Goal: Complete application form

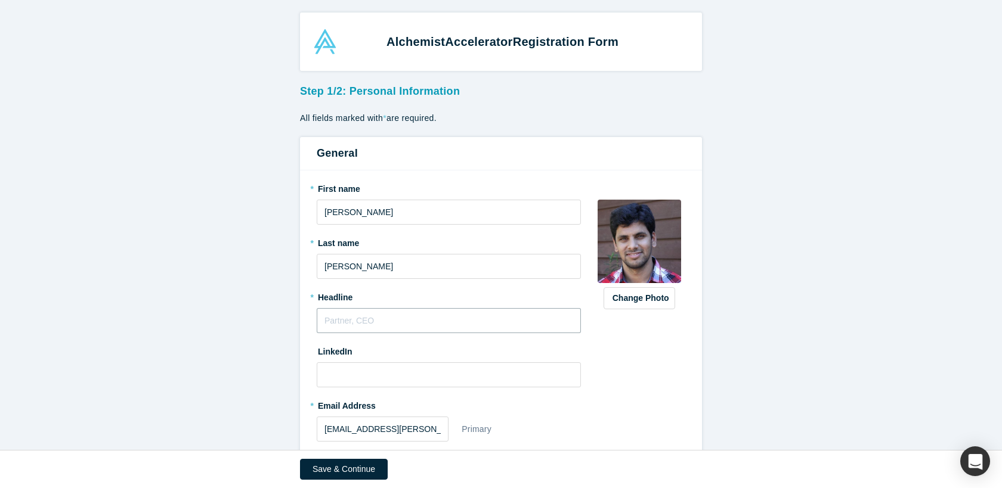
click at [415, 321] on input "text" at bounding box center [449, 320] width 264 height 25
type input "Engineering Leader"
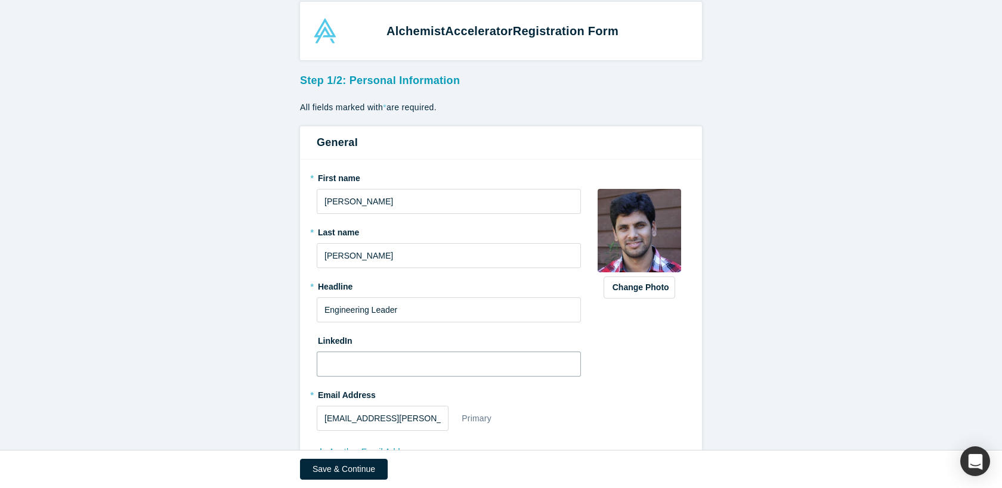
paste input "[URL][DOMAIN_NAME][PERSON_NAME]"
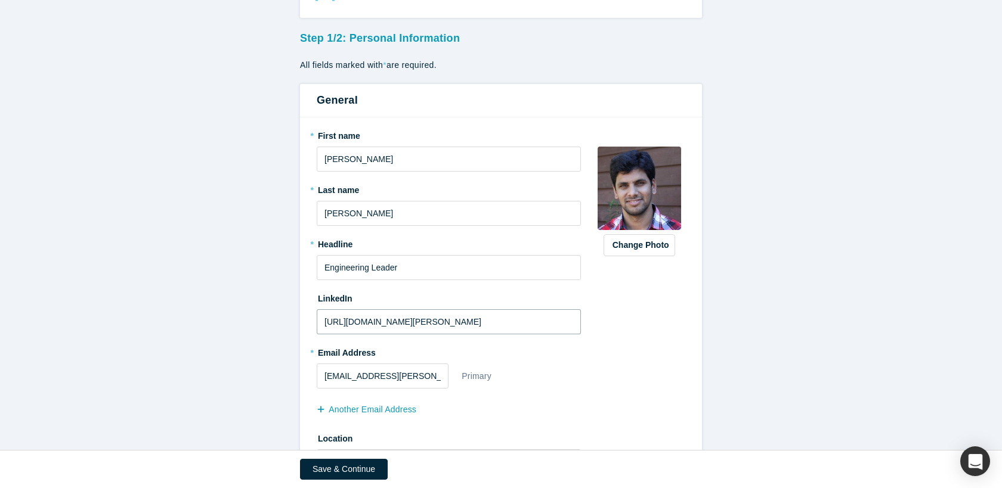
scroll to position [111, 0]
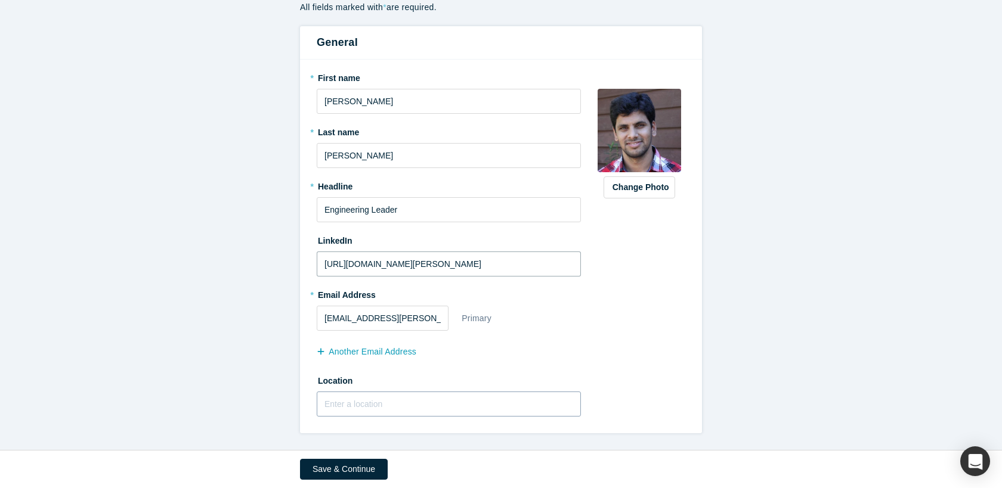
type input "[URL][DOMAIN_NAME][PERSON_NAME]"
click at [405, 408] on input "text" at bounding box center [449, 404] width 264 height 25
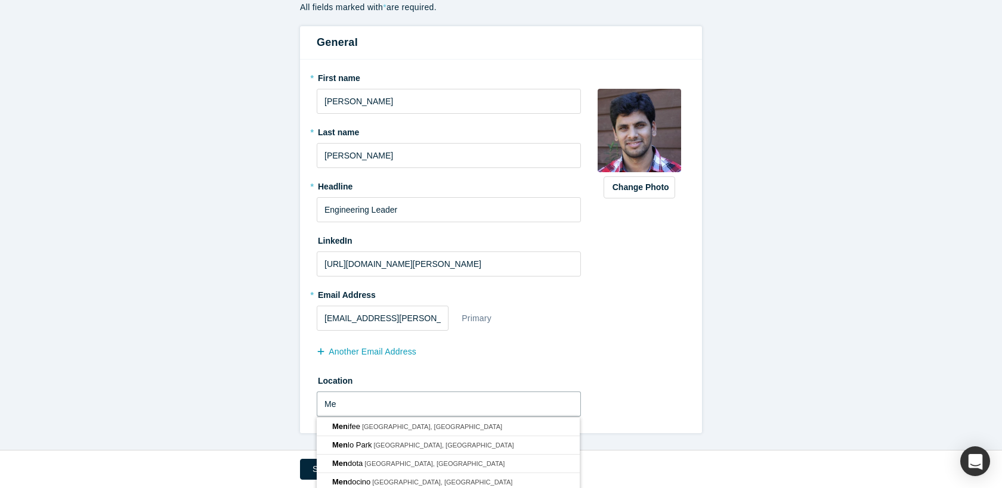
type input "M"
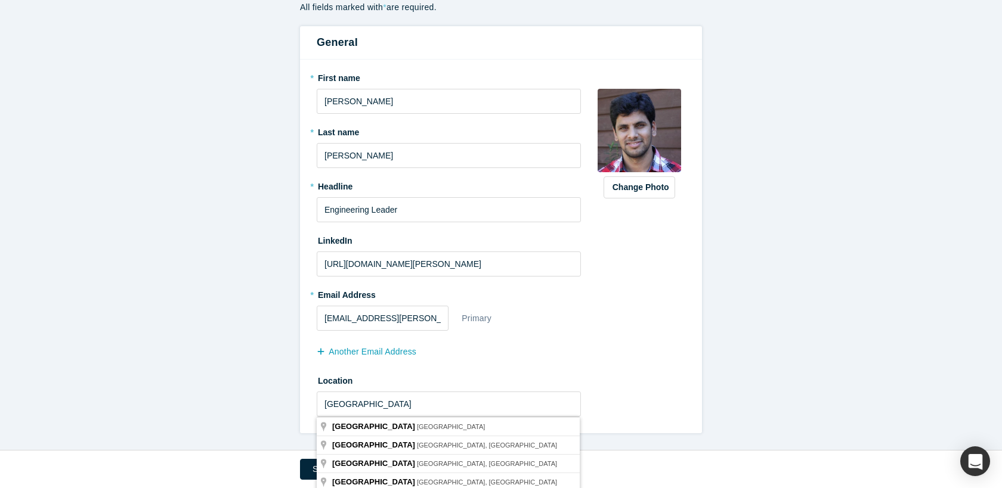
type input "[GEOGRAPHIC_DATA], [GEOGRAPHIC_DATA], [GEOGRAPHIC_DATA]"
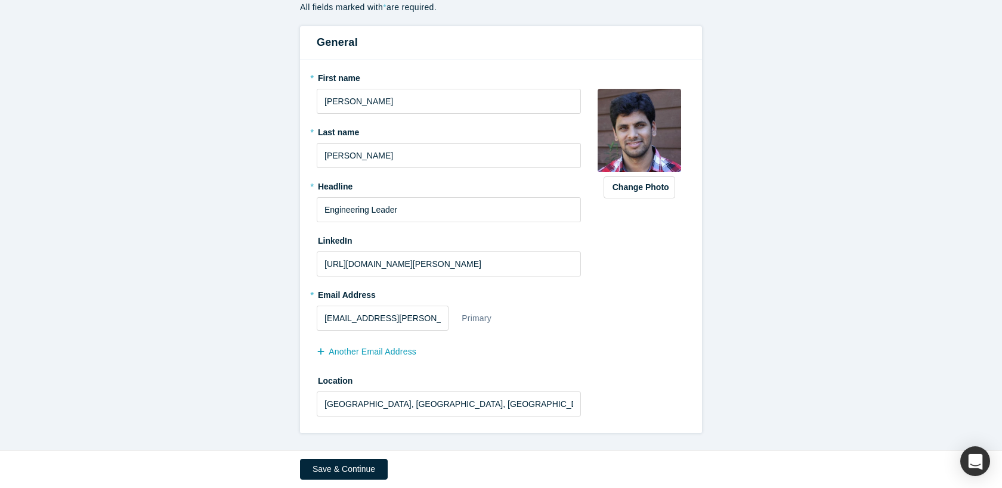
click at [453, 440] on div "Alchemist Accelerator Registration Form Step 1/2: Personal Information All fiel…" at bounding box center [501, 225] width 1002 height 450
click at [363, 473] on button "Save & Continue" at bounding box center [344, 469] width 88 height 21
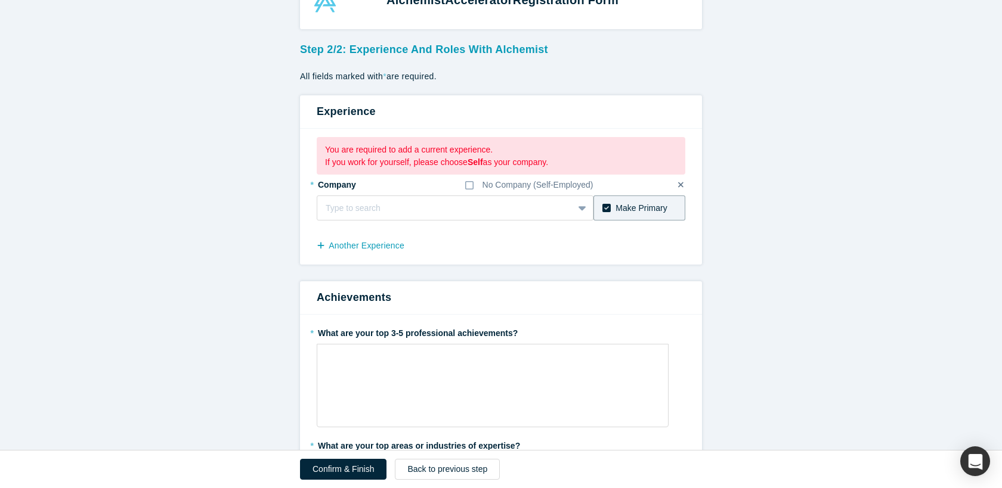
scroll to position [60, 0]
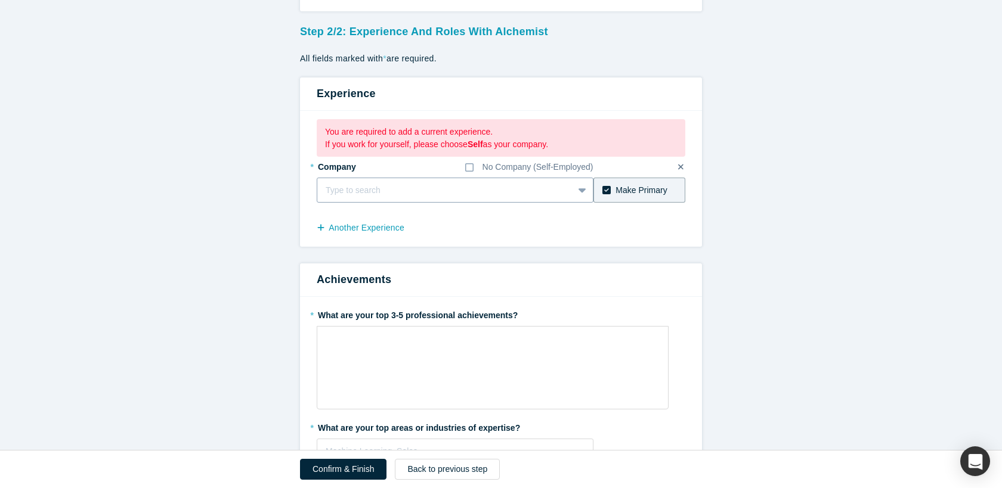
click at [498, 199] on div "Type to search" at bounding box center [445, 191] width 256 height 20
type input "Z"
type input "Meta"
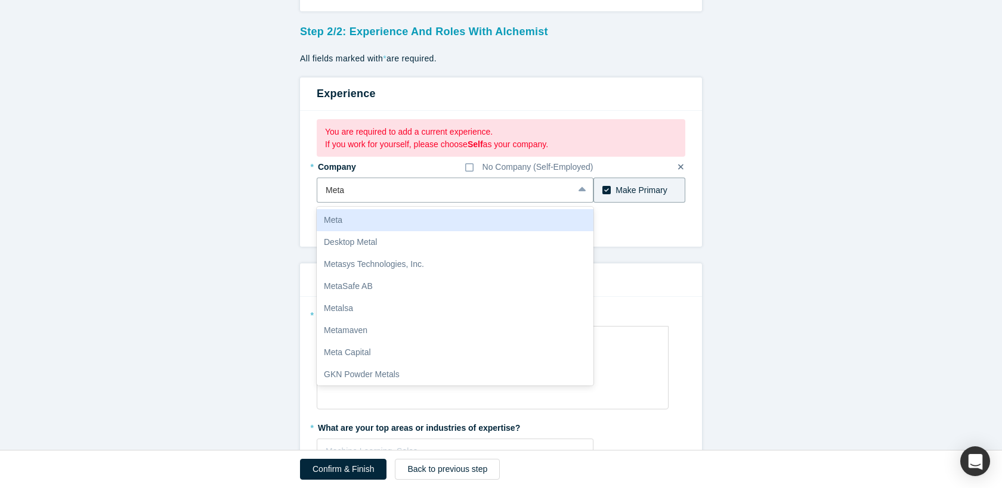
click at [403, 218] on div "Meta" at bounding box center [455, 220] width 277 height 22
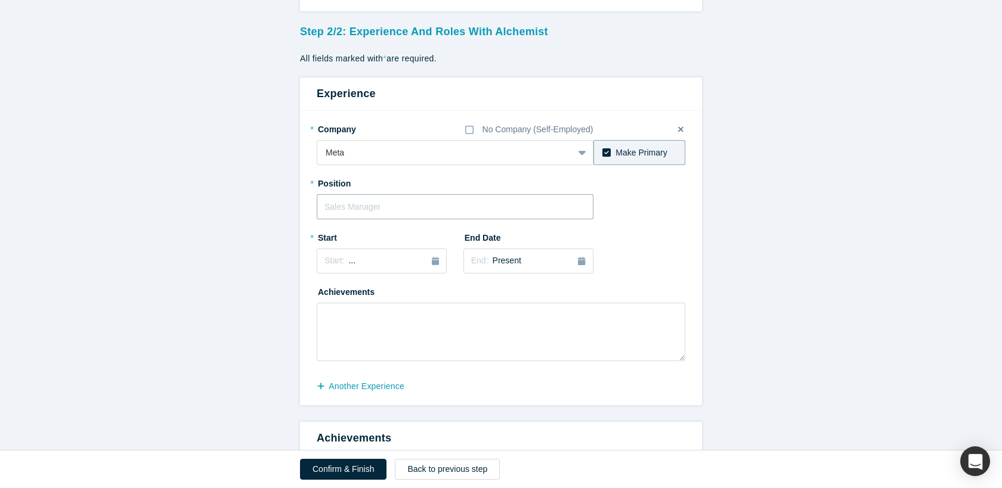
click at [407, 210] on input "text" at bounding box center [455, 206] width 277 height 25
type input "Software Engineering Manager"
click at [321, 291] on button "Previous Year" at bounding box center [322, 295] width 12 height 12
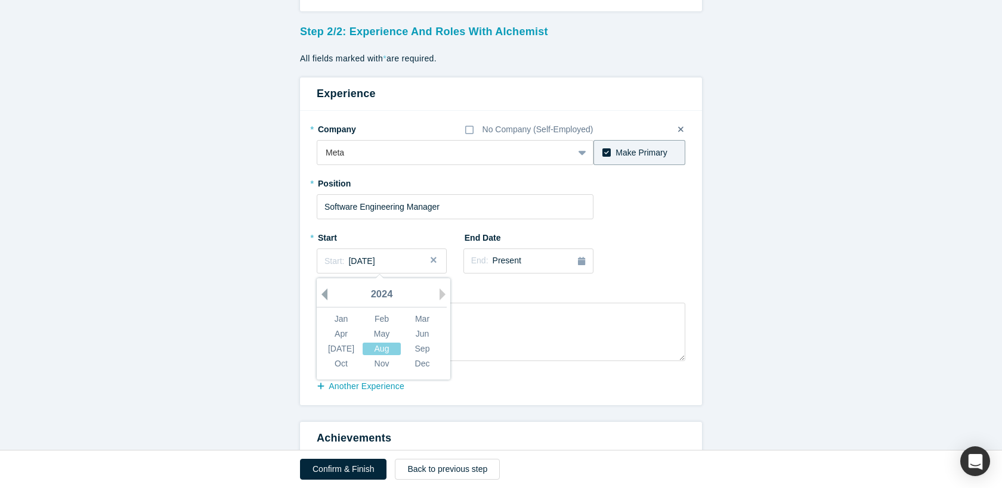
click at [321, 291] on button "Previous Year" at bounding box center [322, 295] width 12 height 12
click at [424, 363] on div "Dec" at bounding box center [422, 364] width 38 height 13
click at [527, 293] on div "Achievements" at bounding box center [501, 321] width 369 height 79
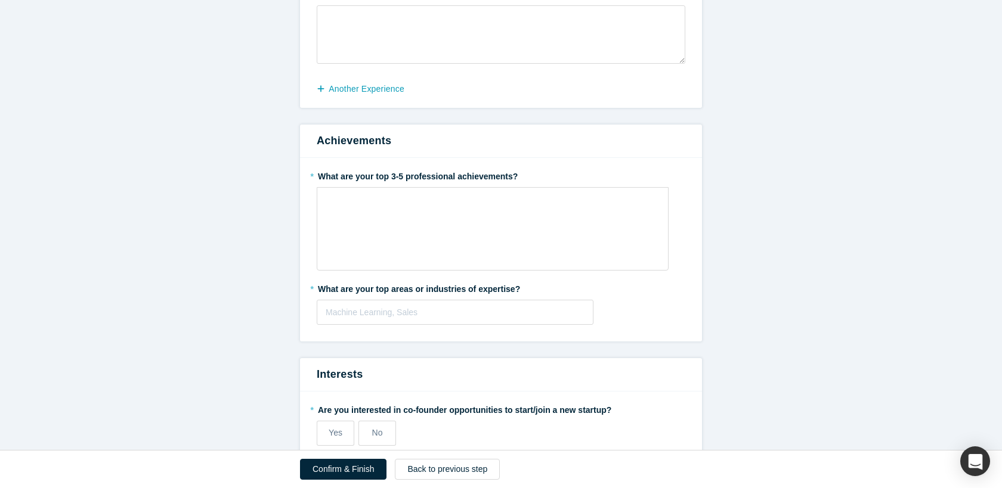
scroll to position [360, 0]
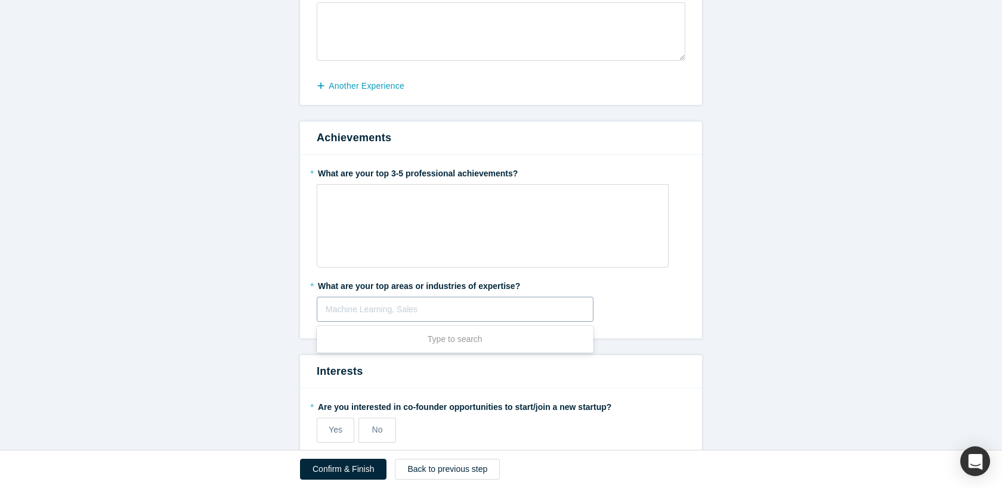
click at [435, 304] on div at bounding box center [455, 309] width 259 height 15
type input "Data Infra"
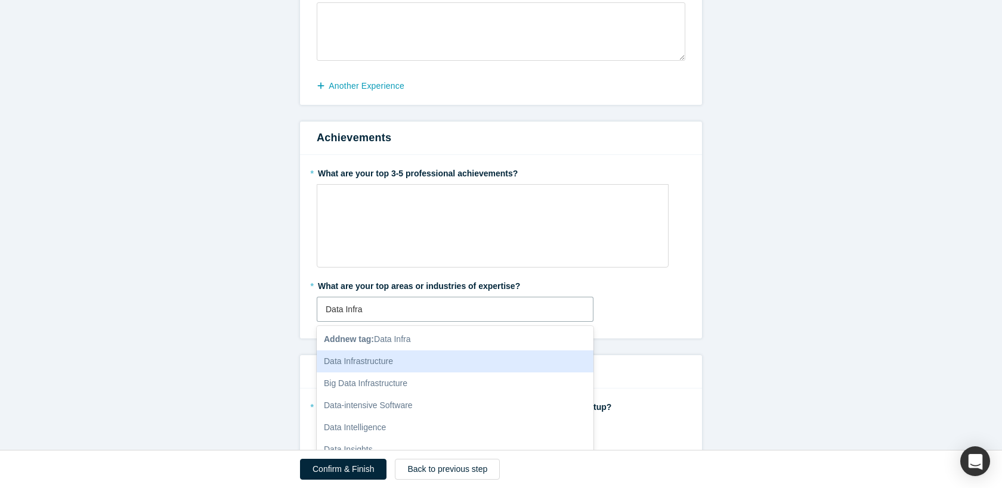
click at [406, 361] on div "Data Infrastructure" at bounding box center [455, 362] width 277 height 22
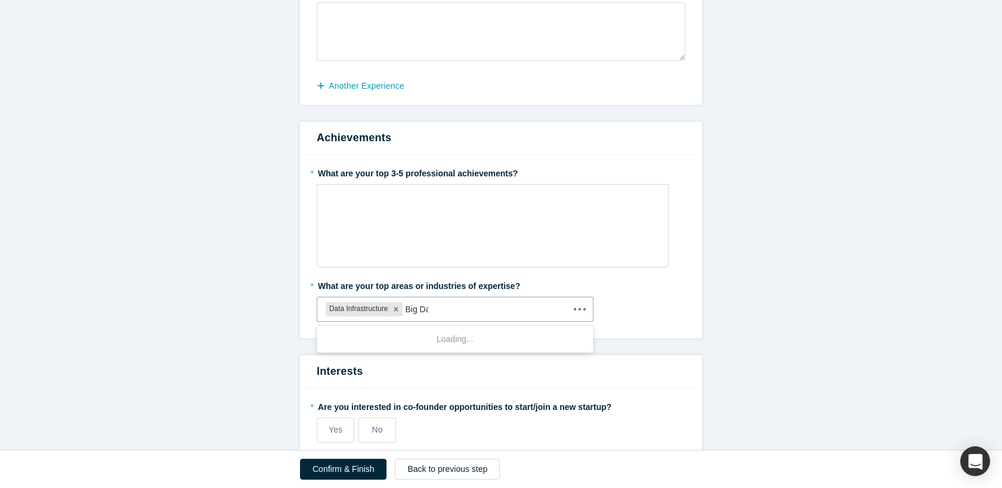
type input "Big Data"
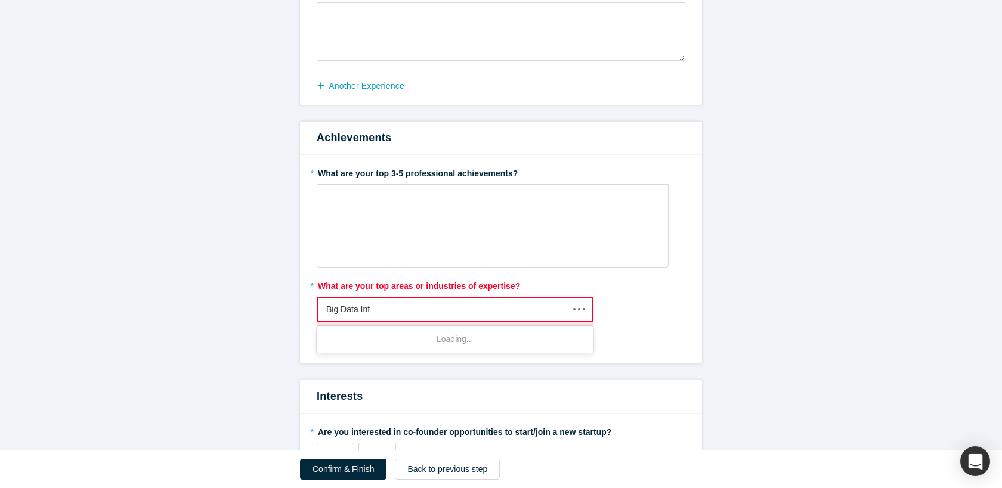
type input "Big Data Infr"
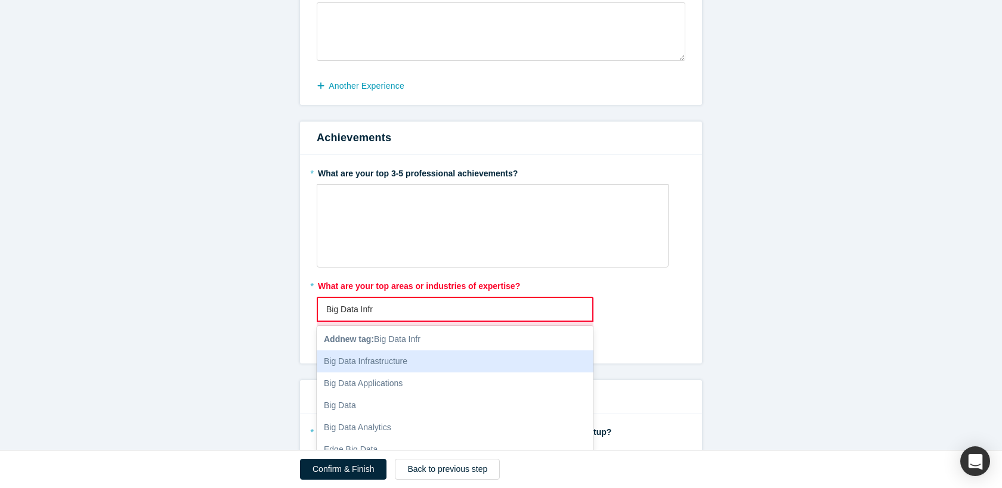
click at [420, 361] on div "Big Data Infrastructure" at bounding box center [455, 362] width 277 height 22
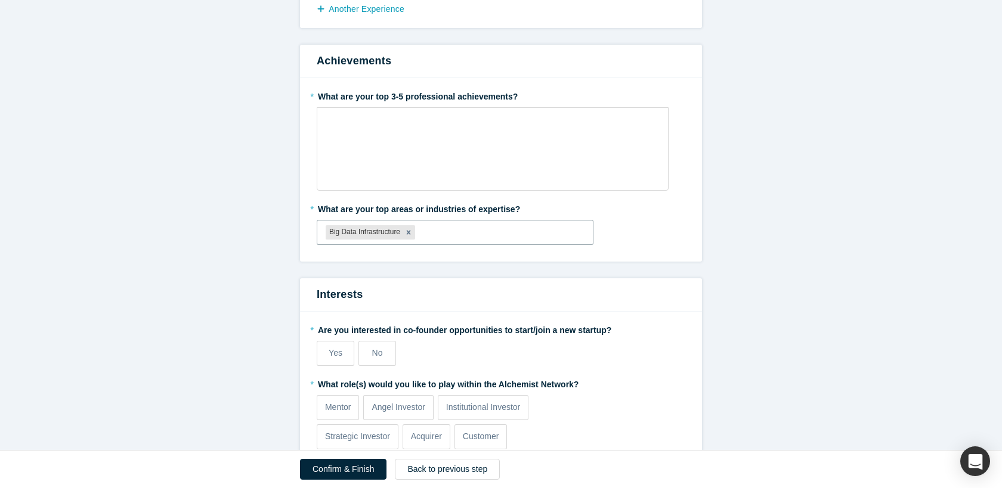
scroll to position [562, 0]
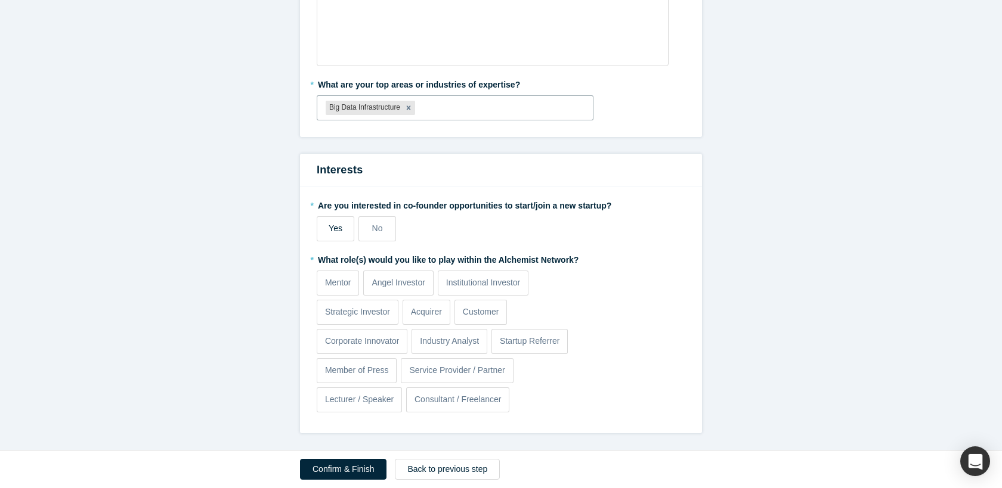
click at [342, 228] on label "Yes" at bounding box center [336, 229] width 38 height 25
click at [0, 0] on input "Yes" at bounding box center [0, 0] width 0 height 0
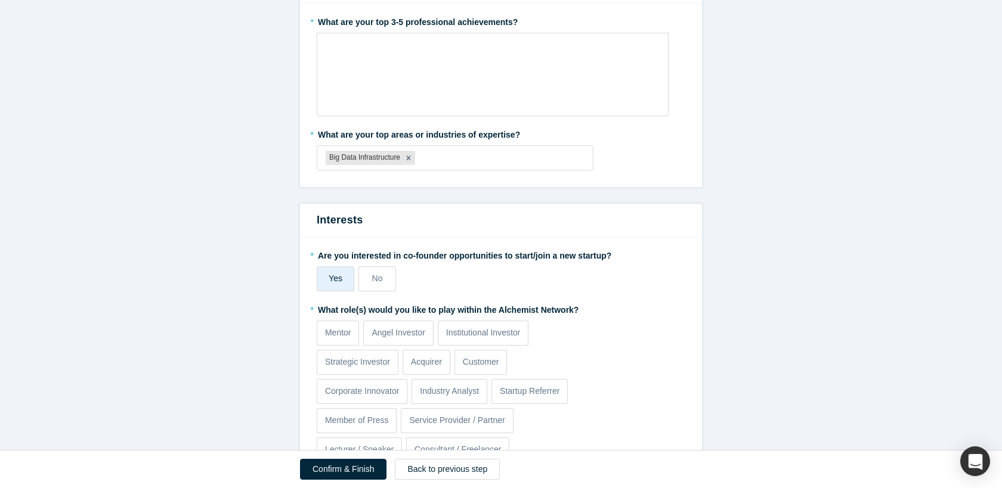
scroll to position [501, 0]
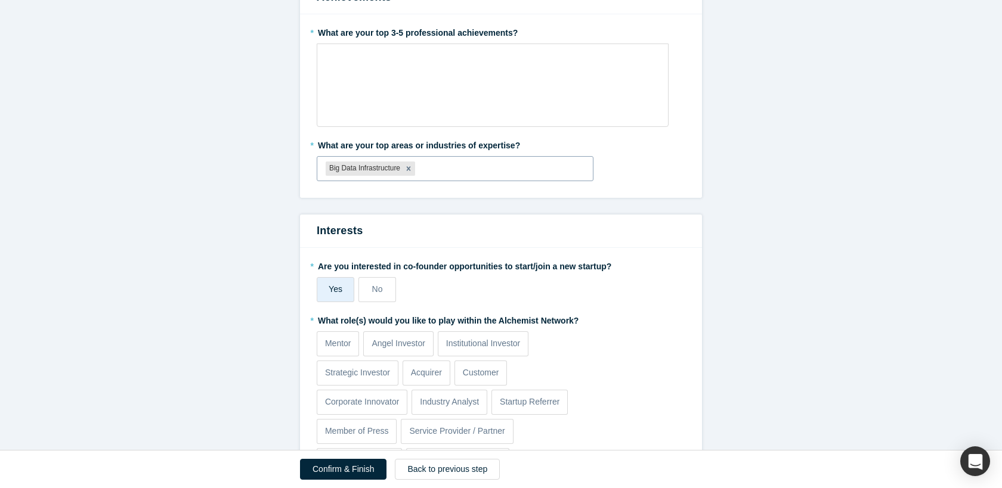
click at [459, 167] on div at bounding box center [501, 169] width 167 height 15
type input "Machine [PERSON_NAME]"
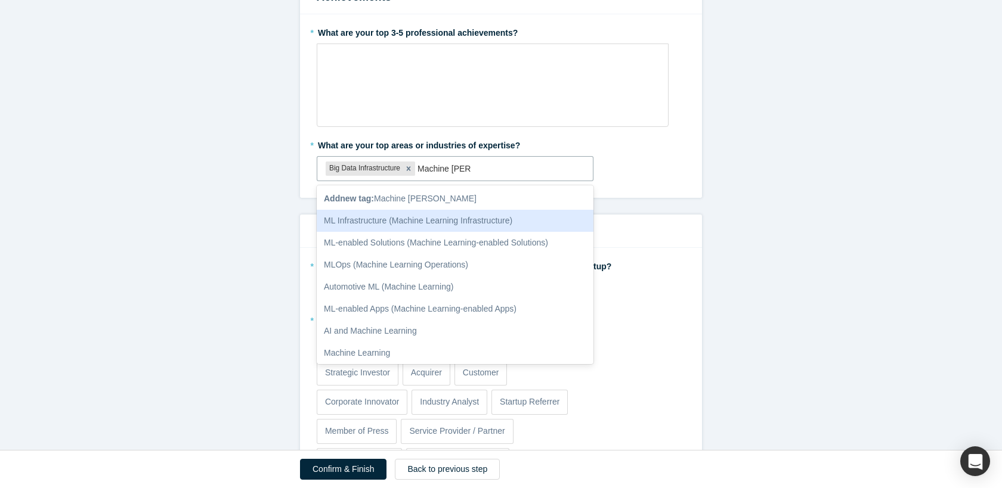
click at [392, 223] on div "ML Infrastructure (Machine Learning Infrastructure)" at bounding box center [455, 221] width 277 height 22
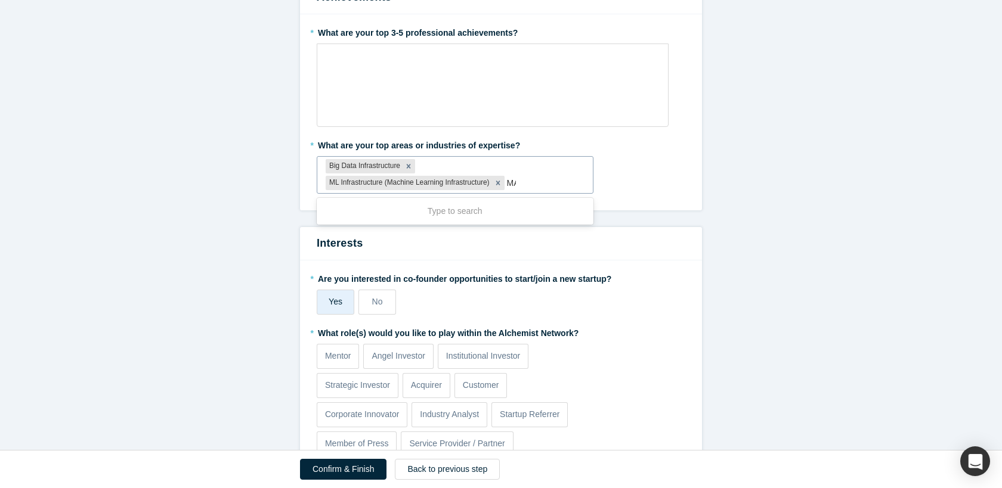
type input "M"
type input "AI/ML"
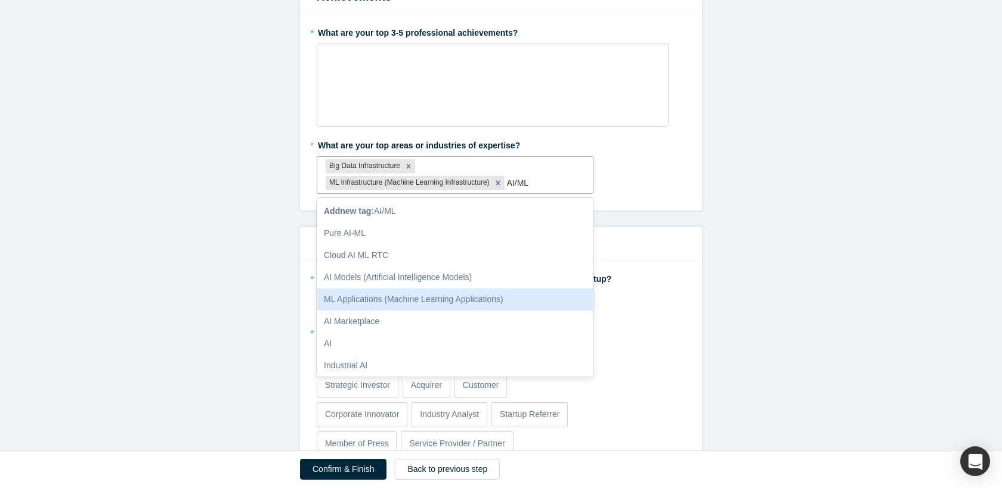
click at [427, 301] on div "ML Applications (Machine Learning Applications)" at bounding box center [455, 300] width 277 height 22
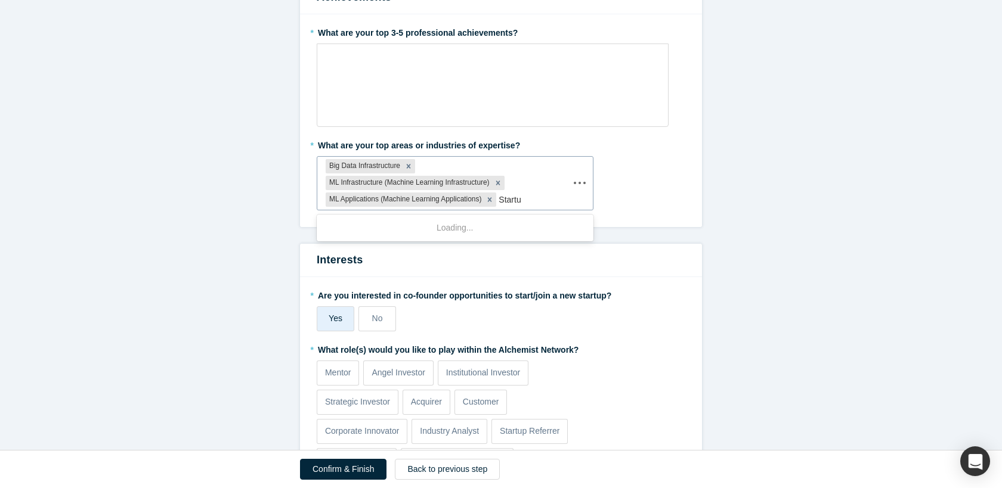
type input "Startup"
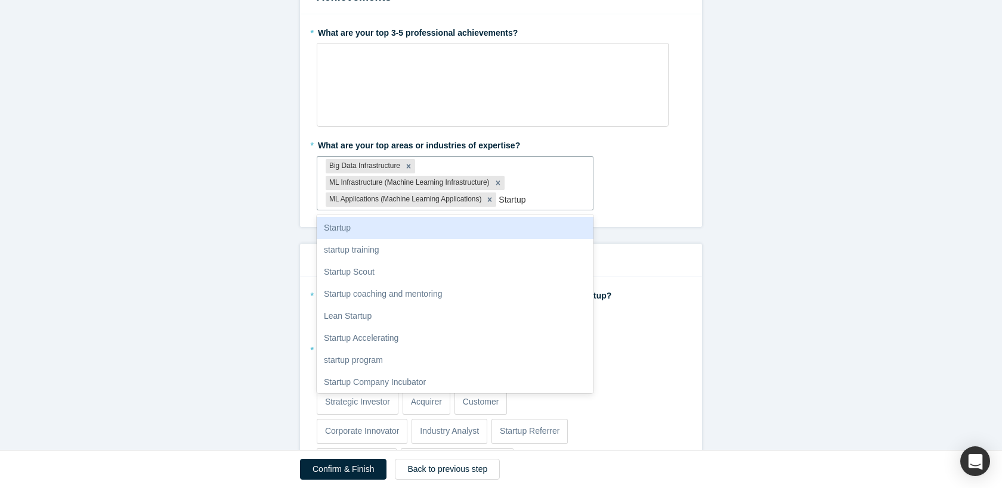
click at [485, 221] on div "Startup" at bounding box center [455, 228] width 277 height 22
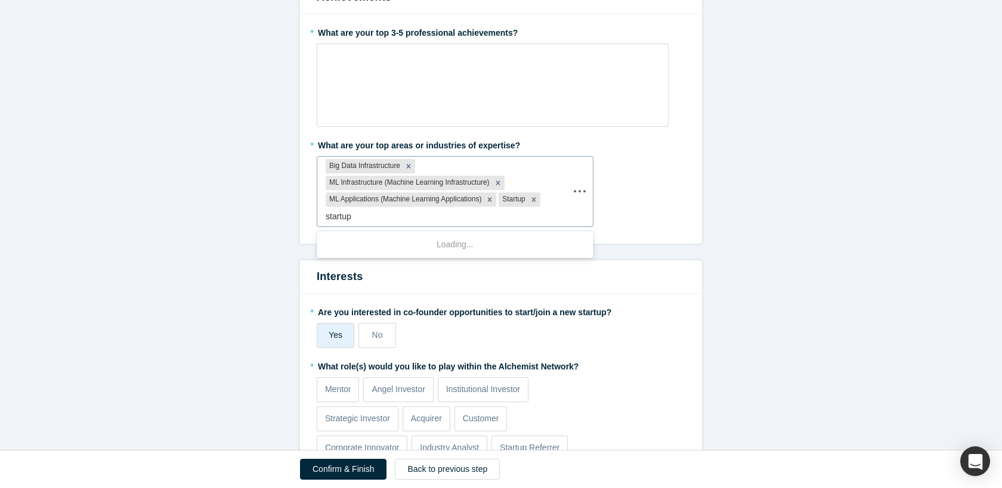
type input "startups"
click at [538, 196] on icon "Remove Startup" at bounding box center [534, 200] width 8 height 8
type input "Datainfra"
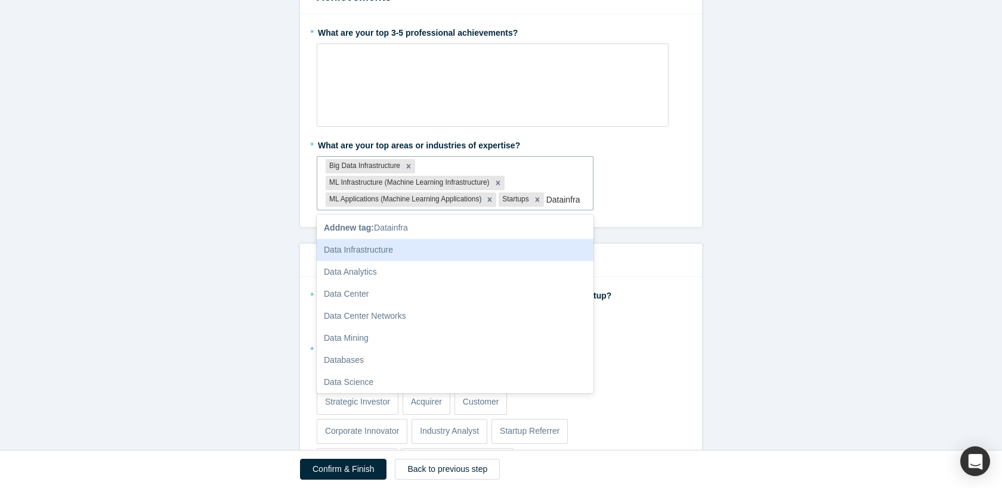
click at [453, 261] on div "Data Infrastructure" at bounding box center [455, 250] width 277 height 22
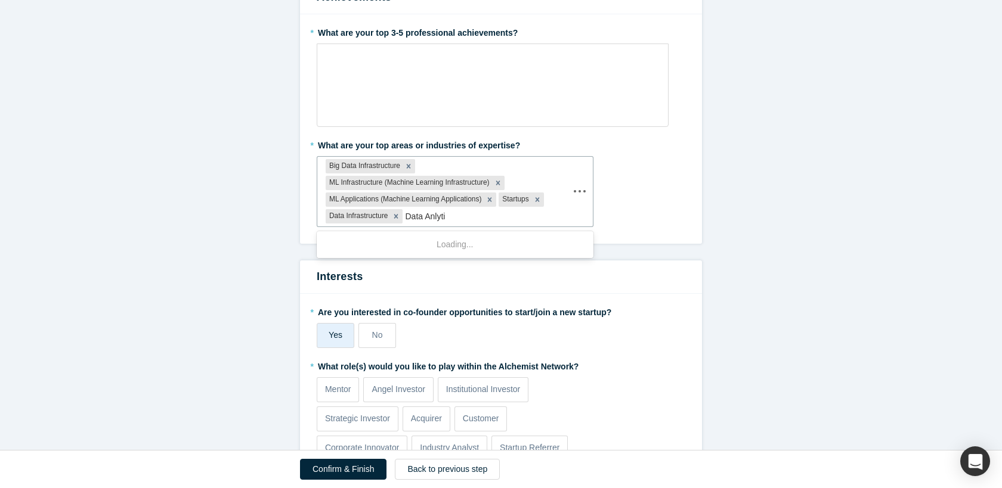
type input "Data Anlytic"
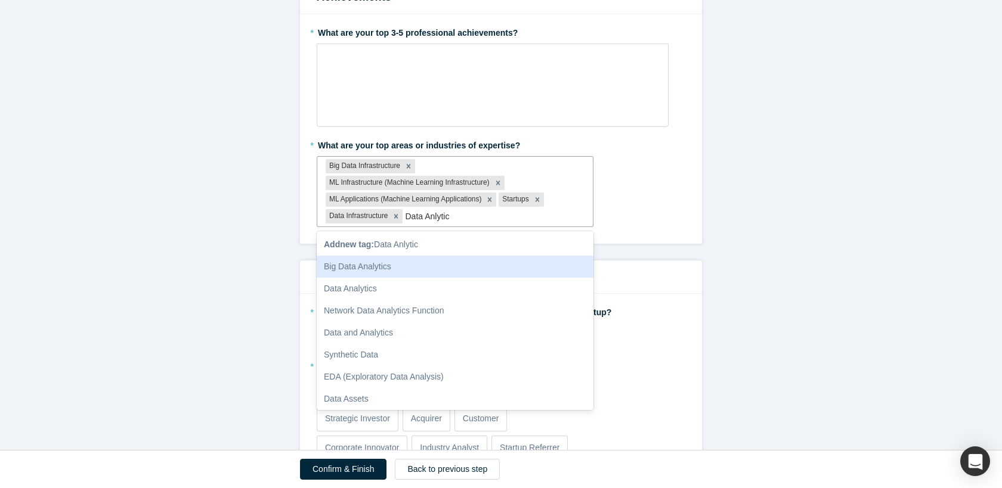
click at [423, 268] on div "Big Data Analytics" at bounding box center [455, 267] width 277 height 22
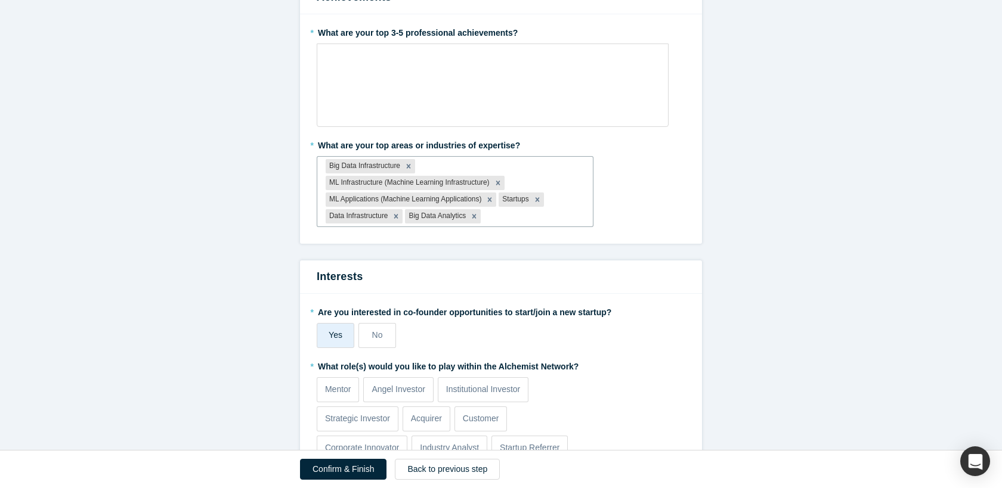
type input "D"
type input "Query Engines"
click at [539, 198] on icon "Remove Startups" at bounding box center [537, 199] width 4 height 4
click at [528, 212] on div at bounding box center [528, 216] width 113 height 15
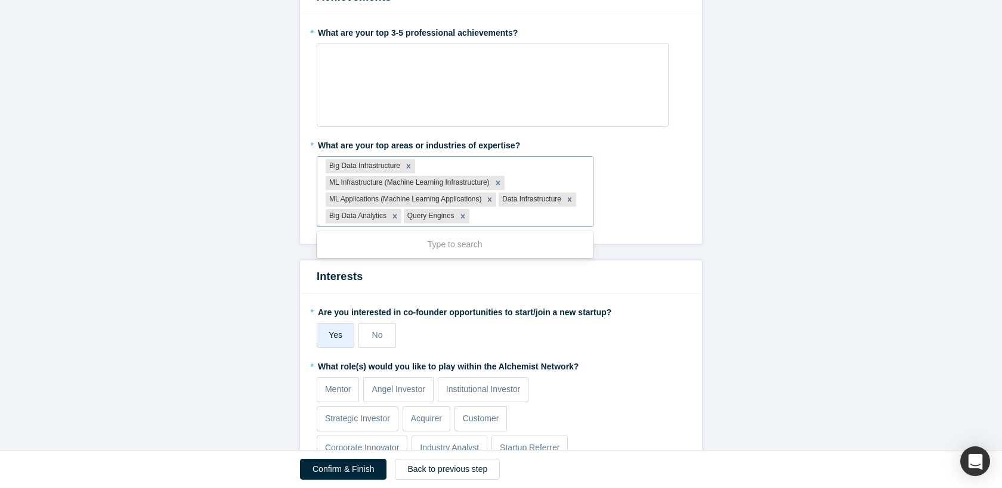
type input "D"
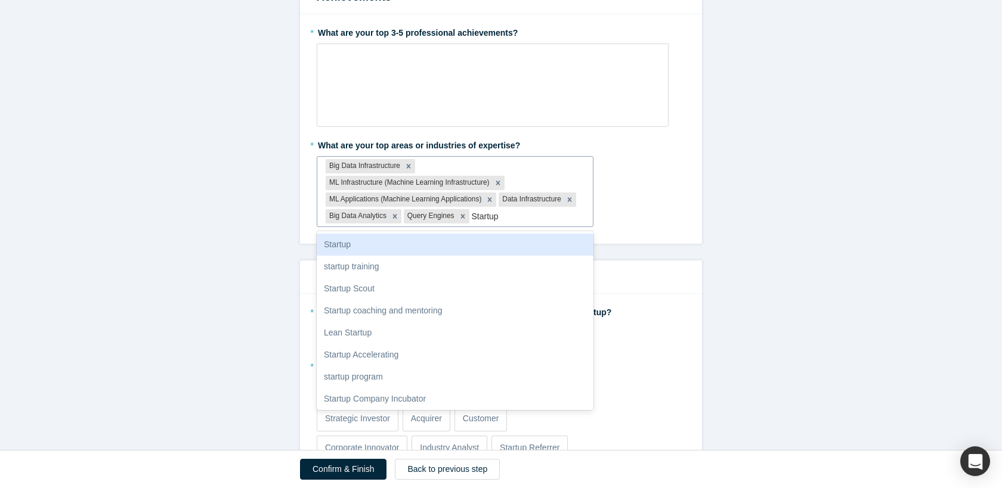
type input "Startups"
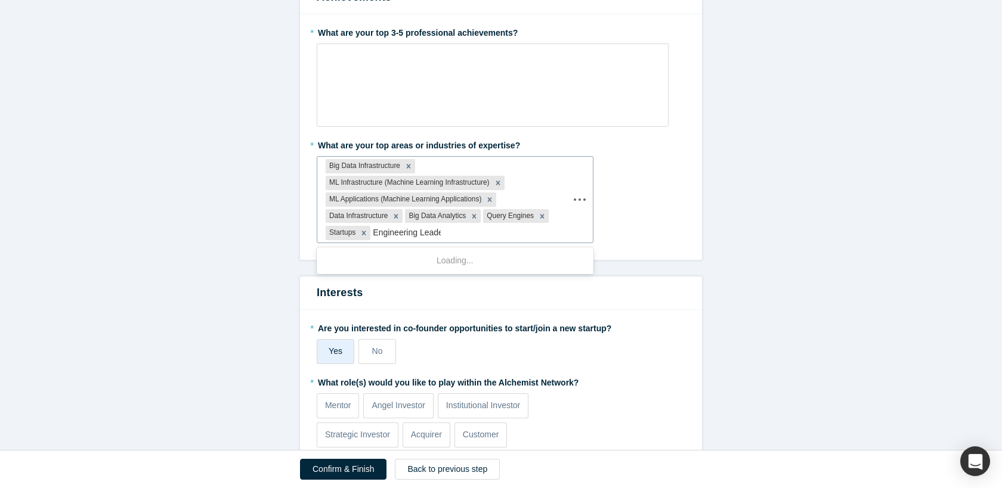
type input "Engineering Leader"
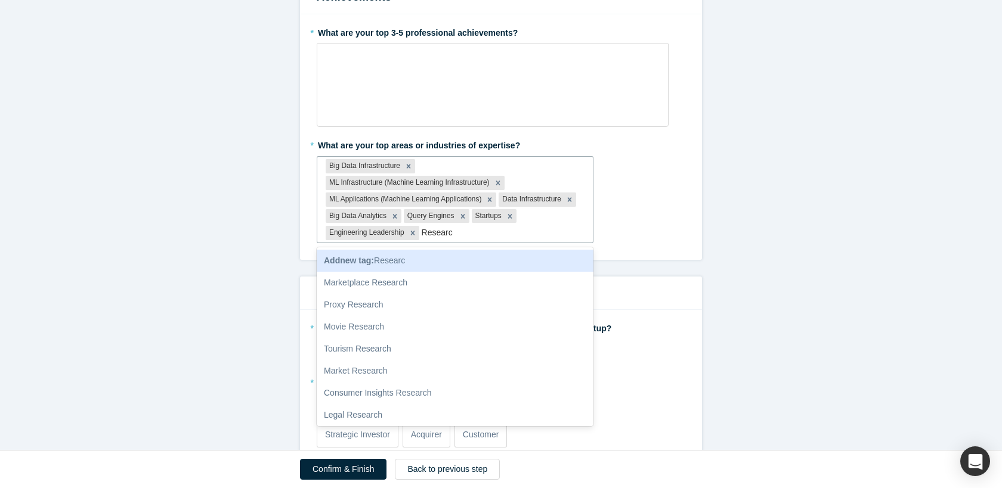
type input "Research"
click at [435, 228] on input "Research" at bounding box center [441, 233] width 38 height 13
click at [434, 228] on input "Research" at bounding box center [441, 233] width 38 height 13
click at [470, 236] on div at bounding box center [503, 232] width 163 height 15
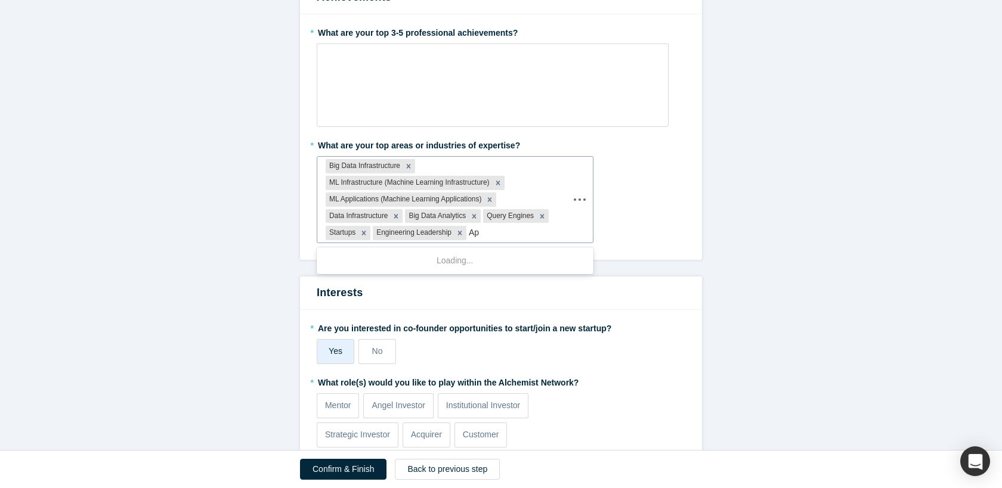
type input "A"
click at [750, 239] on form "Step 2/2: Experience and Roles with Alchemist All fields marked with * are requ…" at bounding box center [501, 186] width 1002 height 1216
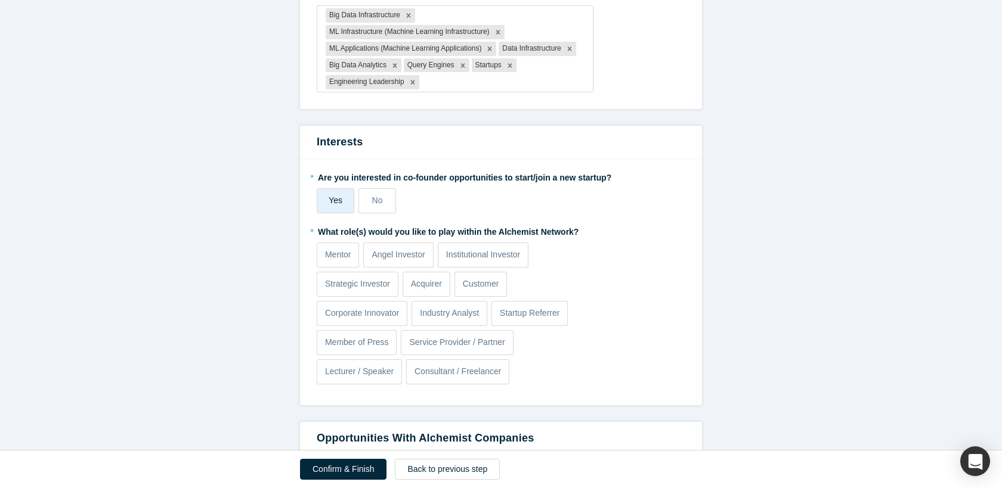
scroll to position [659, 0]
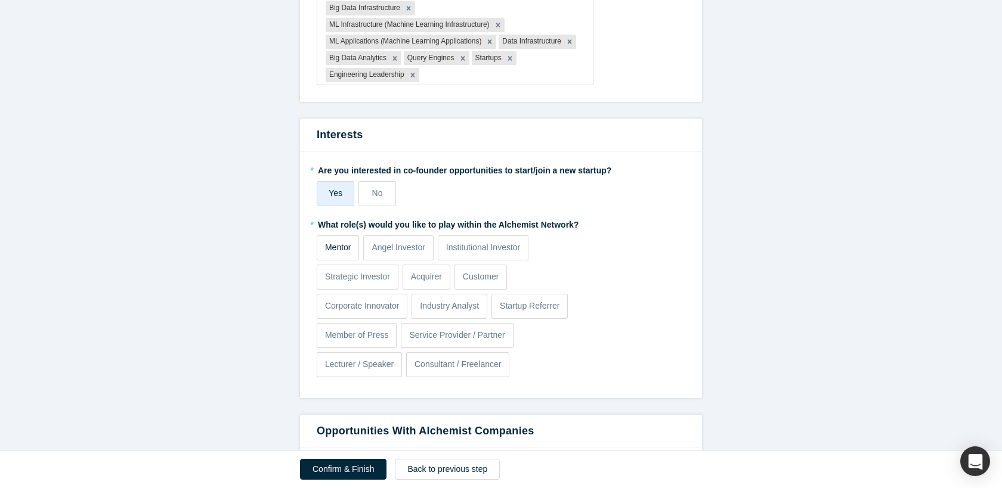
click at [341, 236] on label "Mentor" at bounding box center [338, 248] width 42 height 25
click at [0, 0] on input "Mentor" at bounding box center [0, 0] width 0 height 0
click at [407, 251] on p "Angel Investor" at bounding box center [399, 248] width 54 height 13
click at [0, 0] on input "Angel Investor" at bounding box center [0, 0] width 0 height 0
click at [514, 252] on p "Institutional Investor" at bounding box center [483, 248] width 75 height 13
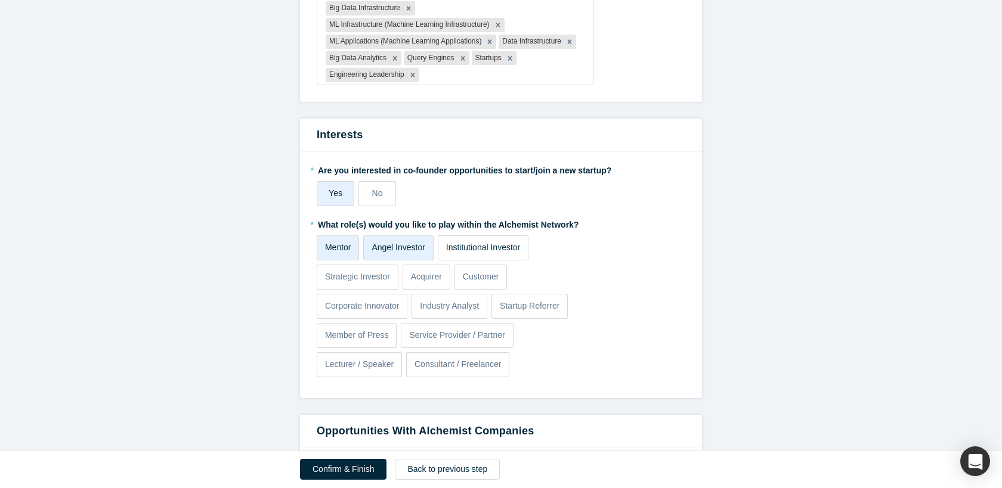
click at [0, 0] on input "Institutional Investor" at bounding box center [0, 0] width 0 height 0
click at [508, 253] on p "Institutional Investor" at bounding box center [483, 248] width 75 height 13
click at [0, 0] on input "Institutional Investor" at bounding box center [0, 0] width 0 height 0
click at [381, 277] on p "Strategic Investor" at bounding box center [357, 277] width 65 height 13
click at [0, 0] on input "Strategic Investor" at bounding box center [0, 0] width 0 height 0
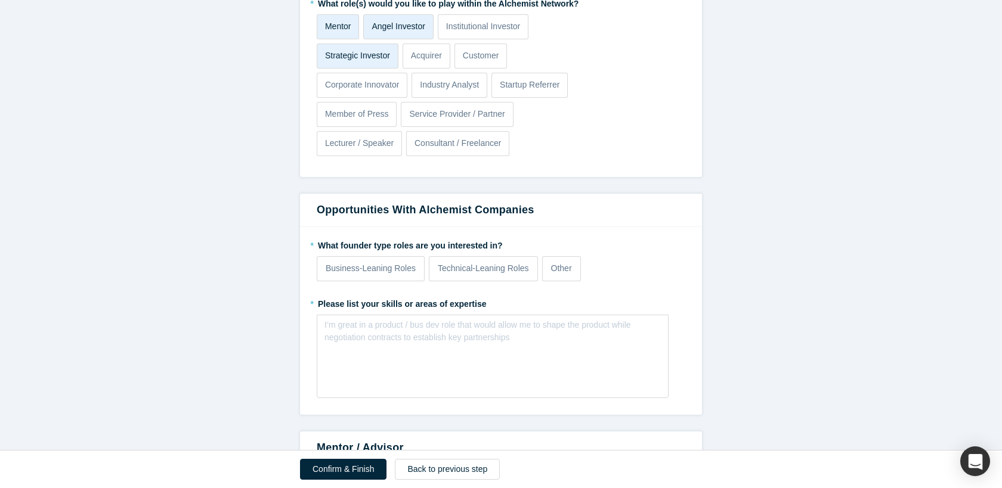
scroll to position [882, 0]
click at [388, 268] on p "Business-Leaning Roles" at bounding box center [371, 267] width 90 height 13
click at [0, 0] on input "Business-Leaning Roles" at bounding box center [0, 0] width 0 height 0
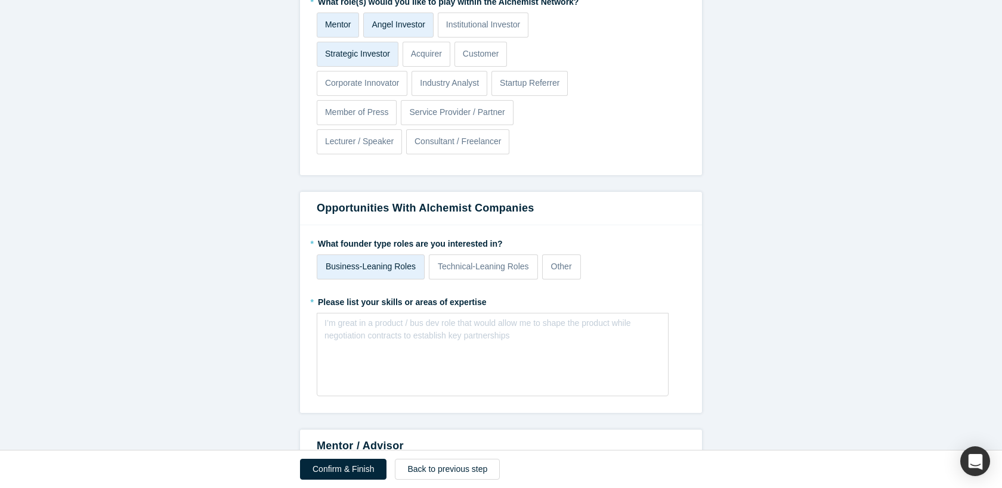
click at [412, 271] on p "Business-Leaning Roles" at bounding box center [371, 267] width 90 height 13
click at [0, 0] on input "Business-Leaning Roles" at bounding box center [0, 0] width 0 height 0
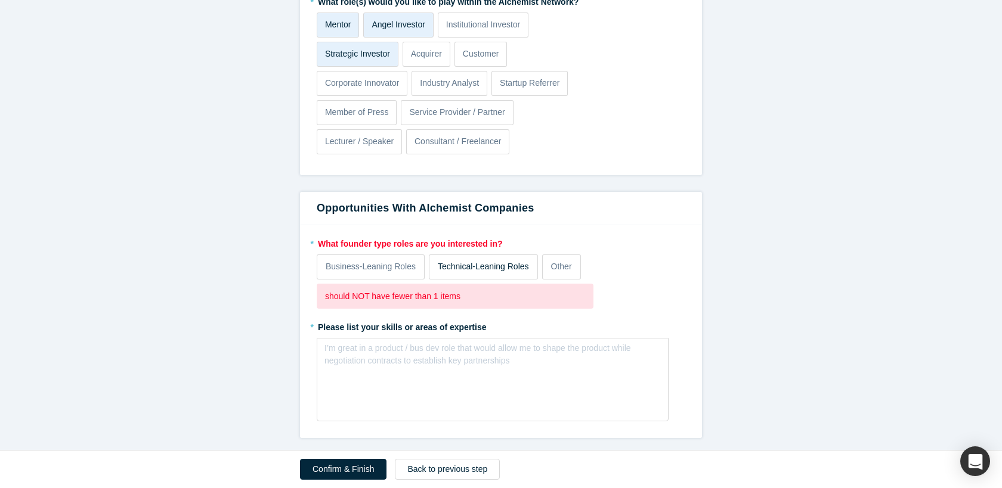
click at [503, 271] on p "Technical-Leaning Roles" at bounding box center [483, 267] width 91 height 13
click at [0, 0] on input "Technical-Leaning Roles" at bounding box center [0, 0] width 0 height 0
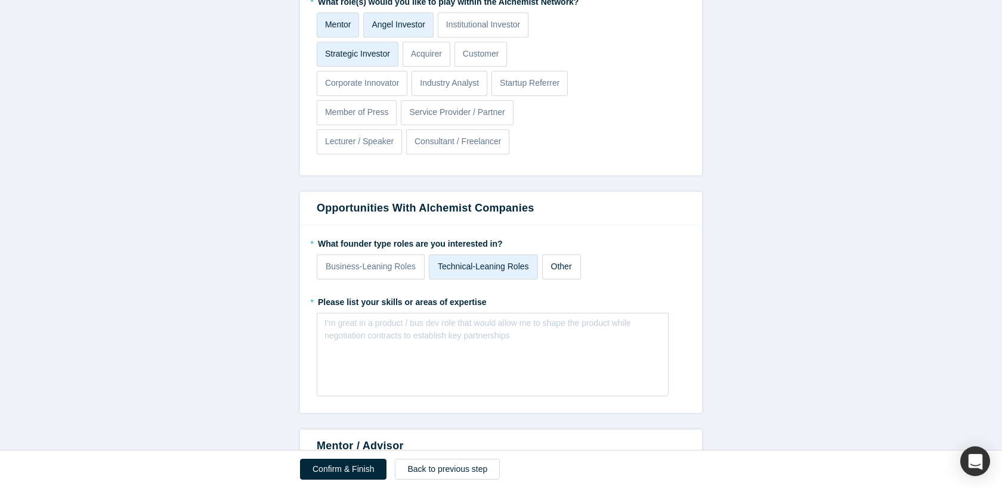
click at [556, 277] on label "Other" at bounding box center [561, 267] width 39 height 25
click at [0, 0] on input "Other" at bounding box center [0, 0] width 0 height 0
click at [564, 274] on label "Other" at bounding box center [561, 267] width 39 height 25
click at [0, 0] on input "Other" at bounding box center [0, 0] width 0 height 0
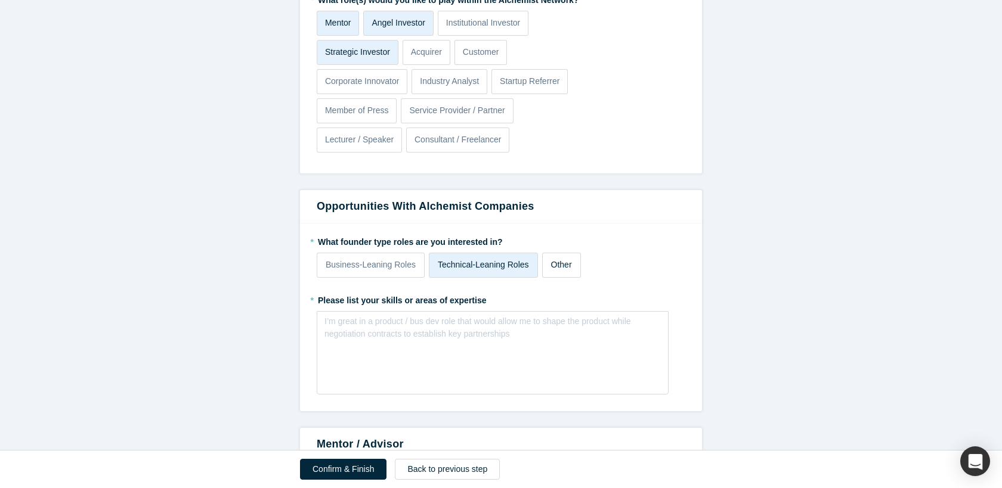
click at [567, 259] on p "Other" at bounding box center [561, 265] width 21 height 13
click at [0, 0] on input "Other" at bounding box center [0, 0] width 0 height 0
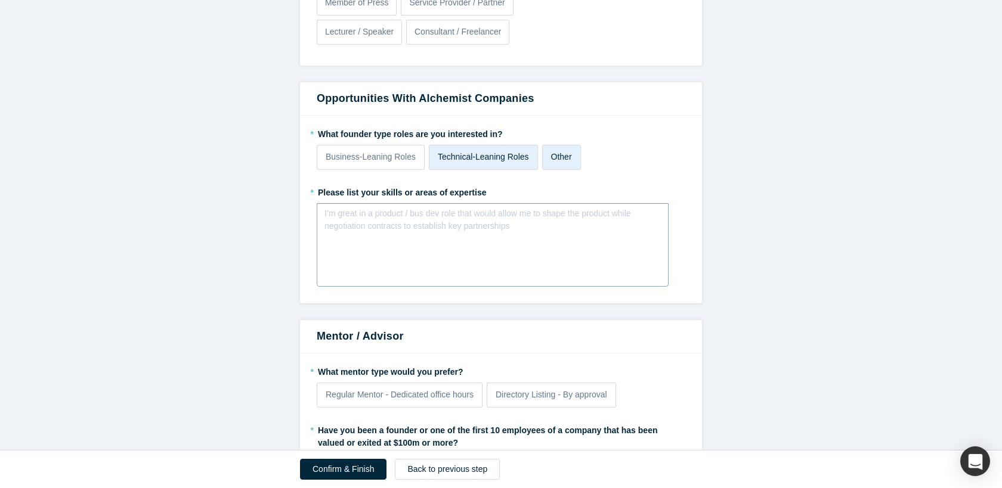
scroll to position [993, 0]
click at [394, 160] on p "Business-Leaning Roles" at bounding box center [371, 156] width 90 height 13
click at [0, 0] on input "Business-Leaning Roles" at bounding box center [0, 0] width 0 height 0
click at [394, 237] on div "I’m great in a product / bus dev role that would allow me to shape the product …" at bounding box center [493, 244] width 352 height 84
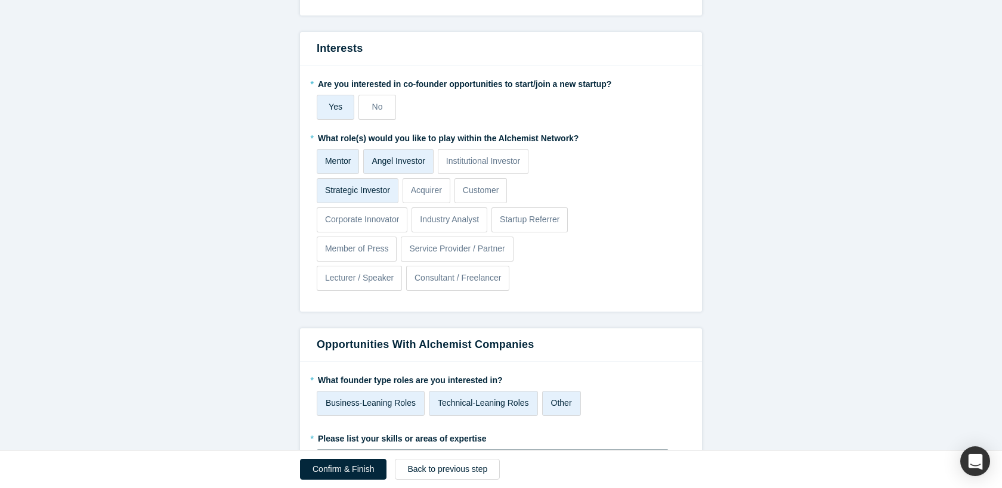
scroll to position [730, 0]
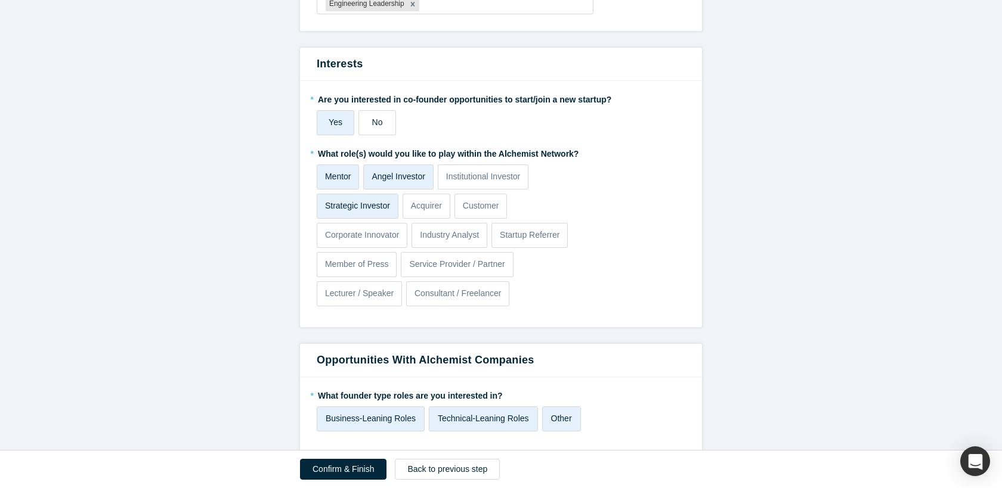
click at [369, 117] on label "No" at bounding box center [377, 122] width 38 height 25
click at [0, 0] on input "No" at bounding box center [0, 0] width 0 height 0
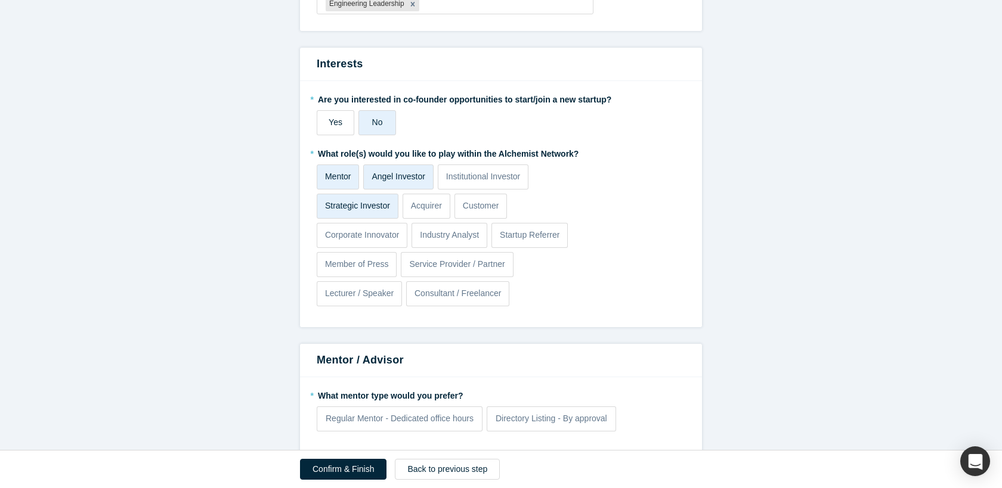
click at [336, 127] on div "Yes" at bounding box center [336, 122] width 14 height 13
click at [0, 0] on input "Yes" at bounding box center [0, 0] width 0 height 0
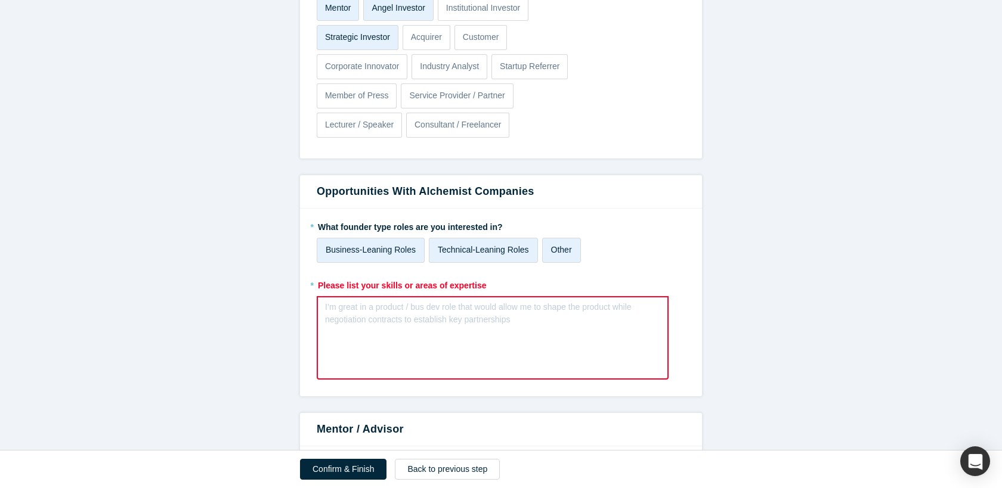
scroll to position [913, 0]
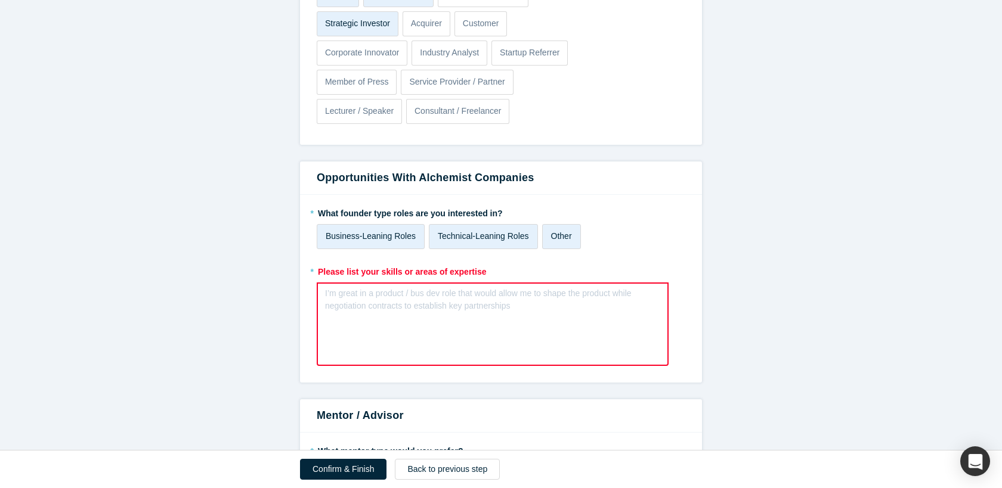
click at [446, 304] on div "rdw-editor" at bounding box center [493, 297] width 335 height 20
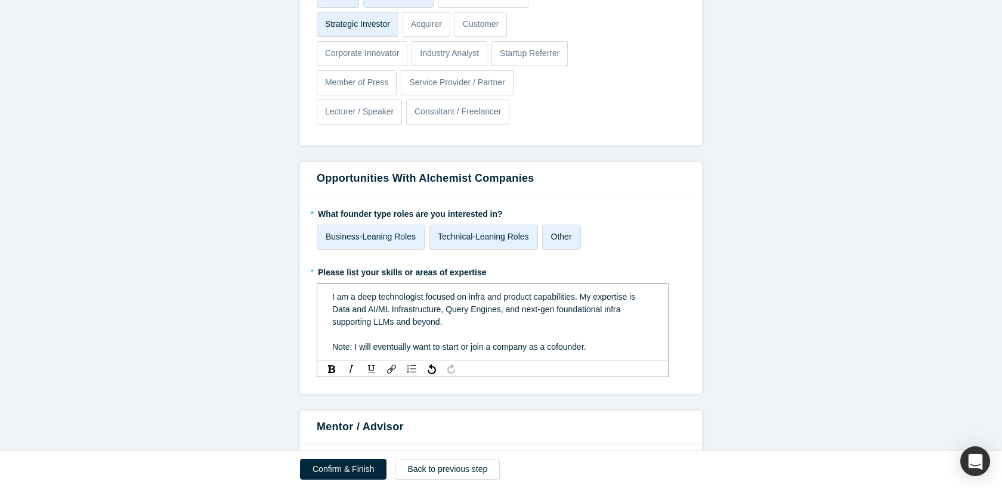
click at [418, 348] on span "Note: I will eventually want to start or join a company as a cofounder." at bounding box center [459, 347] width 254 height 10
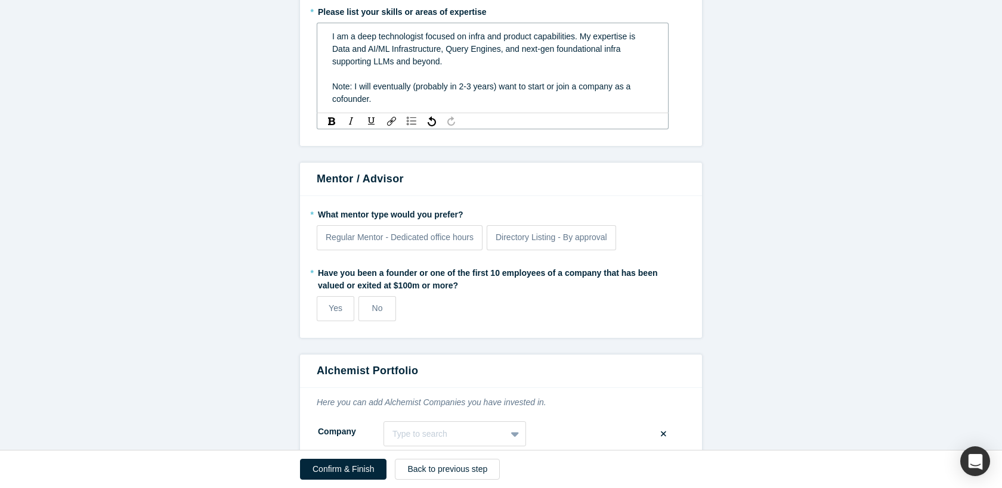
scroll to position [1177, 0]
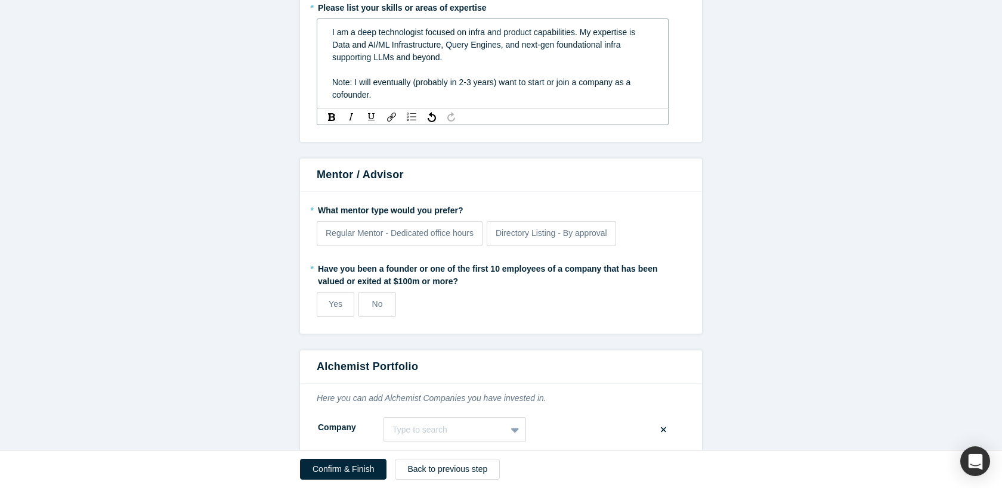
click at [460, 82] on span "Note: I will eventually (probably in 2-3 years) want to start or join a company…" at bounding box center [482, 89] width 301 height 22
click at [515, 237] on fieldset "* What mentor type would you prefer? Regular Mentor - Dedicated office hours Di…" at bounding box center [501, 262] width 369 height 125
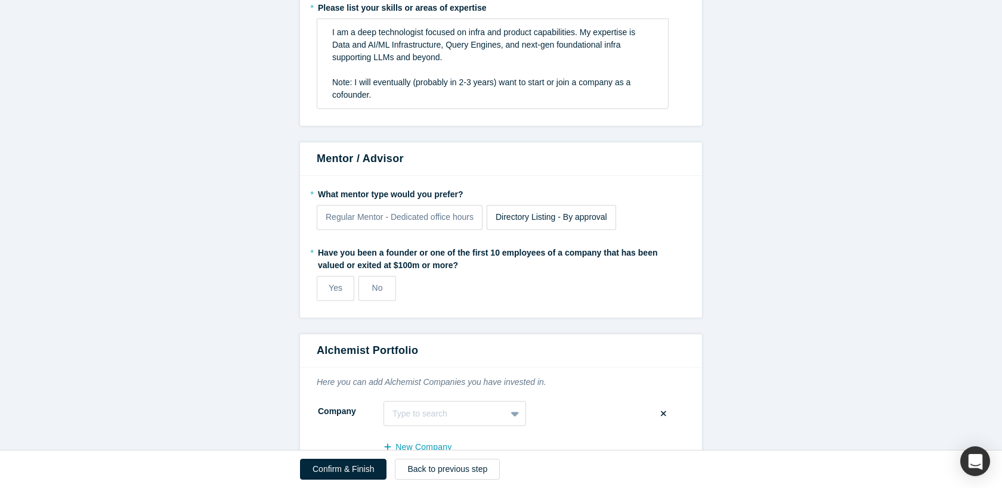
click at [512, 227] on label "Directory Listing - By approval" at bounding box center [551, 217] width 129 height 25
click at [0, 0] on input "Directory Listing - By approval" at bounding box center [0, 0] width 0 height 0
click at [468, 220] on span "Regular Mentor - Dedicated office hours" at bounding box center [400, 217] width 148 height 10
click at [0, 0] on input "Regular Mentor - Dedicated office hours" at bounding box center [0, 0] width 0 height 0
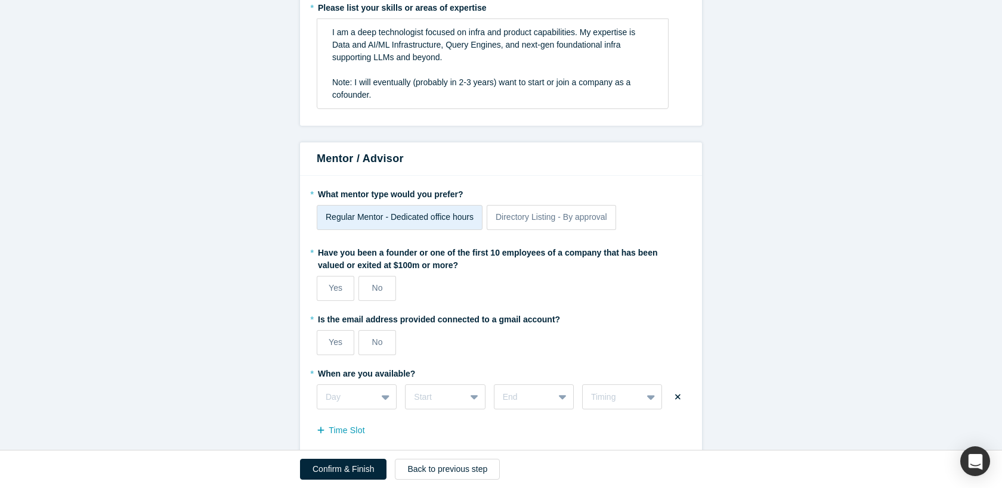
click at [459, 224] on label "Regular Mentor - Dedicated office hours" at bounding box center [400, 217] width 166 height 25
click at [0, 0] on input "Regular Mentor - Dedicated office hours" at bounding box center [0, 0] width 0 height 0
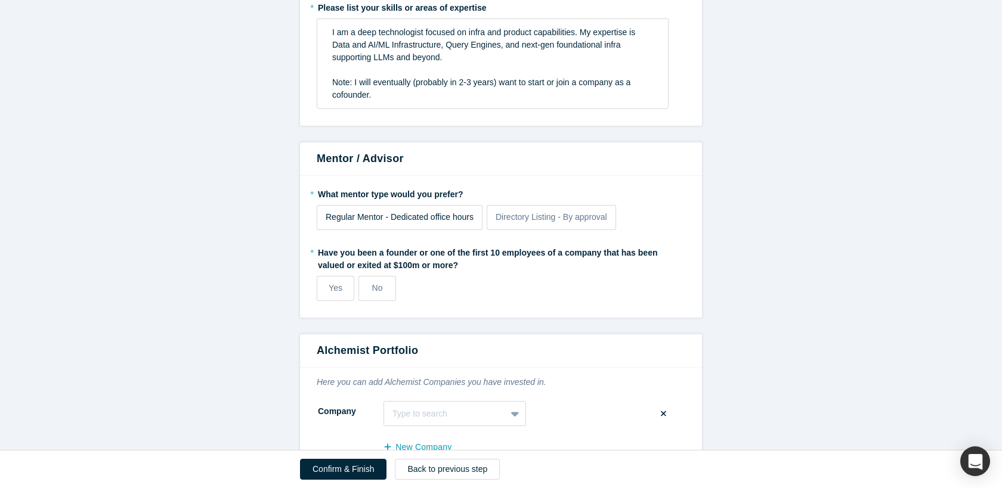
click at [459, 224] on label "Regular Mentor - Dedicated office hours" at bounding box center [400, 217] width 166 height 25
click at [0, 0] on input "Regular Mentor - Dedicated office hours" at bounding box center [0, 0] width 0 height 0
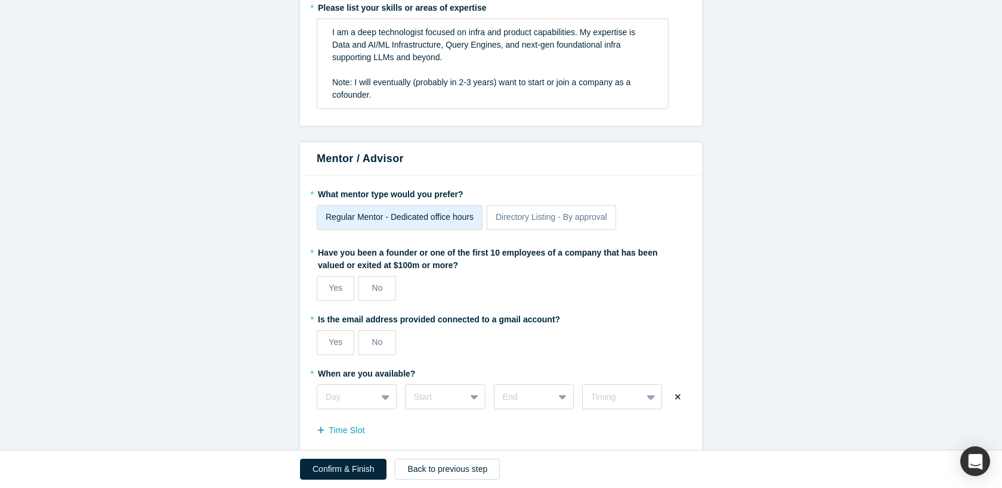
click at [459, 224] on label "Regular Mentor - Dedicated office hours" at bounding box center [400, 217] width 166 height 25
click at [0, 0] on input "Regular Mentor - Dedicated office hours" at bounding box center [0, 0] width 0 height 0
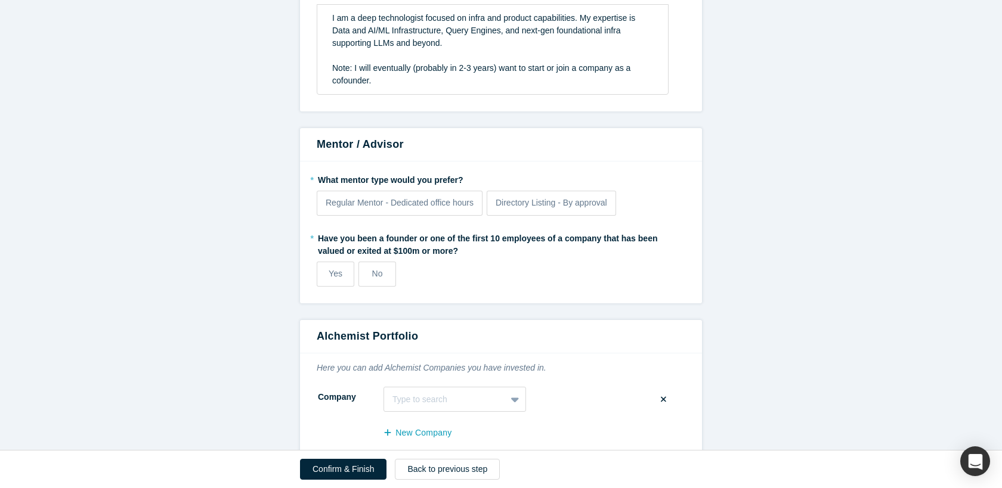
scroll to position [1194, 0]
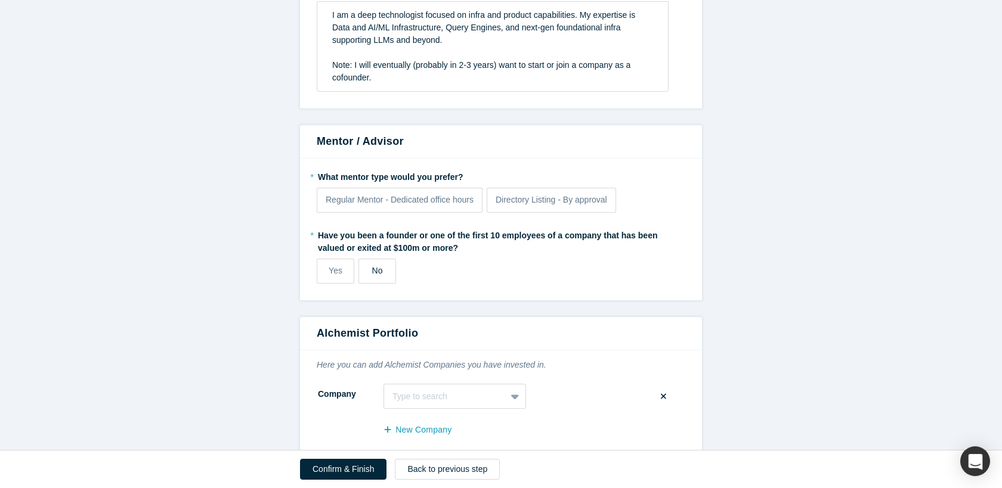
click at [386, 274] on label "No" at bounding box center [377, 271] width 38 height 25
click at [0, 0] on input "No" at bounding box center [0, 0] width 0 height 0
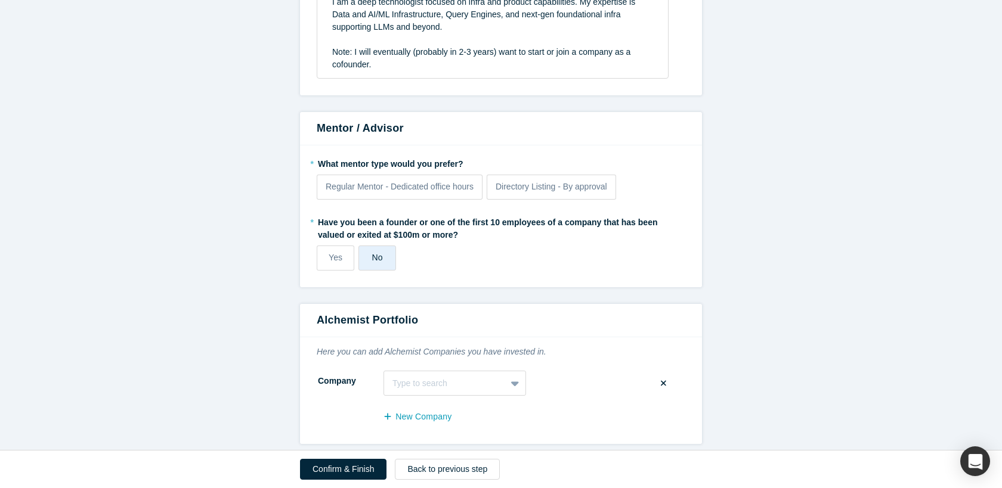
scroll to position [1213, 0]
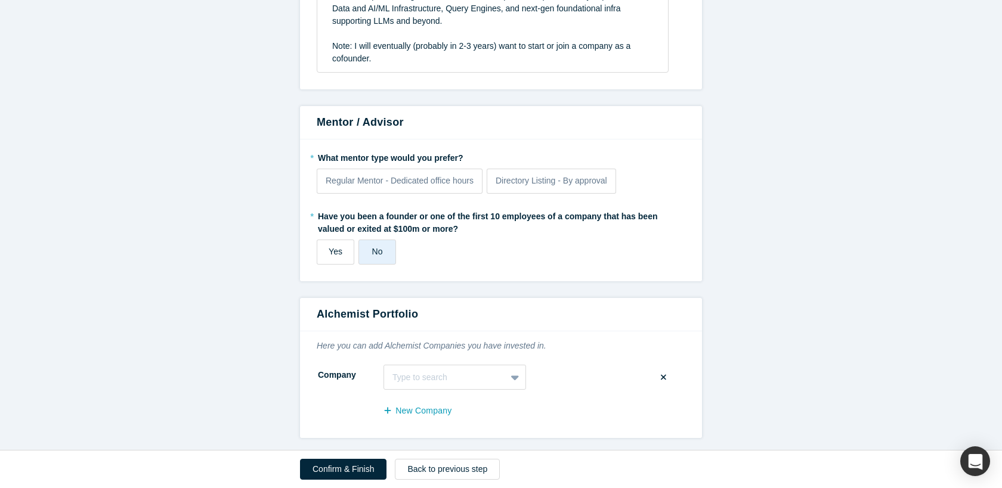
click at [332, 253] on span "Yes" at bounding box center [336, 252] width 14 height 10
click at [0, 0] on input "Yes" at bounding box center [0, 0] width 0 height 0
click at [373, 257] on div "No" at bounding box center [377, 252] width 11 height 13
click at [0, 0] on input "No" at bounding box center [0, 0] width 0 height 0
click at [449, 186] on div "Regular Mentor - Dedicated office hours" at bounding box center [400, 181] width 148 height 13
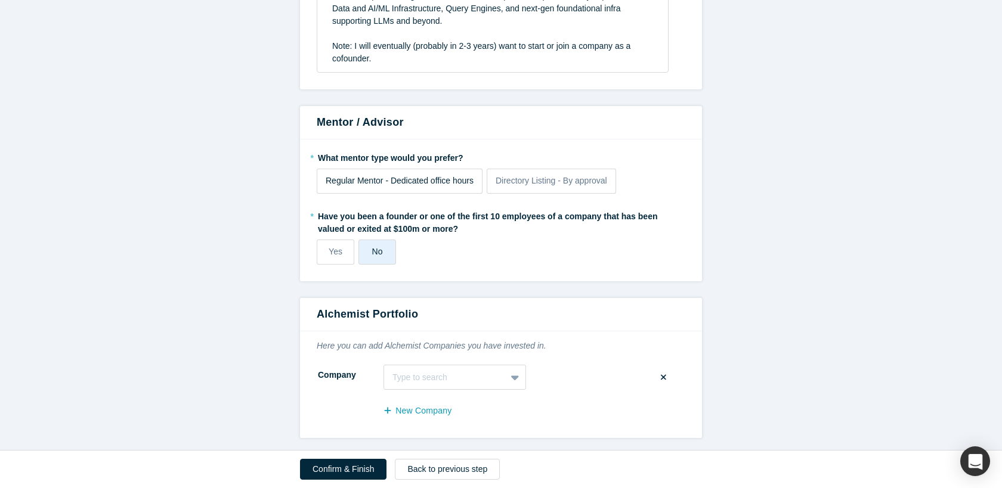
click at [0, 0] on input "Regular Mentor - Dedicated office hours" at bounding box center [0, 0] width 0 height 0
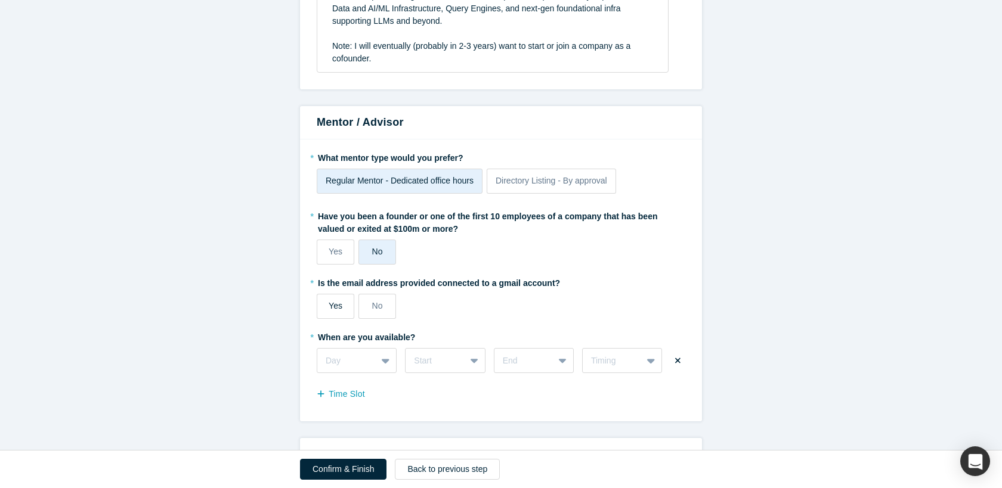
click at [334, 312] on div "Yes" at bounding box center [336, 306] width 14 height 13
click at [0, 0] on input "Yes" at bounding box center [0, 0] width 0 height 0
click at [530, 183] on span "Directory Listing - By approval" at bounding box center [552, 181] width 112 height 10
click at [0, 0] on input "Directory Listing - By approval" at bounding box center [0, 0] width 0 height 0
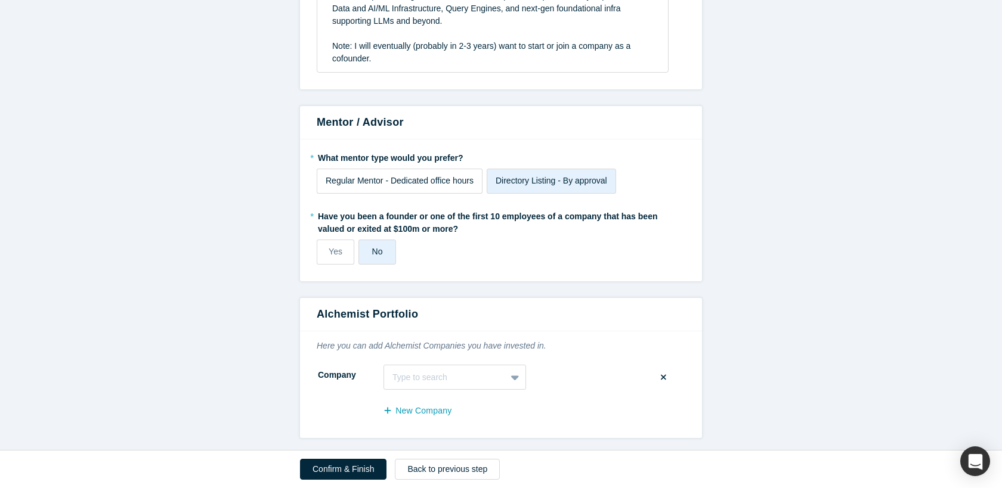
click at [460, 189] on label "Regular Mentor - Dedicated office hours" at bounding box center [400, 181] width 166 height 25
click at [0, 0] on input "Regular Mentor - Dedicated office hours" at bounding box center [0, 0] width 0 height 0
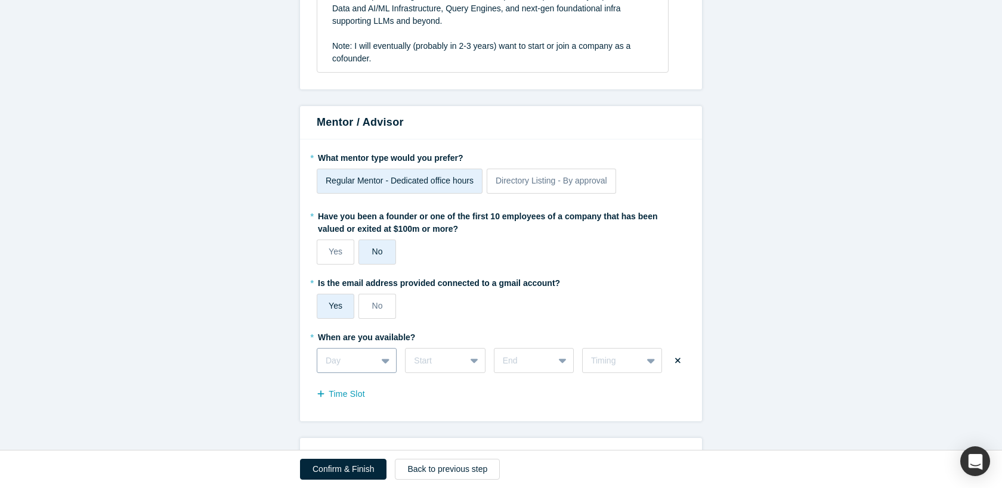
click at [384, 358] on div "Day" at bounding box center [357, 360] width 80 height 25
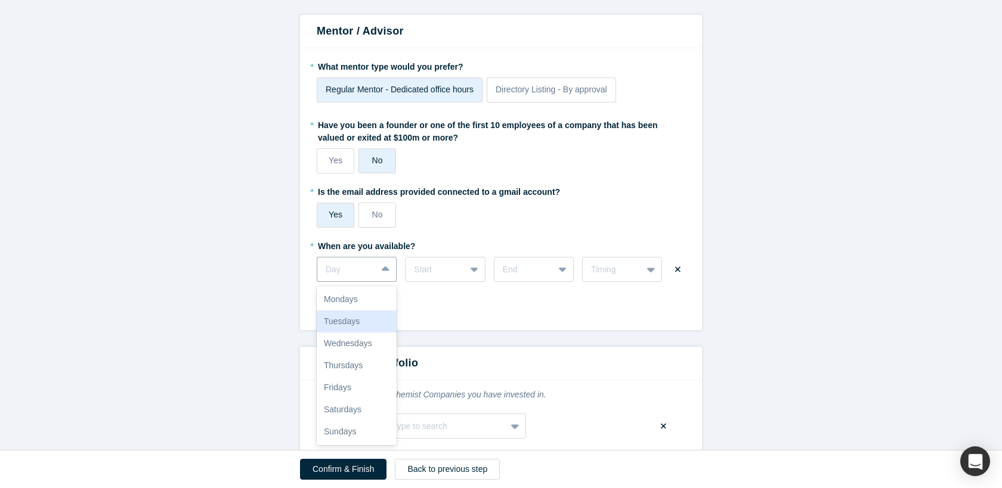
click at [458, 235] on fieldset "* What mentor type would you prefer? Regular Mentor - Dedicated office hours Di…" at bounding box center [501, 189] width 369 height 265
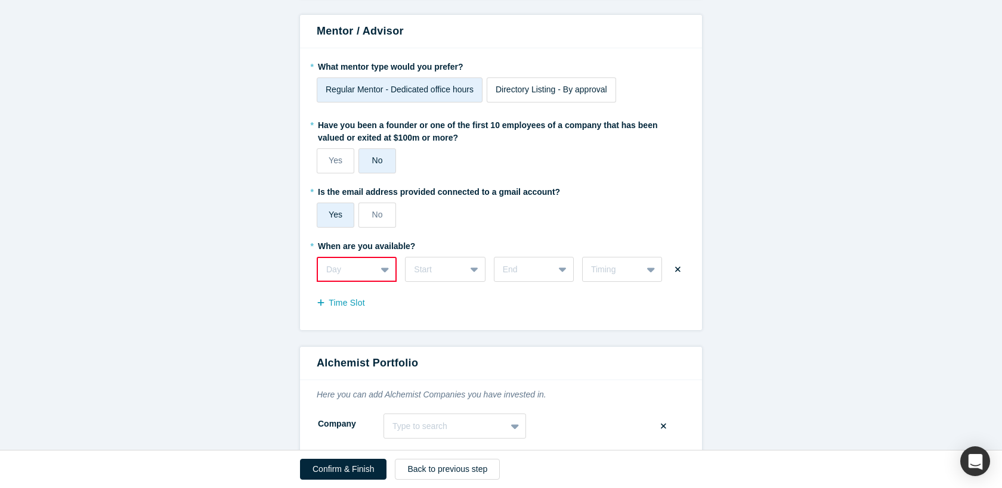
click at [574, 91] on span "Directory Listing - By approval" at bounding box center [552, 90] width 112 height 10
click at [0, 0] on input "Directory Listing - By approval" at bounding box center [0, 0] width 0 height 0
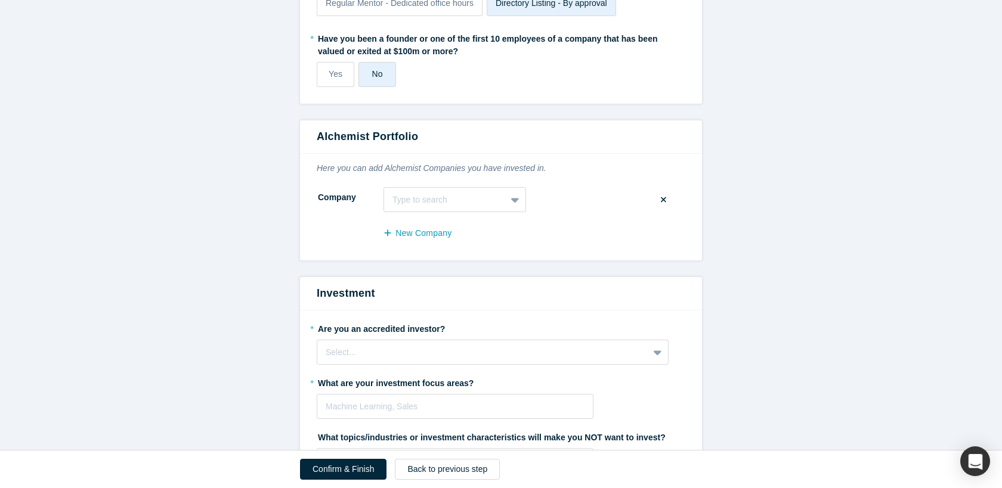
scroll to position [1393, 0]
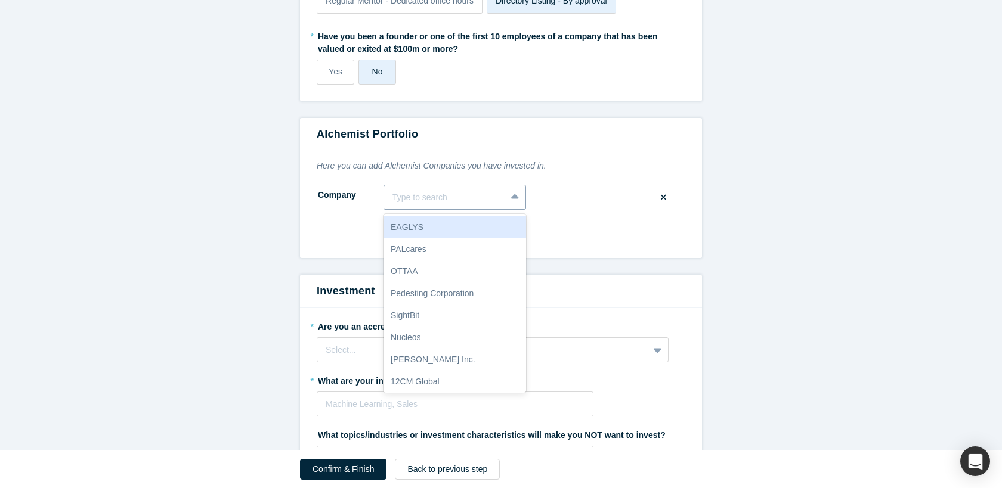
click at [515, 203] on div at bounding box center [515, 197] width 19 height 21
click at [749, 229] on form "Step 2/2: Experience and Roles with Alchemist All fields marked with * are requ…" at bounding box center [501, 121] width 1002 height 2871
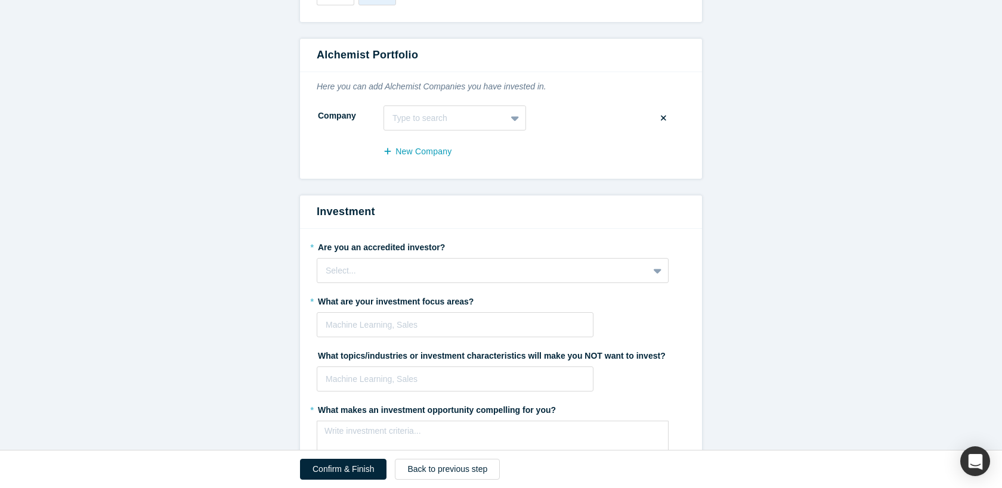
scroll to position [1504, 0]
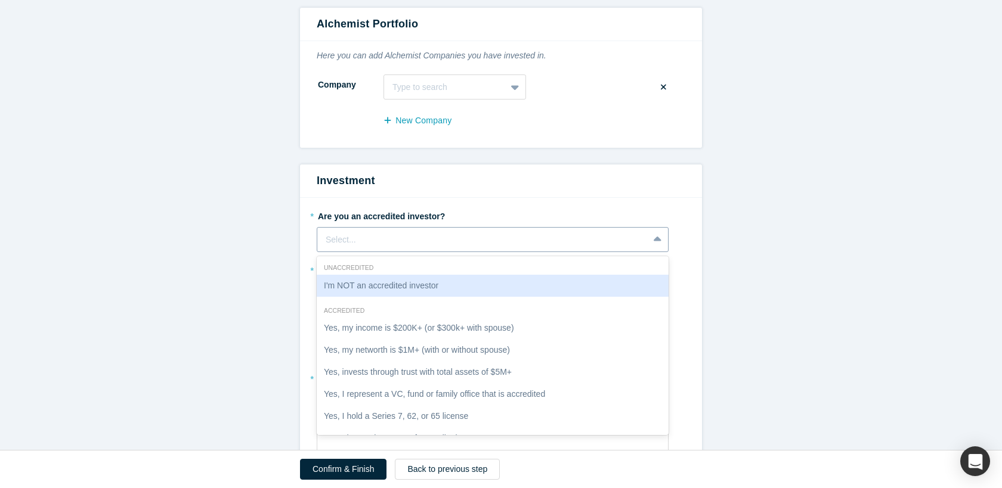
click at [518, 238] on div "Select..." at bounding box center [483, 240] width 314 height 13
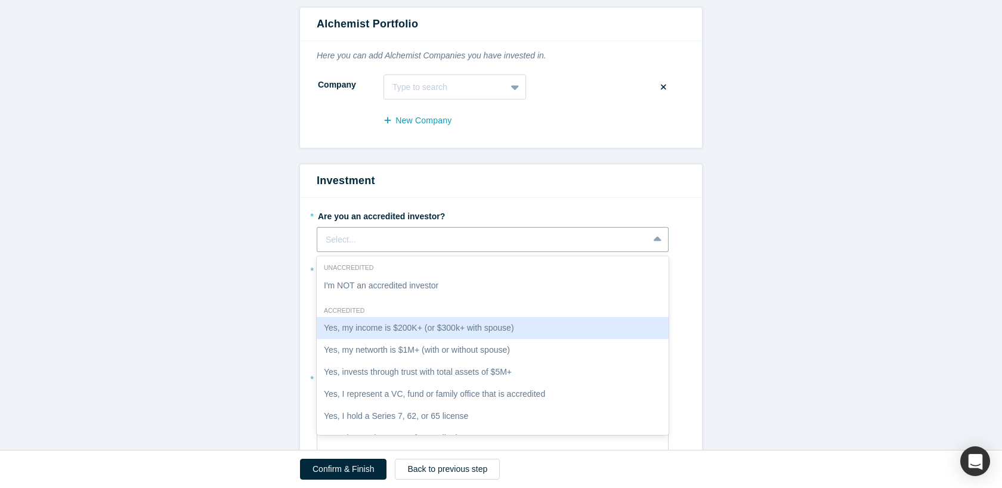
click at [429, 330] on div "Yes, my income is $200K+ (or $300k+ with spouse)" at bounding box center [493, 328] width 352 height 22
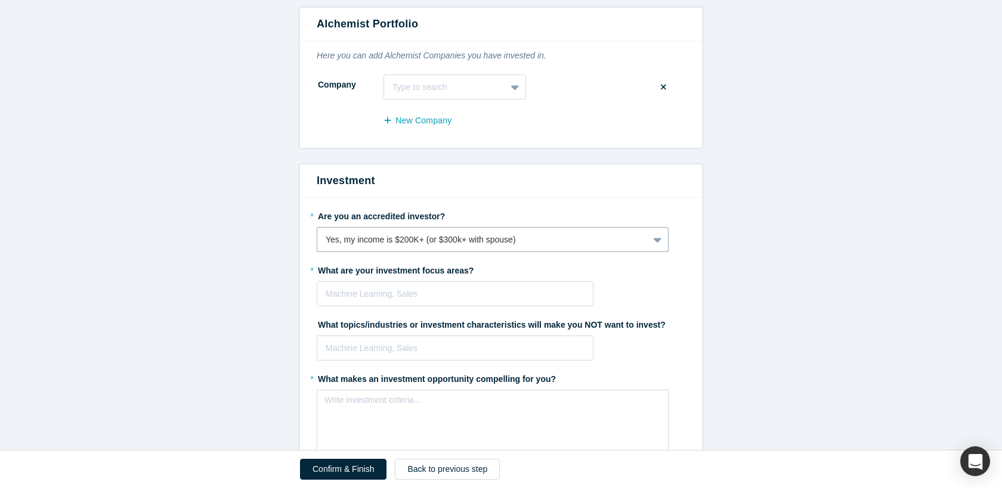
scroll to position [1519, 0]
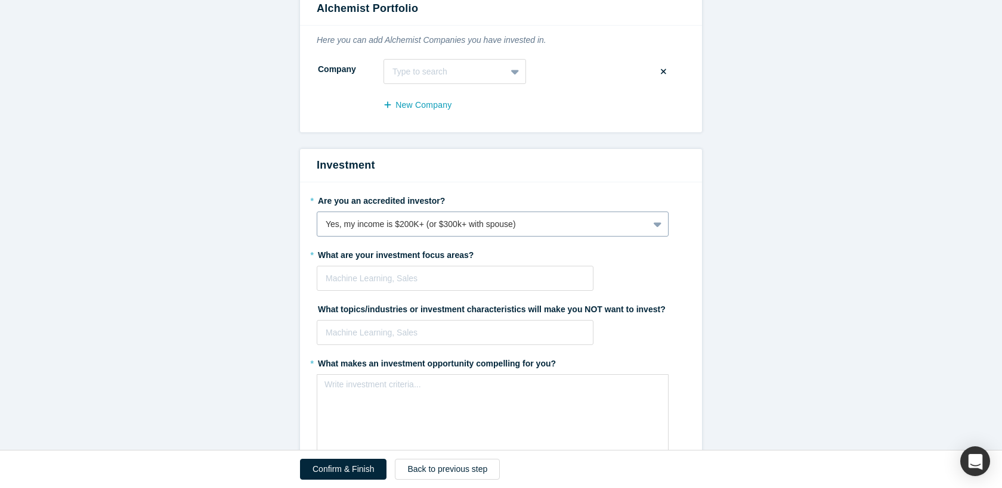
click at [619, 228] on div "Yes, my income is $200K+ (or $300k+ with spouse)" at bounding box center [483, 224] width 314 height 13
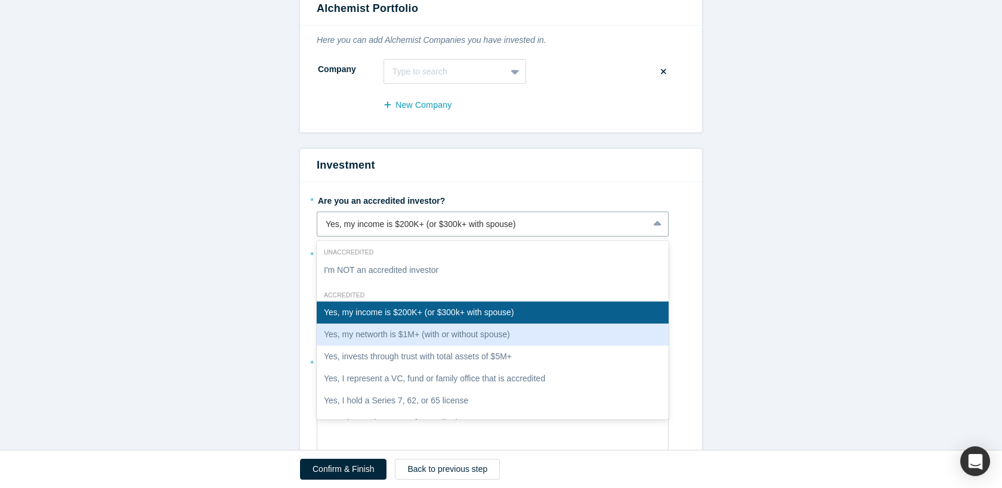
click at [581, 333] on div "Yes, my networth is $1M+ (with or without spouse)" at bounding box center [493, 335] width 352 height 22
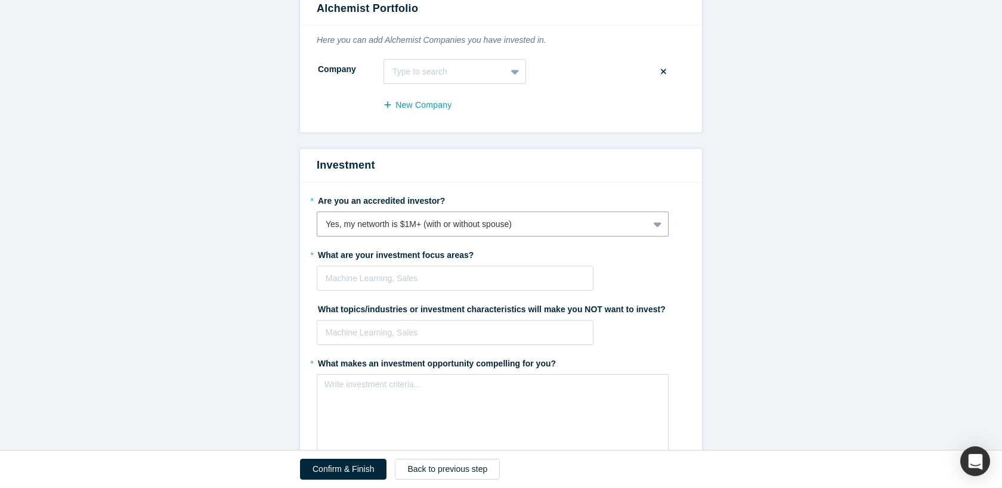
click at [699, 283] on div "* Are you an accredited investor? option Yes, my networth is $1M+ (with or with…" at bounding box center [501, 329] width 402 height 293
click at [472, 277] on div at bounding box center [455, 278] width 259 height 15
click at [459, 283] on div at bounding box center [455, 278] width 259 height 15
type input "D"
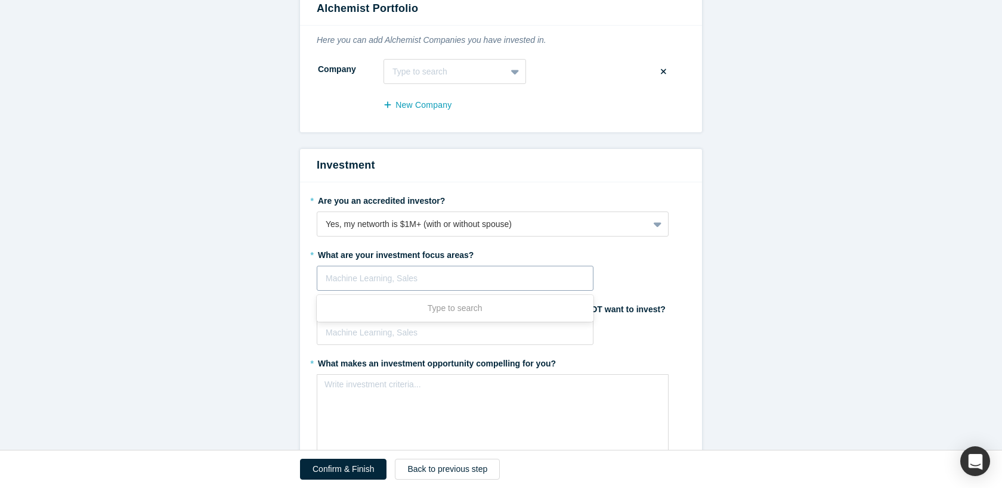
type input "Q"
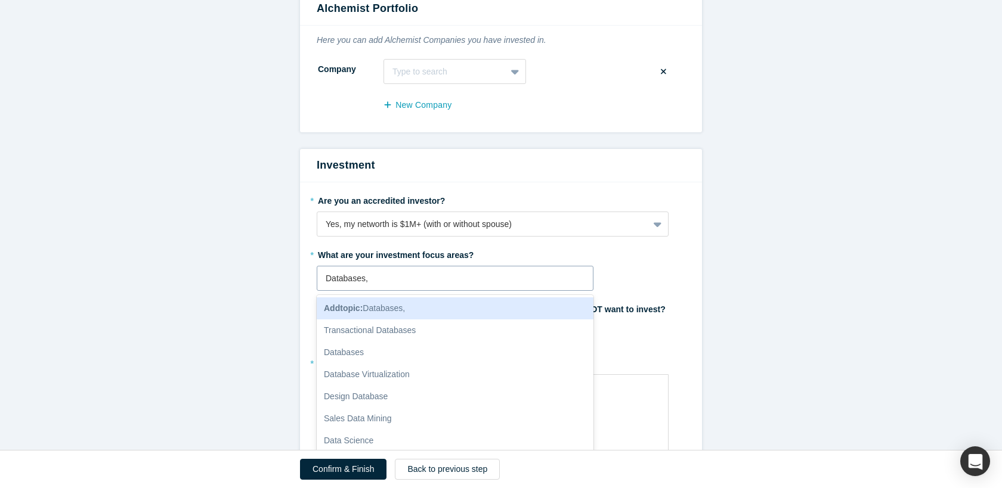
type input "Databases"
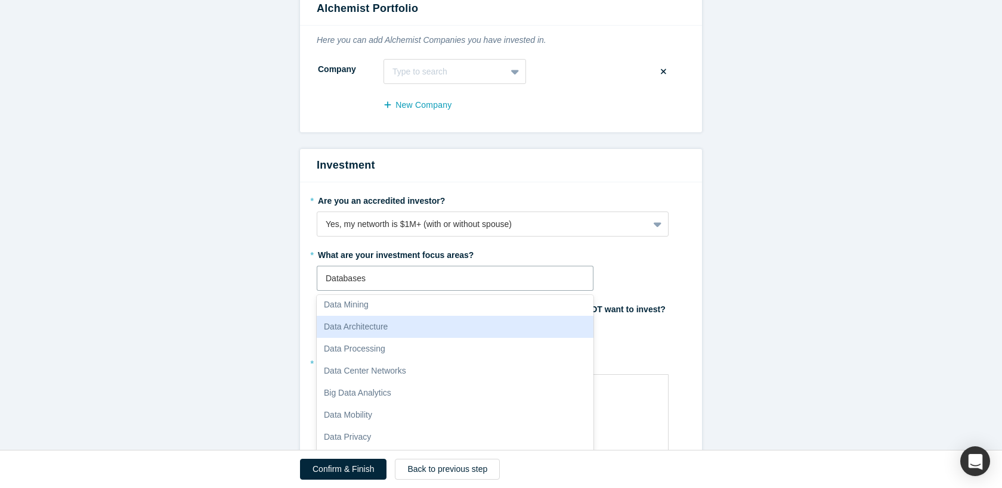
scroll to position [139, 0]
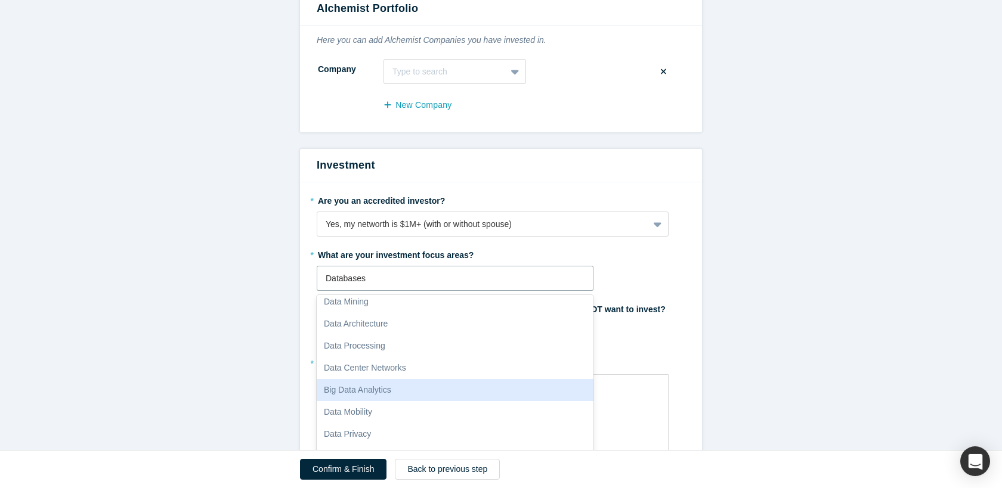
click at [410, 391] on div "Big Data Analytics" at bounding box center [455, 390] width 277 height 22
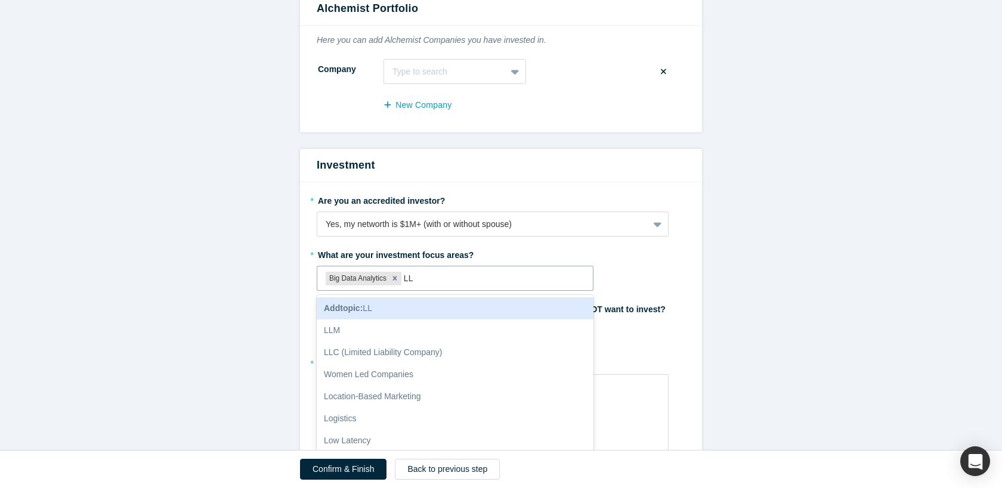
type input "L"
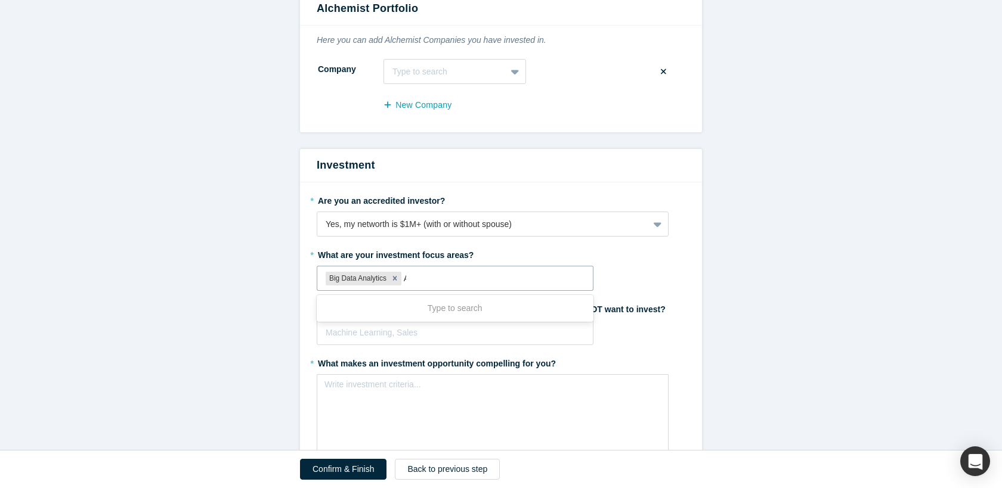
type input "AI"
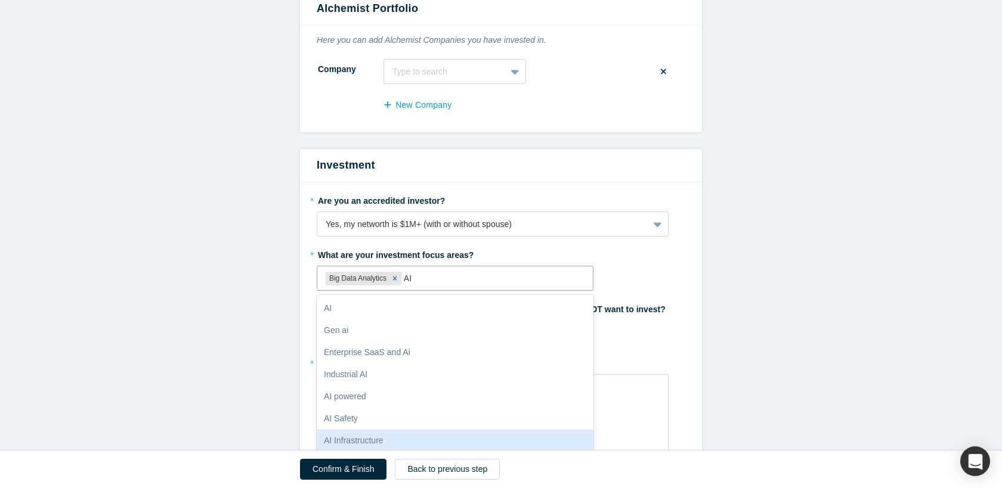
click at [379, 434] on div "AI Infrastructure" at bounding box center [455, 441] width 277 height 22
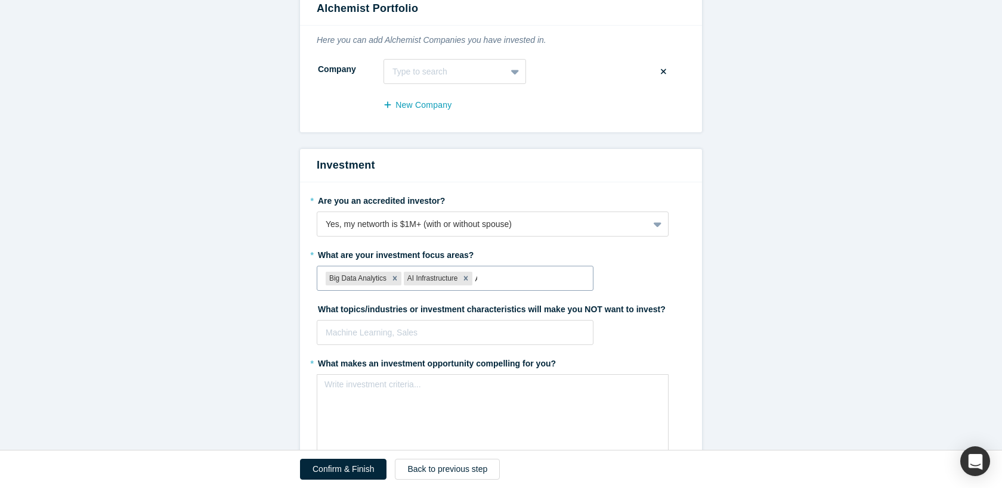
type input "AI"
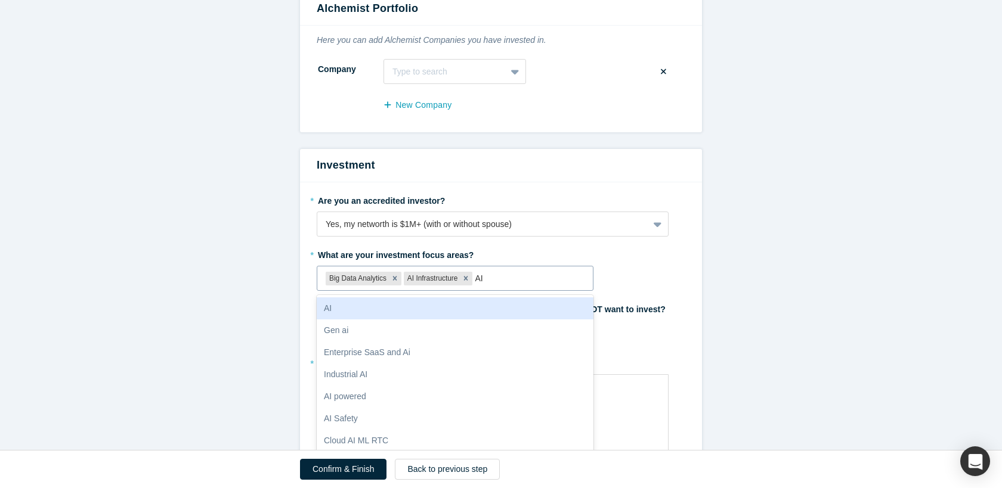
click at [395, 279] on icon "Remove Big Data Analytics" at bounding box center [395, 279] width 4 height 4
click at [419, 279] on div at bounding box center [490, 278] width 187 height 15
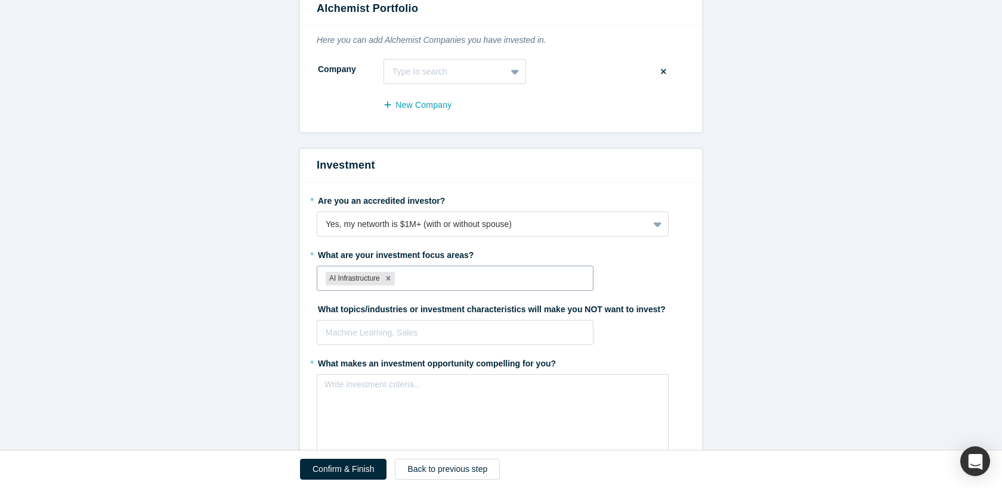
click at [420, 279] on div at bounding box center [490, 278] width 187 height 15
type input "AI produ"
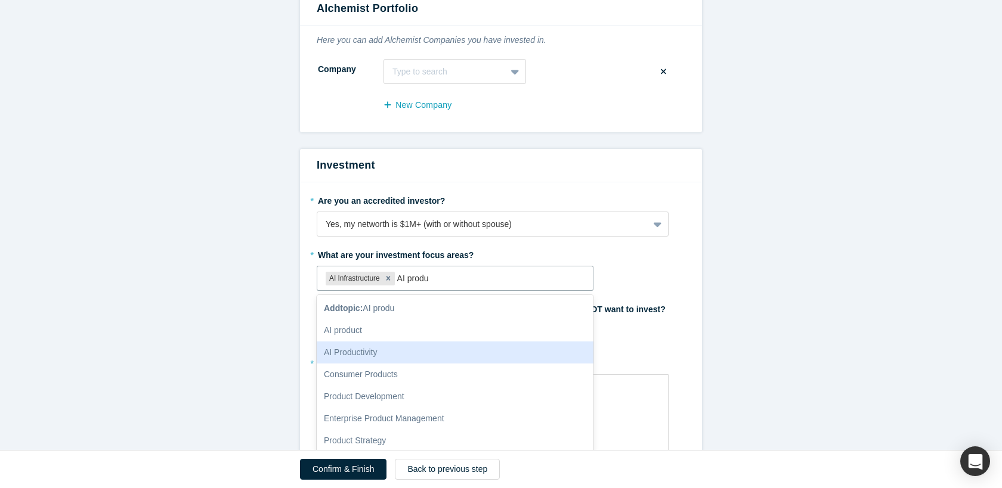
click at [381, 347] on div "AI Productivity" at bounding box center [455, 353] width 277 height 22
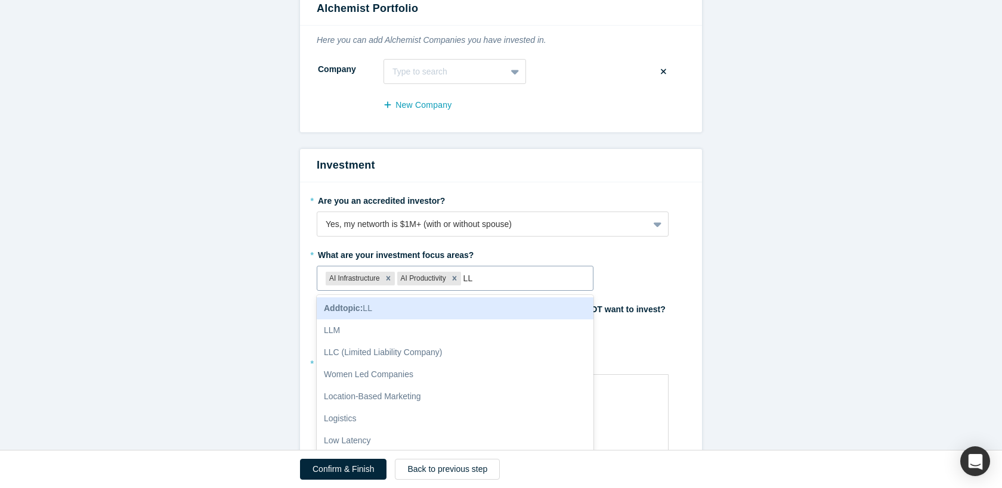
type input "L"
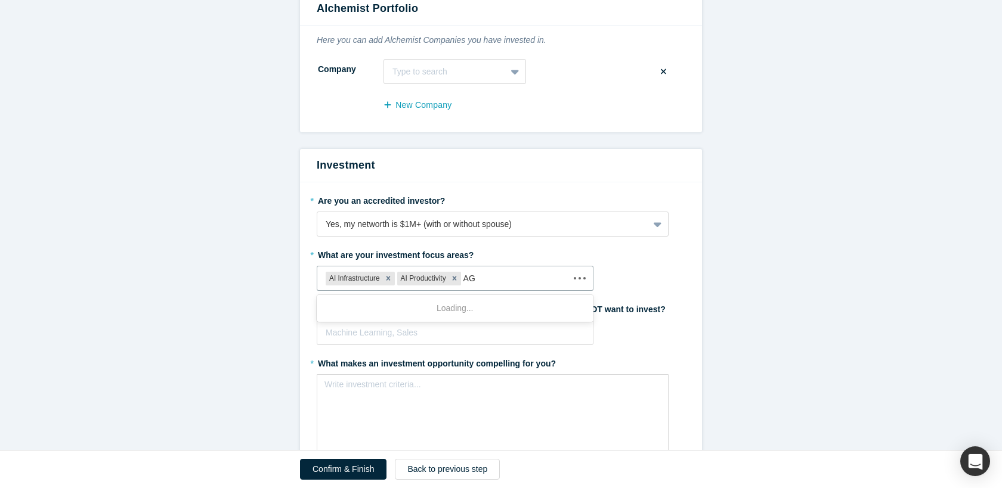
type input "A"
type input "S"
type input "D"
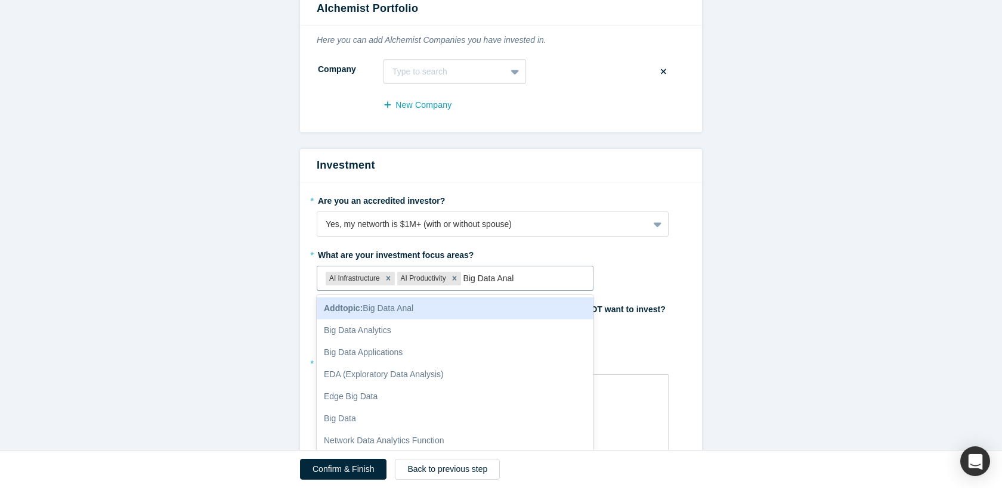
type input "Big Data Analy"
type input "Data plat"
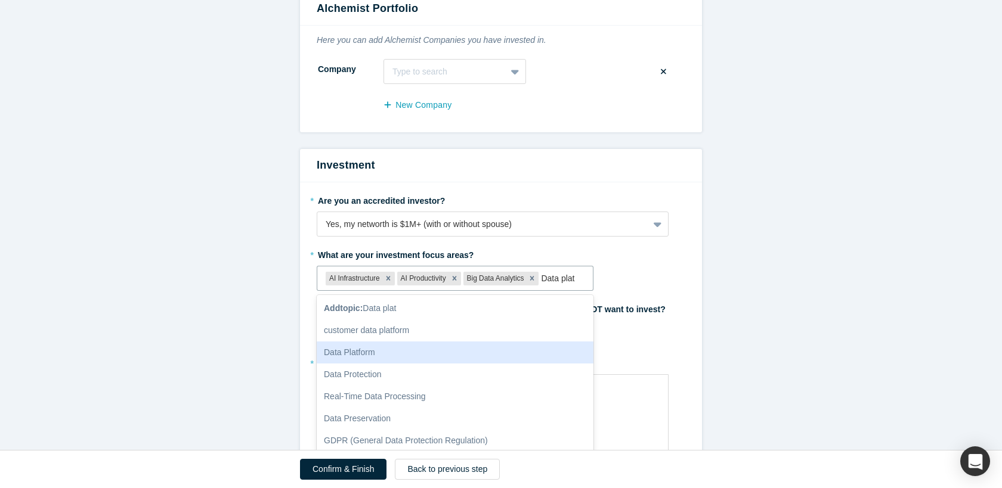
click at [428, 351] on div "Data Platform" at bounding box center [455, 353] width 277 height 22
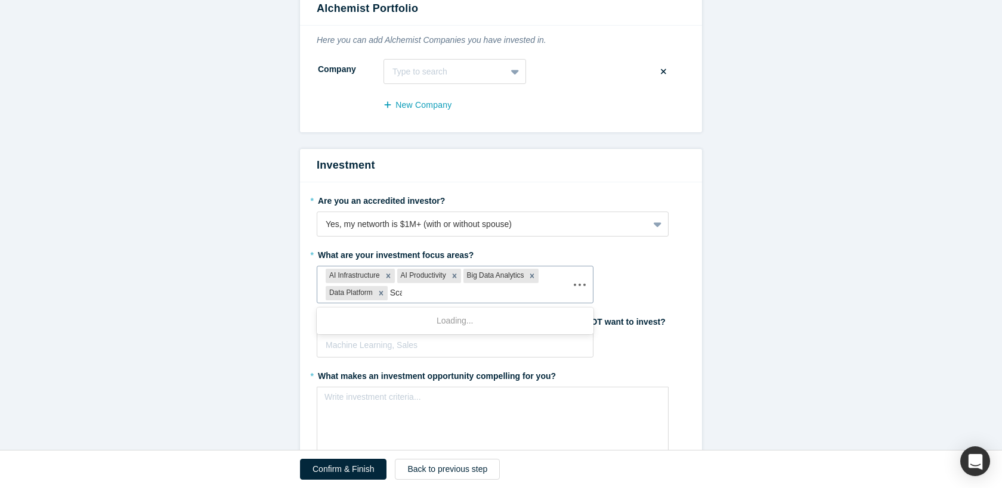
type input "Scal"
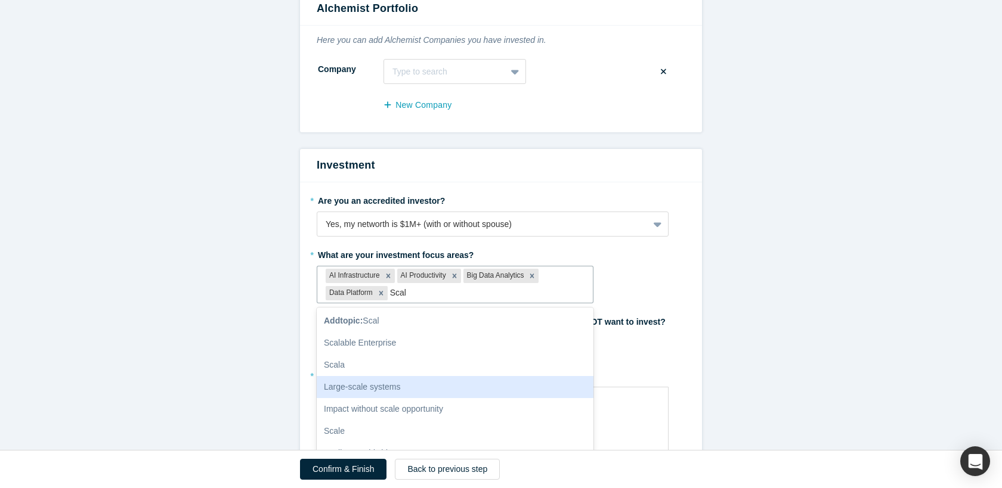
click at [403, 382] on div "Large-scale systems" at bounding box center [455, 387] width 277 height 22
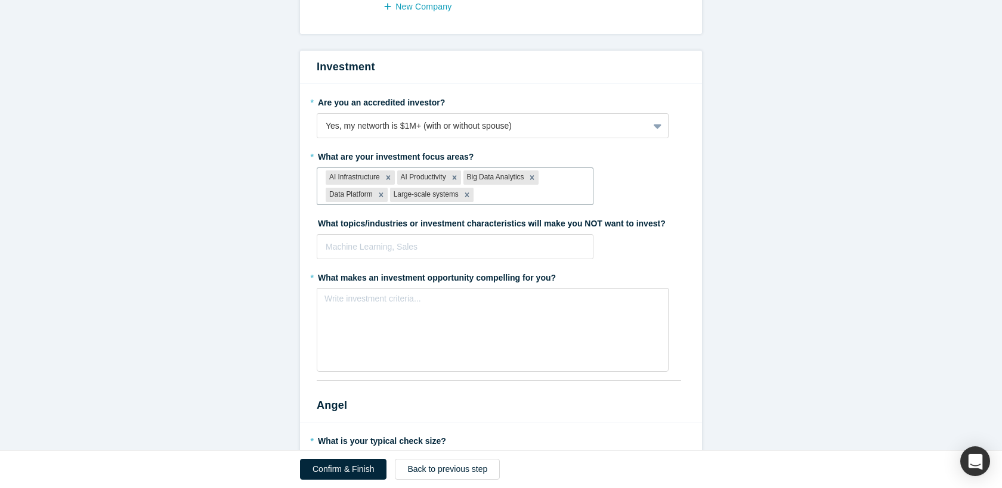
scroll to position [1634, 0]
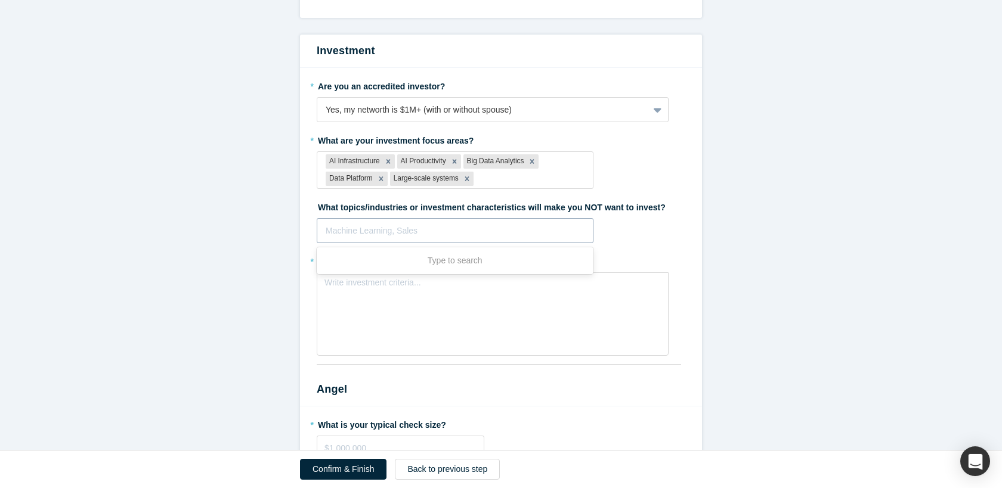
click at [478, 227] on div at bounding box center [455, 231] width 259 height 15
click at [701, 231] on div "* Are you an accredited investor? Yes, my networth is $1M+ (with or without spo…" at bounding box center [501, 220] width 402 height 305
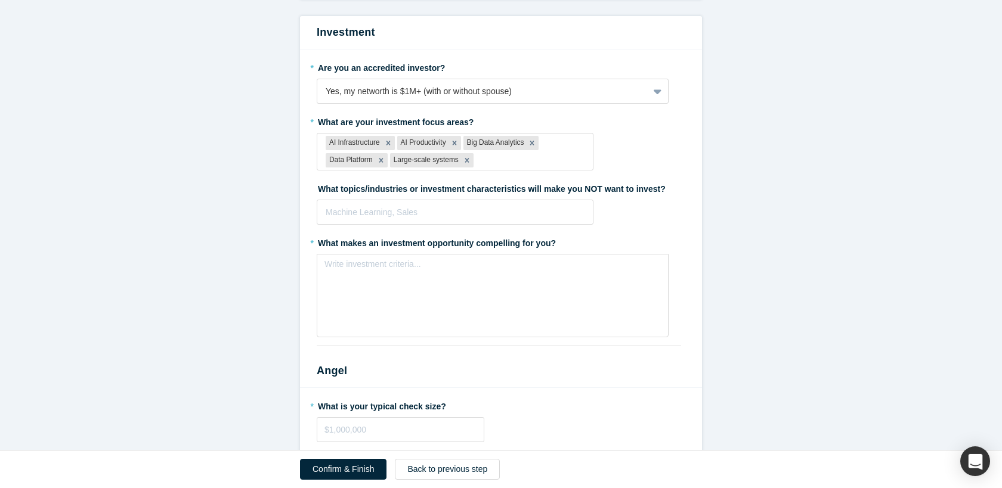
scroll to position [1665, 0]
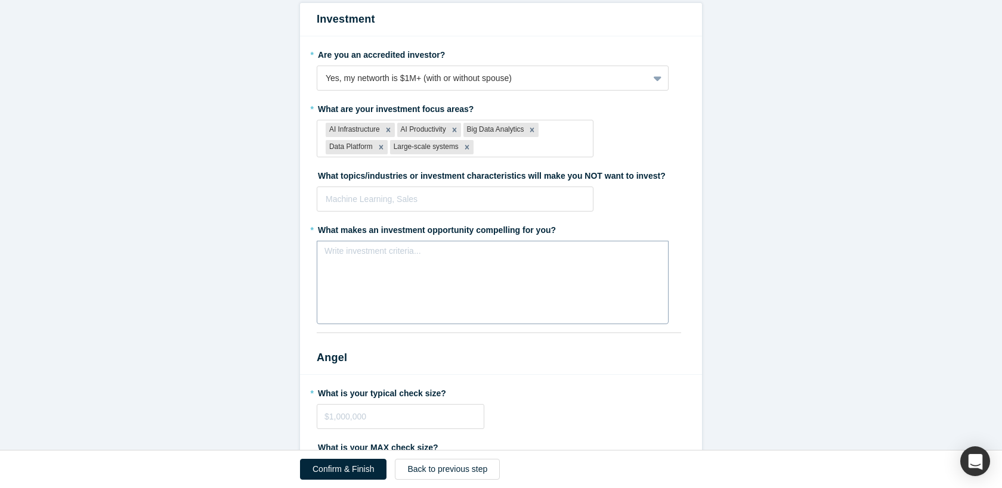
click at [549, 283] on div "Write investment criteria..." at bounding box center [493, 283] width 352 height 84
click at [350, 254] on span "Start product market fit," at bounding box center [375, 255] width 87 height 10
click at [442, 253] on span "Validated and strong product market fit," at bounding box center [404, 255] width 145 height 10
click at [478, 253] on span "Validated and strong product-market fit, seasoned founders and strong founding …" at bounding box center [492, 261] width 321 height 22
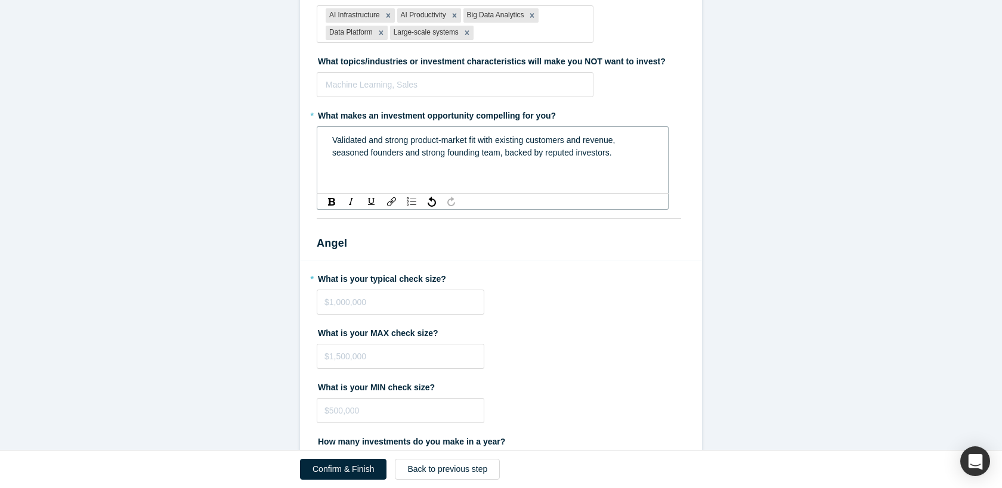
scroll to position [1784, 0]
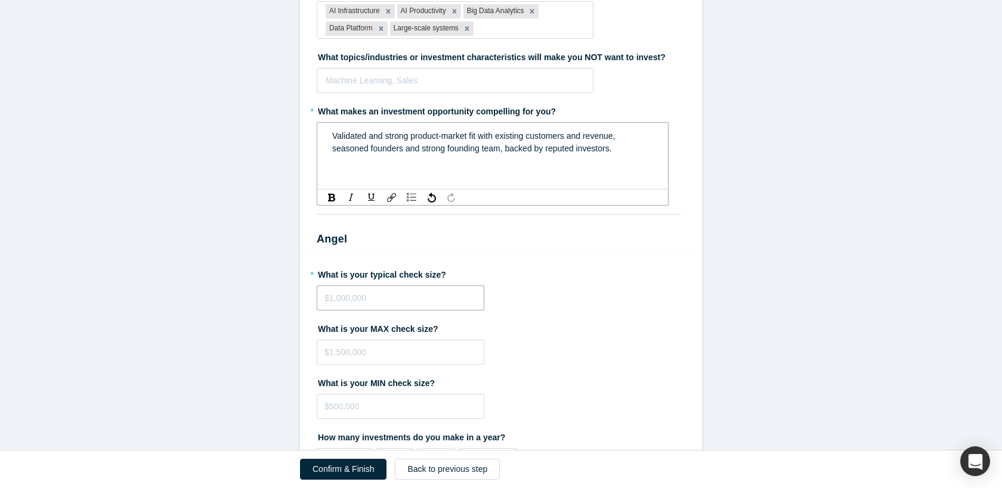
click at [447, 300] on input "tel" at bounding box center [401, 298] width 168 height 25
type input "$1"
click at [333, 296] on input "$10,000" at bounding box center [401, 298] width 168 height 25
type input "$5,000"
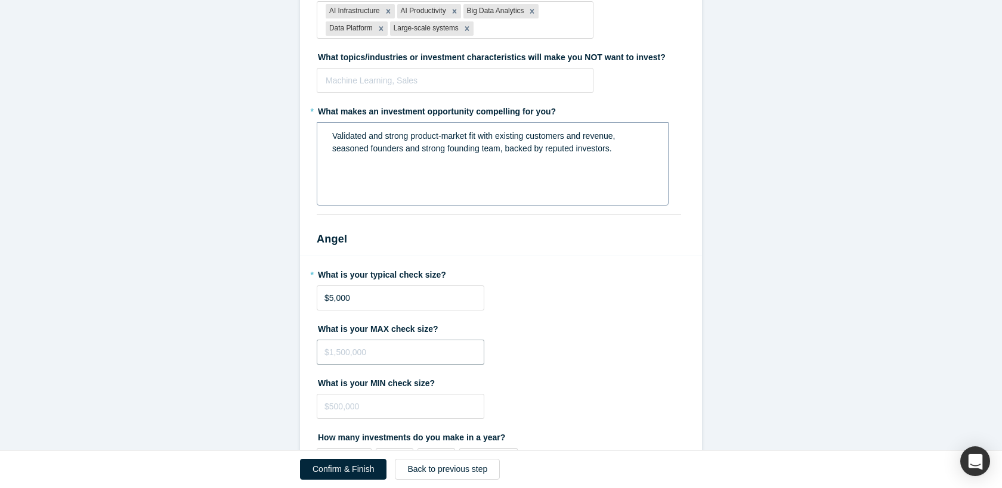
type input "$1"
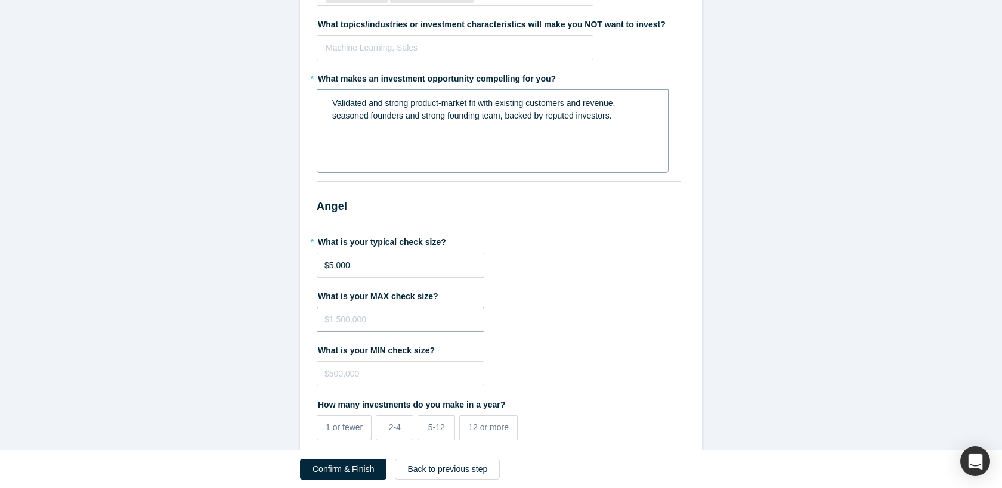
scroll to position [1847, 0]
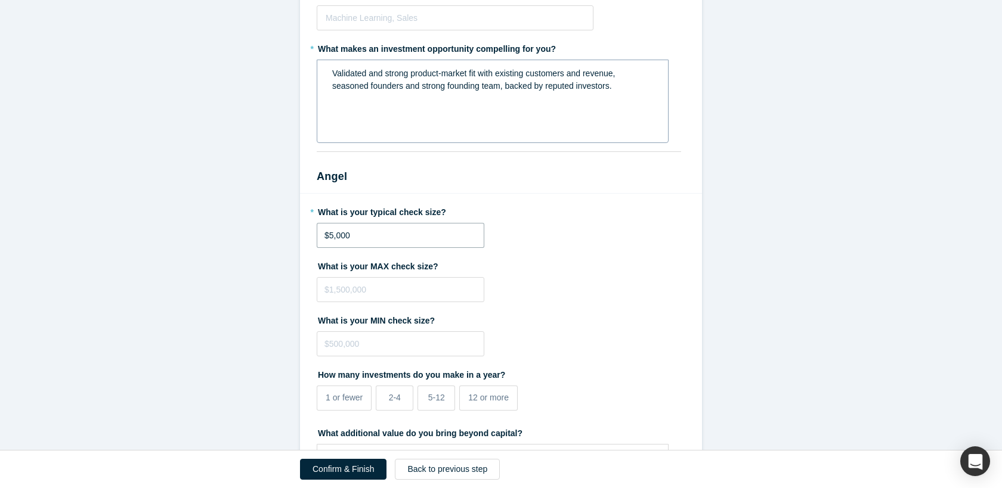
click at [333, 236] on input "$5,000" at bounding box center [401, 235] width 168 height 25
type input "$20,000"
type input "$5,000"
type input "$200,000"
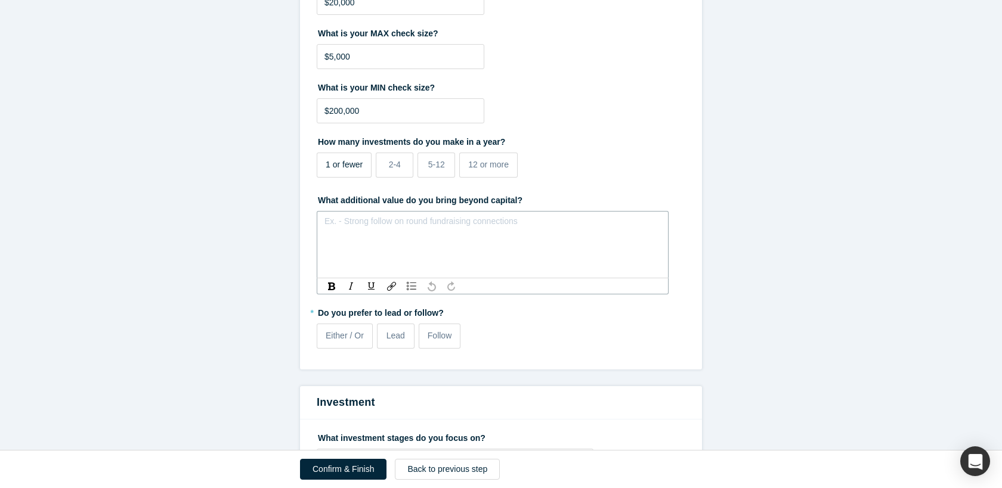
click at [352, 166] on span "1 or fewer" at bounding box center [344, 165] width 37 height 10
click at [0, 0] on input "1 or fewer" at bounding box center [0, 0] width 0 height 0
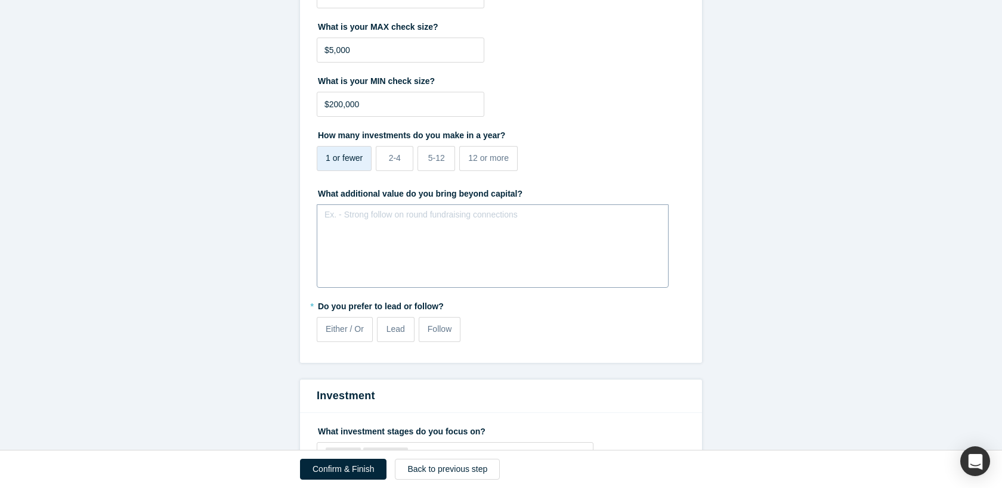
scroll to position [2091, 0]
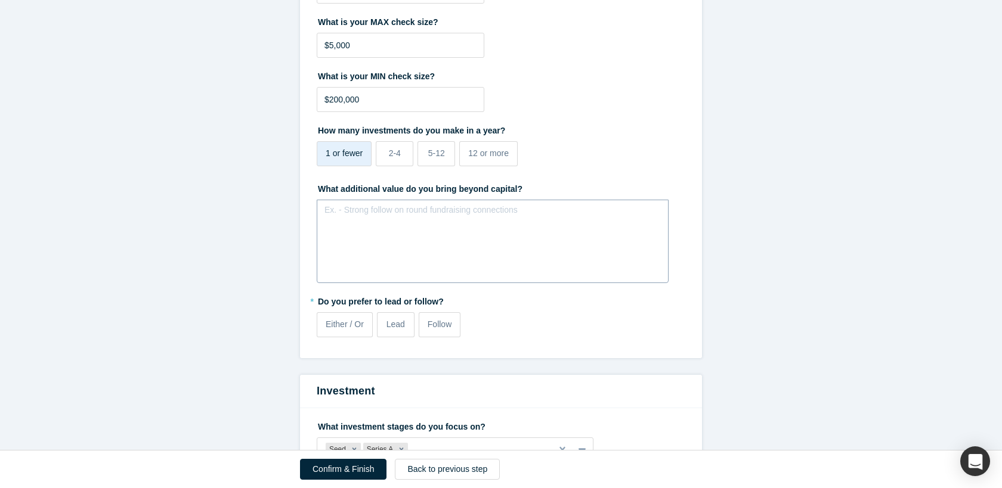
click at [431, 221] on div "rdw-editor" at bounding box center [493, 214] width 336 height 20
click at [648, 216] on span "Technical and Business expertise and advising. I am experienced working at Seri…" at bounding box center [491, 220] width 318 height 22
click at [580, 215] on span "Technical and Business expertise and advising. I am experienced working at Seri…" at bounding box center [490, 220] width 317 height 22
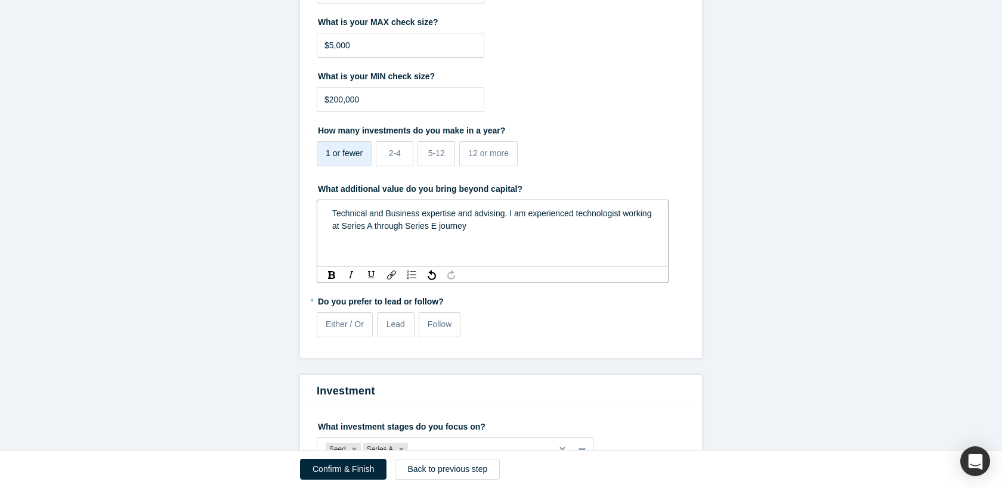
click at [342, 225] on span "Technical and Business expertise and advising. I am experienced technologist wo…" at bounding box center [492, 220] width 321 height 22
click at [469, 228] on span "Technical and Business expertise and advising. I am experienced technologist ha…" at bounding box center [490, 220] width 317 height 22
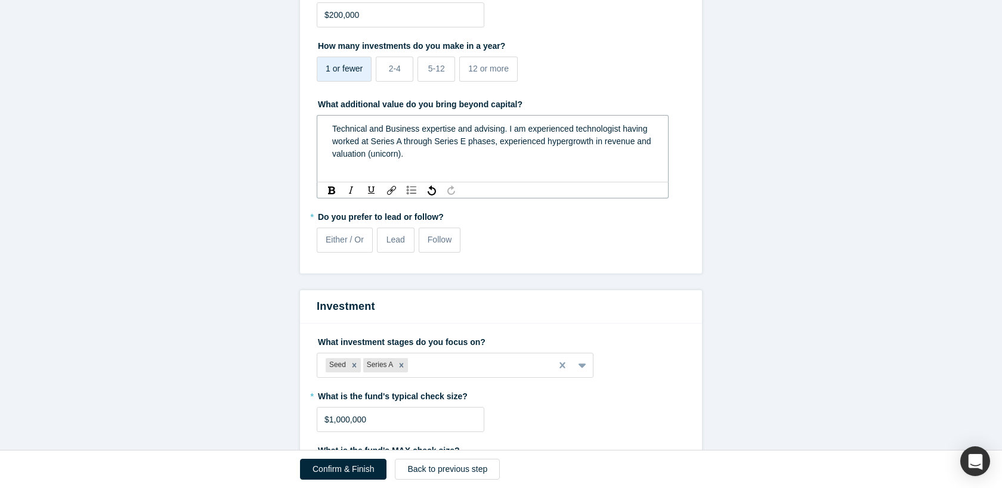
scroll to position [2196, 0]
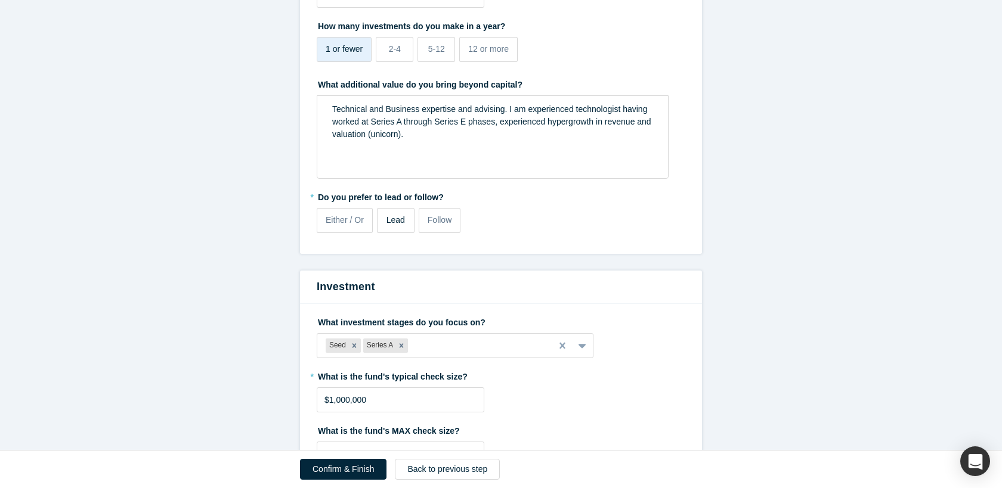
click at [399, 230] on label "Lead" at bounding box center [396, 220] width 38 height 25
click at [0, 0] on input "Lead" at bounding box center [0, 0] width 0 height 0
click at [438, 229] on label "Follow" at bounding box center [440, 220] width 42 height 25
click at [0, 0] on input "Follow" at bounding box center [0, 0] width 0 height 0
click at [397, 226] on div "Lead" at bounding box center [395, 220] width 18 height 13
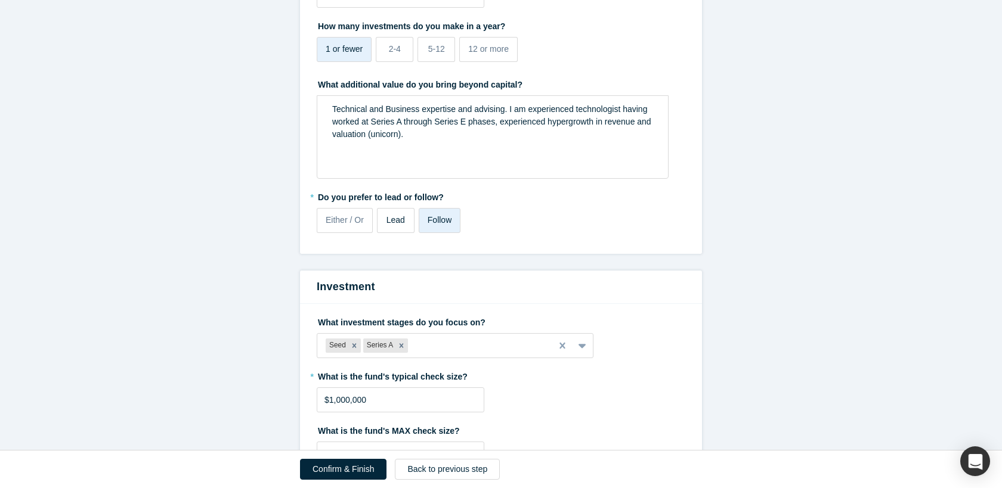
click at [0, 0] on input "Lead" at bounding box center [0, 0] width 0 height 0
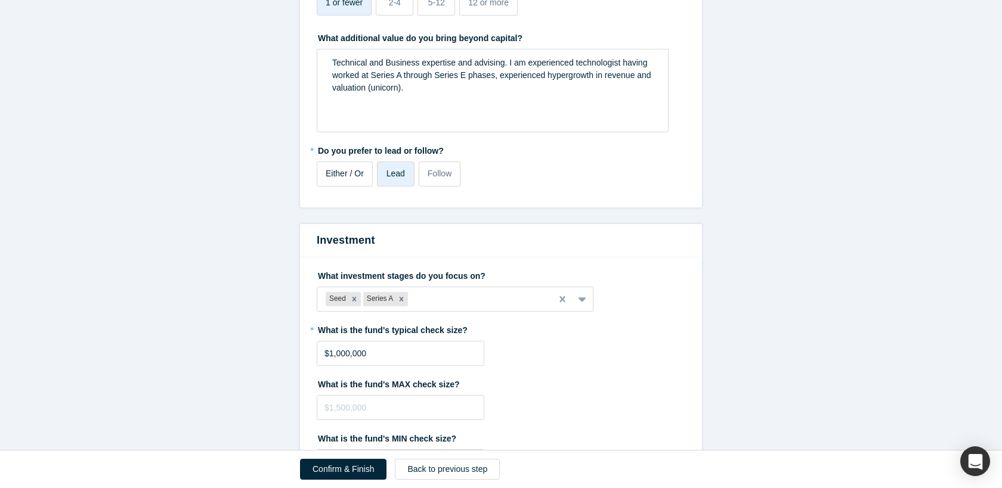
scroll to position [2241, 0]
click at [347, 177] on span "Either / Or" at bounding box center [345, 174] width 38 height 10
click at [0, 0] on input "Either / Or" at bounding box center [0, 0] width 0 height 0
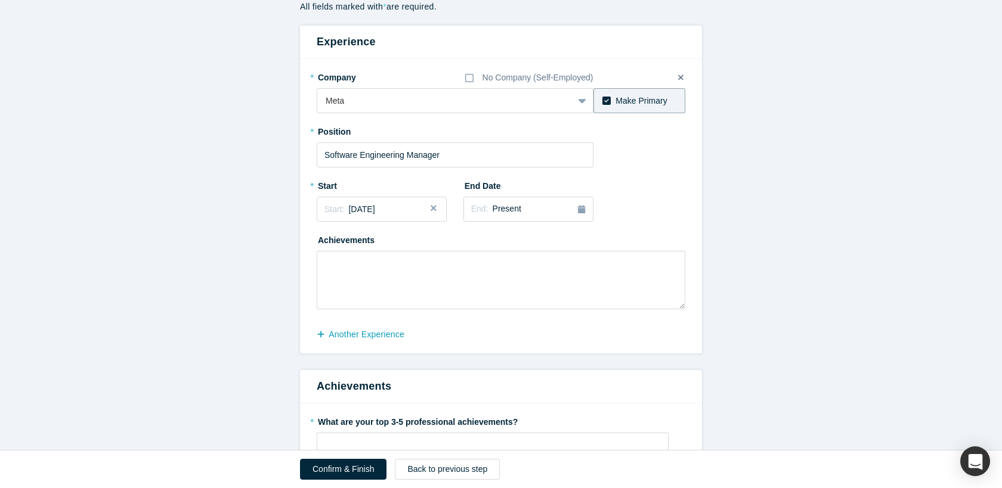
scroll to position [120, 0]
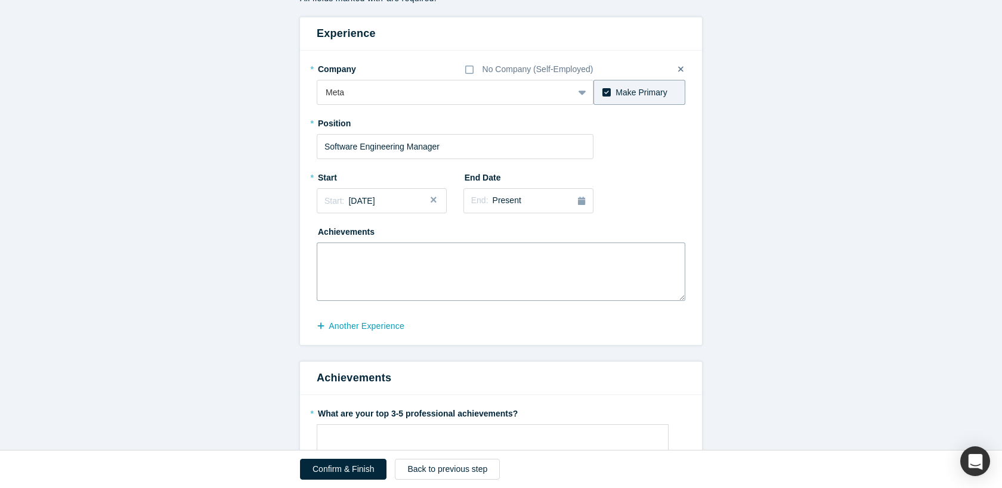
click at [477, 282] on textarea at bounding box center [501, 272] width 369 height 58
type textarea "1"
type textarea "1."
click at [469, 255] on textarea "1." at bounding box center [501, 272] width 369 height 58
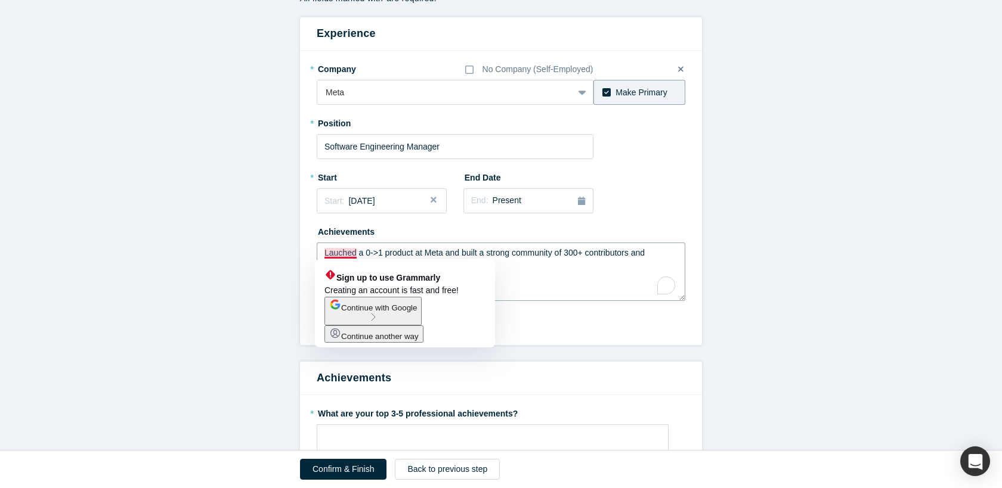
click at [339, 253] on textarea "Lauched a 0->1 product at Meta and built a strong community of 300+ contributor…" at bounding box center [501, 272] width 369 height 58
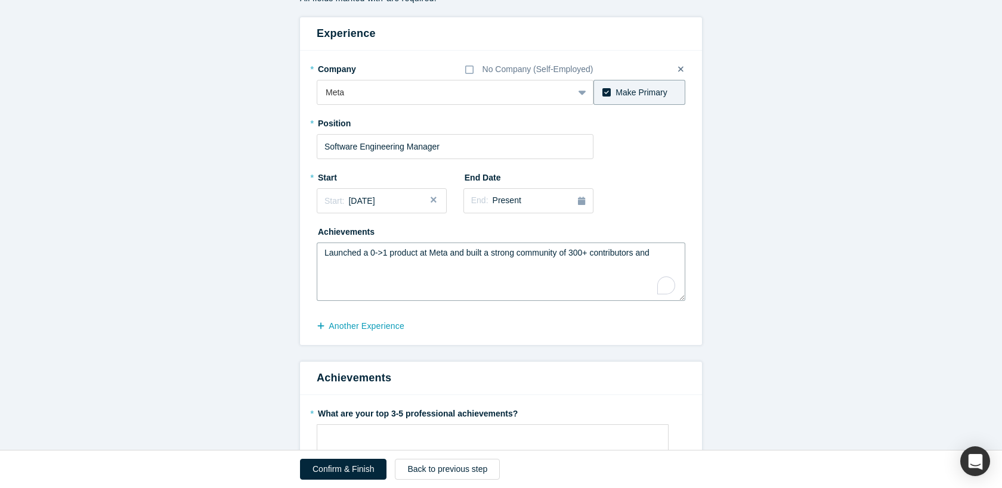
click at [452, 254] on textarea "Launched a 0->1 product at Meta and built a strong community of 300+ contributo…" at bounding box center [501, 272] width 369 height 58
click at [521, 255] on textarea "Launched a 0->1 product at Meta and built a strong community of 300+ contributo…" at bounding box center [501, 272] width 369 height 58
click at [630, 251] on textarea "Launched a 0->1 product at Meta and built a strong open source community of 300…" at bounding box center [501, 272] width 369 height 58
click at [635, 267] on textarea "Launched a 0->1 product at Meta and built a strong open source community of 350…" at bounding box center [501, 272] width 369 height 58
click at [620, 268] on textarea "Launched a 0->1 product at Meta and built a strong open source community of 350…" at bounding box center [501, 272] width 369 height 58
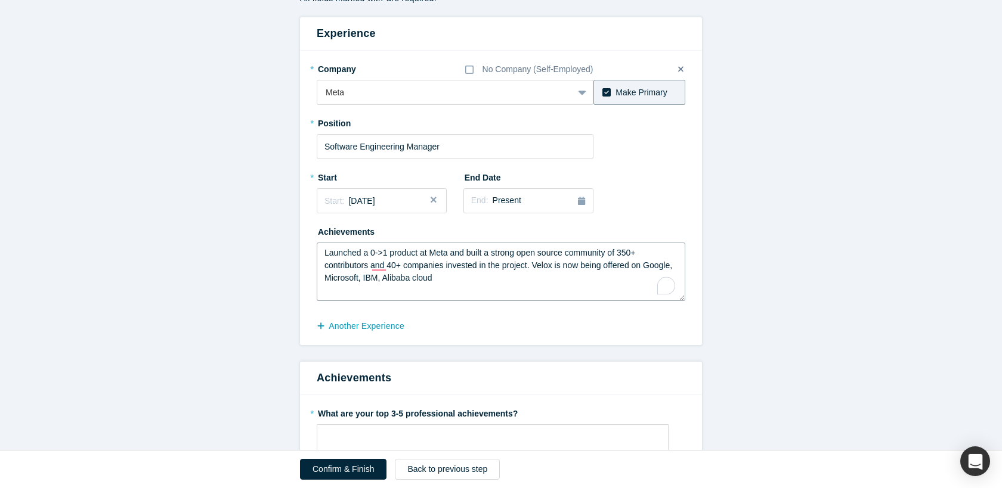
click at [620, 268] on textarea "Launched a 0->1 product at Meta and built a strong open source community of 350…" at bounding box center [501, 272] width 369 height 58
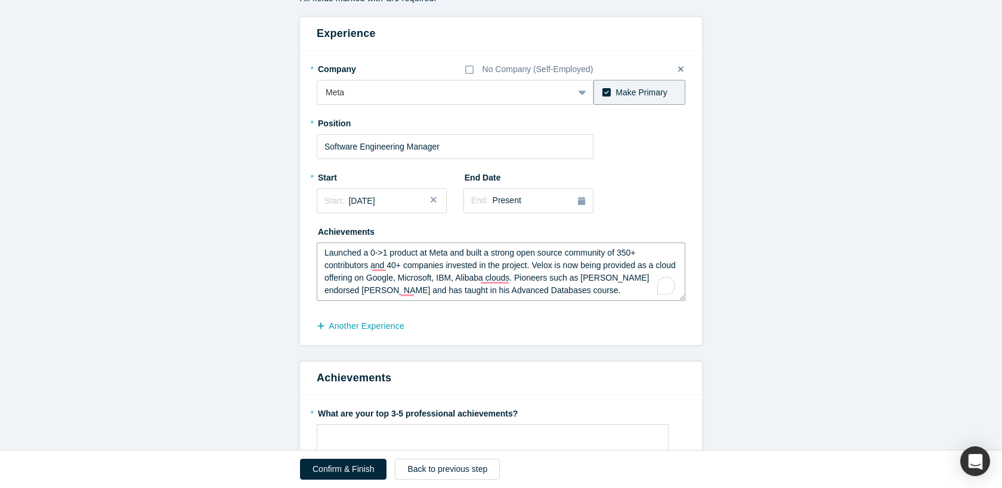
click at [441, 287] on textarea "Launched a 0->1 product at Meta and built a strong open source community of 350…" at bounding box center [501, 272] width 369 height 58
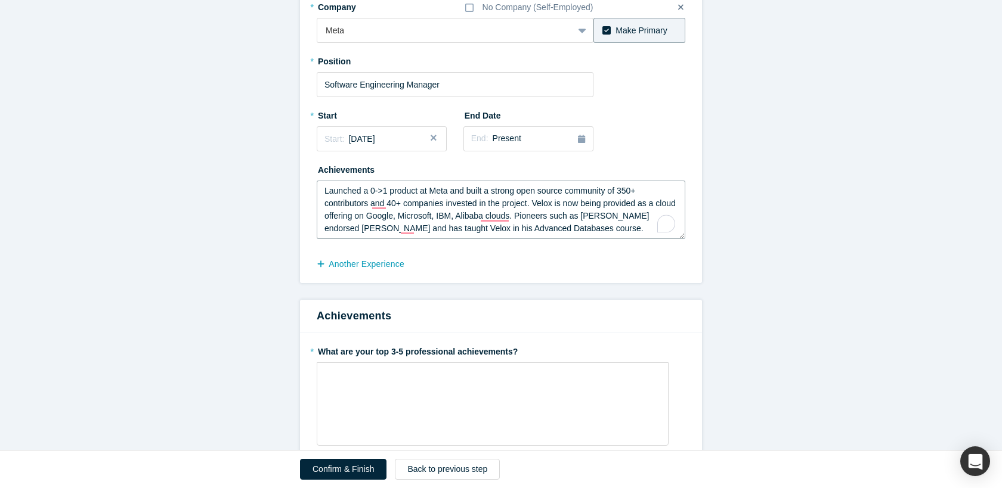
scroll to position [188, 0]
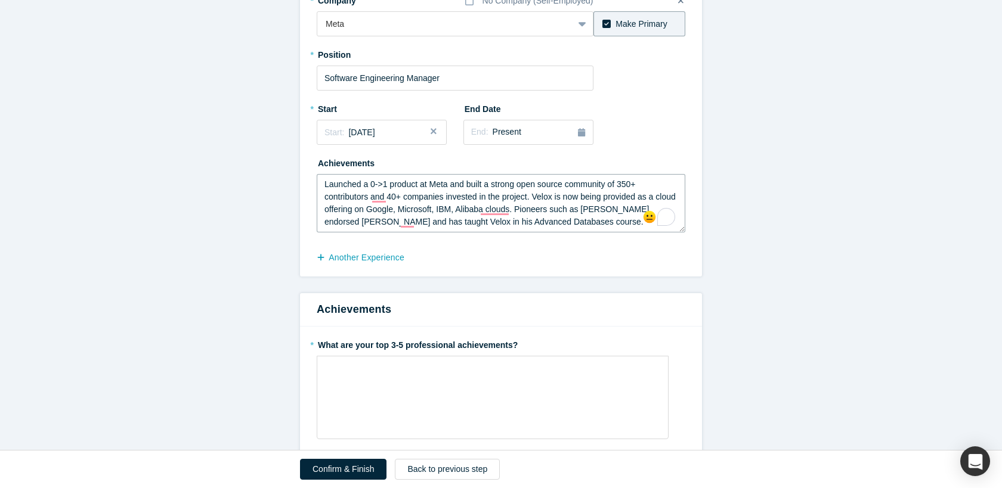
type textarea "Launched a 0->1 product at Meta and built a strong open source community of 350…"
click at [557, 383] on div "rdw-wrapper" at bounding box center [493, 398] width 352 height 84
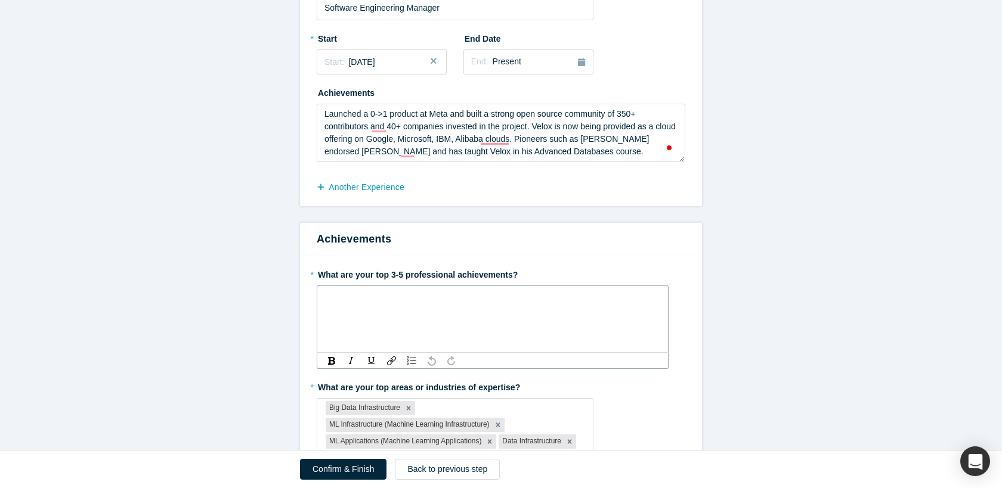
scroll to position [259, 0]
click at [615, 149] on textarea "Launched a 0->1 product at Meta and built a strong open source community of 350…" at bounding box center [501, 132] width 369 height 58
paste textarea "[URL][DOMAIN_NAME]"
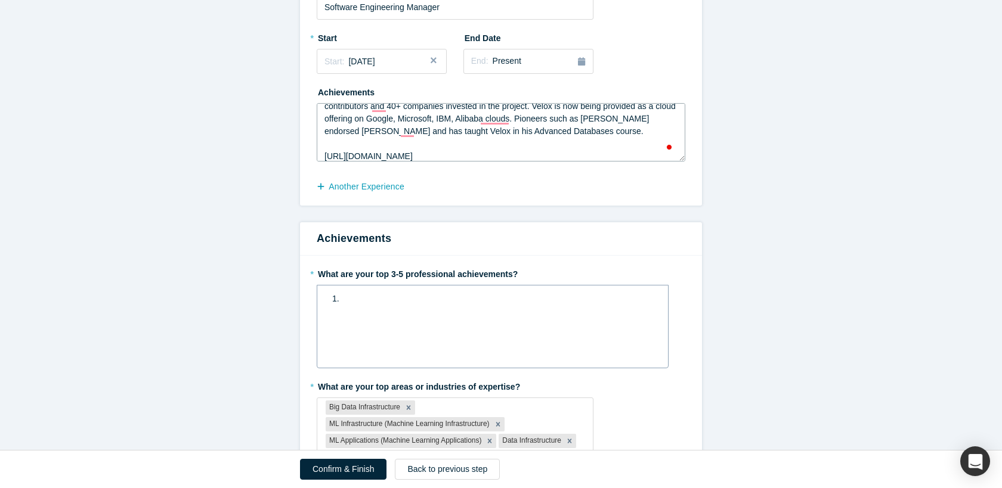
type textarea "Launched a 0->1 product at Meta and built a strong open source community of 350…"
click at [429, 307] on div "1." at bounding box center [493, 299] width 336 height 20
click at [489, 290] on div "1. Launched Velox ( 2." at bounding box center [493, 305] width 336 height 32
click at [456, 297] on div "1. Launched Velox (" at bounding box center [492, 299] width 321 height 13
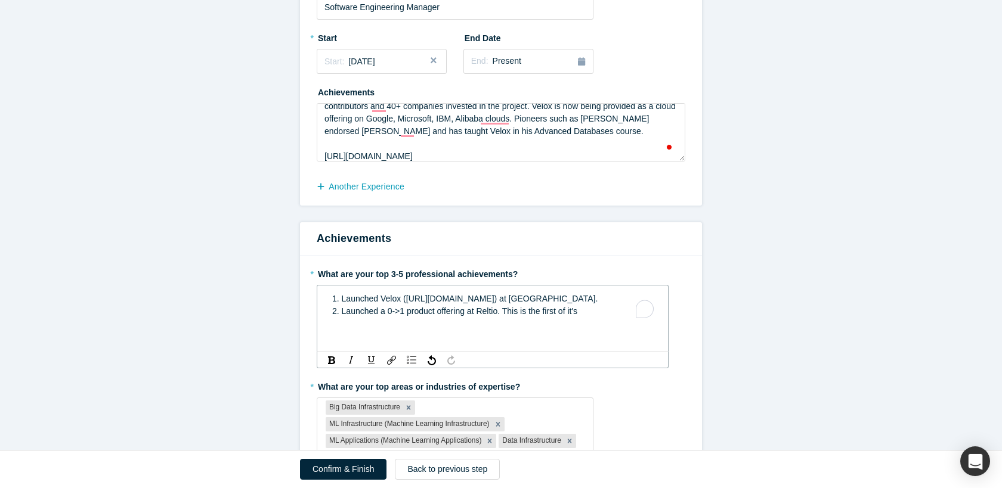
click at [410, 311] on span "2. Launched a 0->1 product offering at Reltio. This is the first of it's" at bounding box center [454, 312] width 245 height 10
click at [515, 313] on span "2. Launched a 0->1 ML product offering at Reltio. This is the first of it's" at bounding box center [461, 312] width 259 height 10
click at [536, 308] on span "2. Launched a 0->1 ML product offering at Reltio. ML based entity recognition. …" at bounding box center [487, 312] width 310 height 10
click at [386, 325] on span "2. Launched a 0->1 ML product offering at Reltio. ML-based entity recognition. …" at bounding box center [486, 318] width 309 height 22
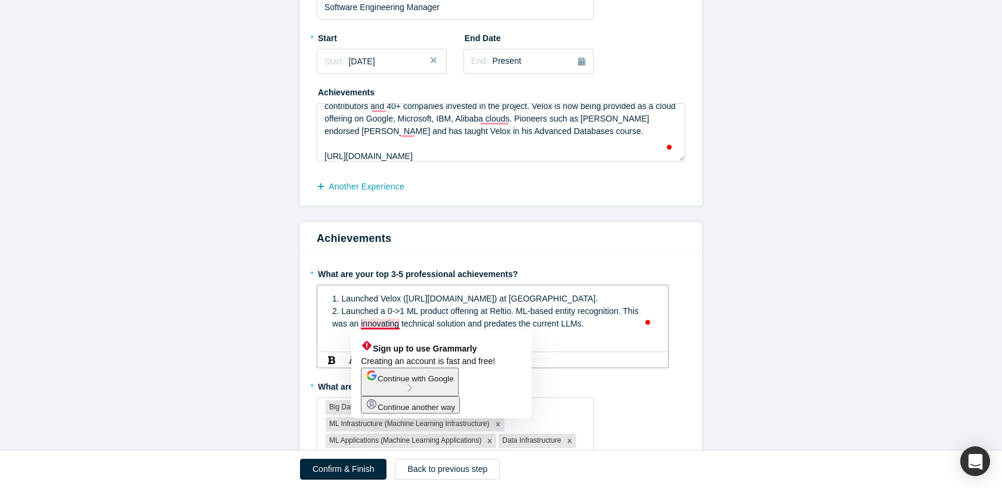
click at [450, 320] on span "2. Launched a 0->1 ML product offering at Reltio. ML-based entity recognition. …" at bounding box center [486, 318] width 309 height 22
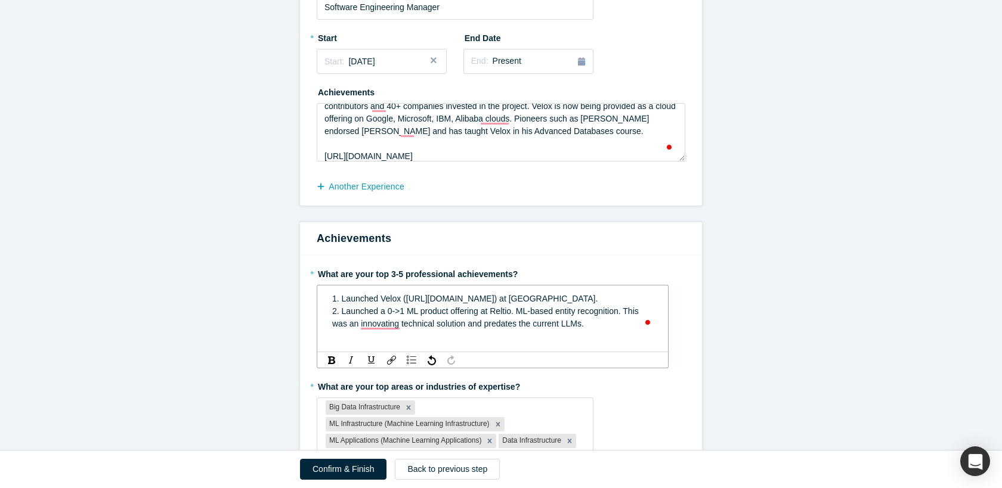
click at [398, 323] on span "2. Launched a 0->1 ML product offering at Reltio. ML-based entity recognition. …" at bounding box center [486, 318] width 309 height 22
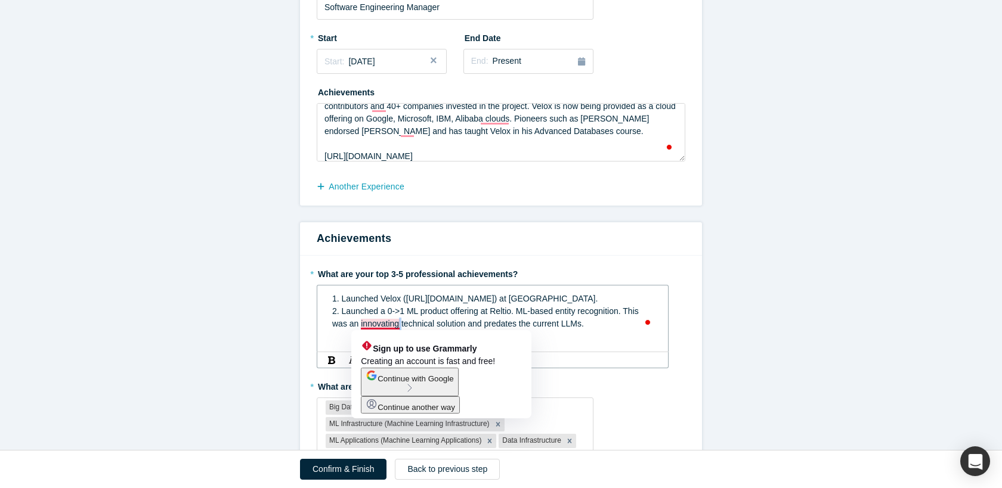
drag, startPoint x: 398, startPoint y: 323, endPoint x: 419, endPoint y: 351, distance: 34.6
click at [400, 328] on span "2. Launched a 0->1 ML product offering at Reltio. ML-based entity recognition. …" at bounding box center [486, 318] width 309 height 22
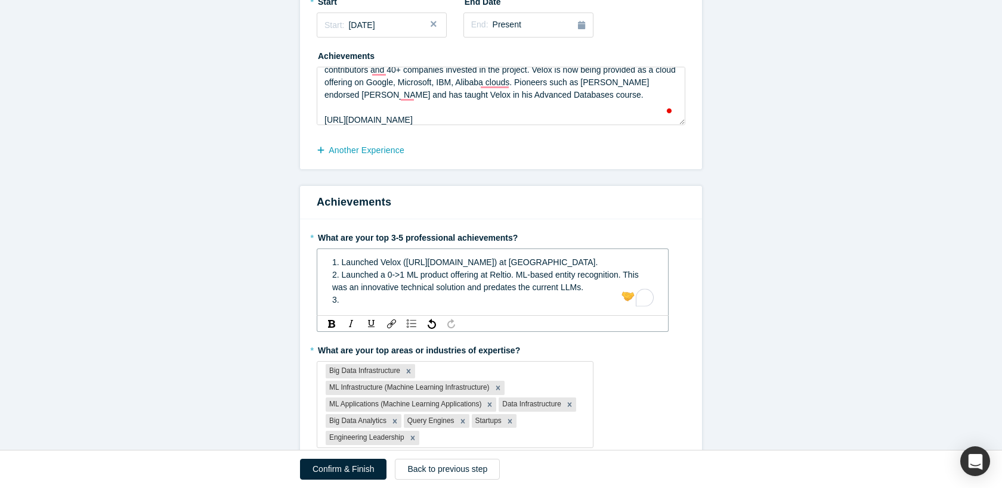
scroll to position [323, 0]
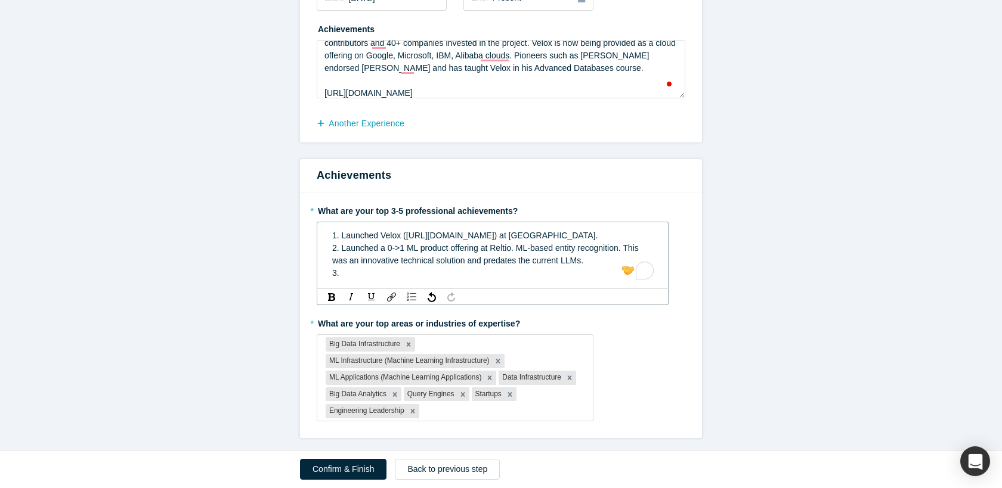
click at [594, 262] on div "2. Launched a 0->1 ML product offering at Reltio. ML-based entity recognition. …" at bounding box center [492, 254] width 321 height 25
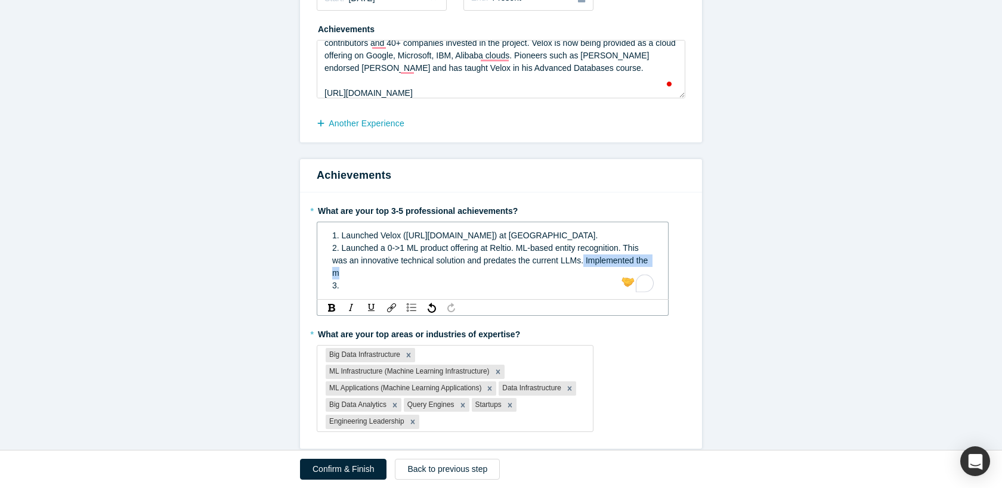
click at [587, 262] on span "2. Launched a 0->1 ML product offering at Reltio. ML-based entity recognition. …" at bounding box center [491, 260] width 318 height 35
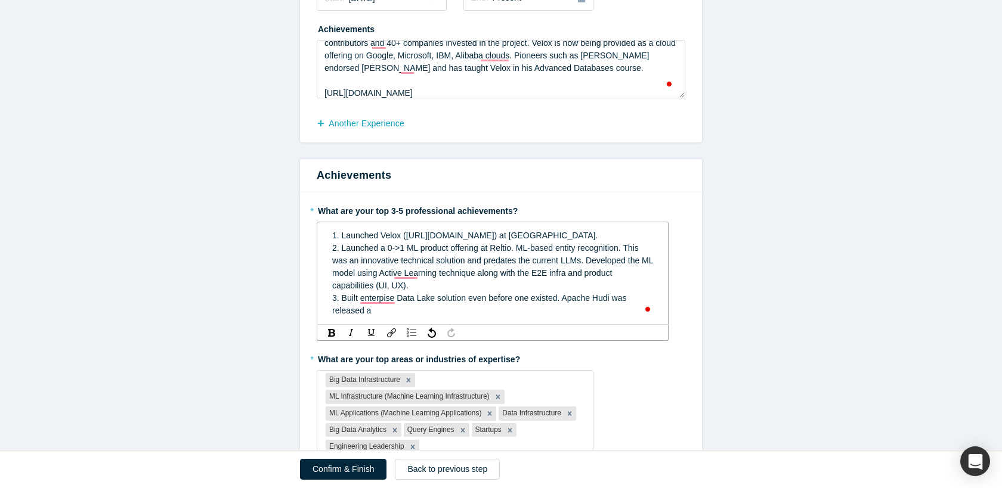
click at [386, 297] on span "3. Built enterpise Data Lake solution even before one existed. Apache Hudi was …" at bounding box center [480, 304] width 296 height 22
click at [363, 299] on span "3. Built enterprise Data Lake solution even before one existed. Apache Hudi was…" at bounding box center [481, 304] width 299 height 22
click at [400, 297] on span "3. Built an enterprise Data Lake solution even before one existed. Apache Hudi …" at bounding box center [487, 304] width 311 height 22
click at [410, 310] on div "3. Built an enterprise Data Lake solution even before one existed. Apache Hudi …" at bounding box center [492, 304] width 321 height 25
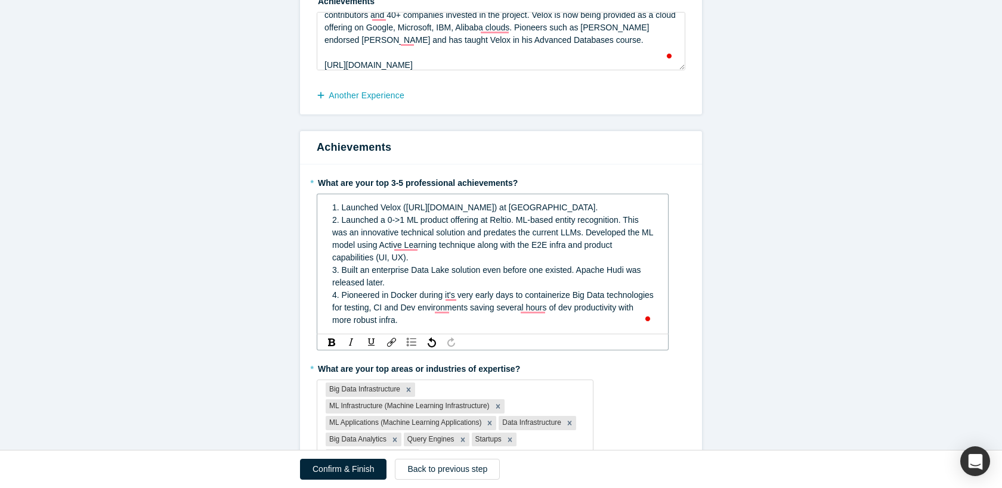
scroll to position [351, 0]
click at [381, 292] on span "4. Pioneered in Docker during it's very early days to containerize Big Data tec…" at bounding box center [494, 307] width 324 height 35
click at [419, 291] on span "4. Pioneered in Docker during it's very early days to containerize Big Data tec…" at bounding box center [494, 307] width 324 height 35
click at [572, 296] on span "4. Pioneered in Docker and containerization technology during it's very early d…" at bounding box center [488, 307] width 313 height 35
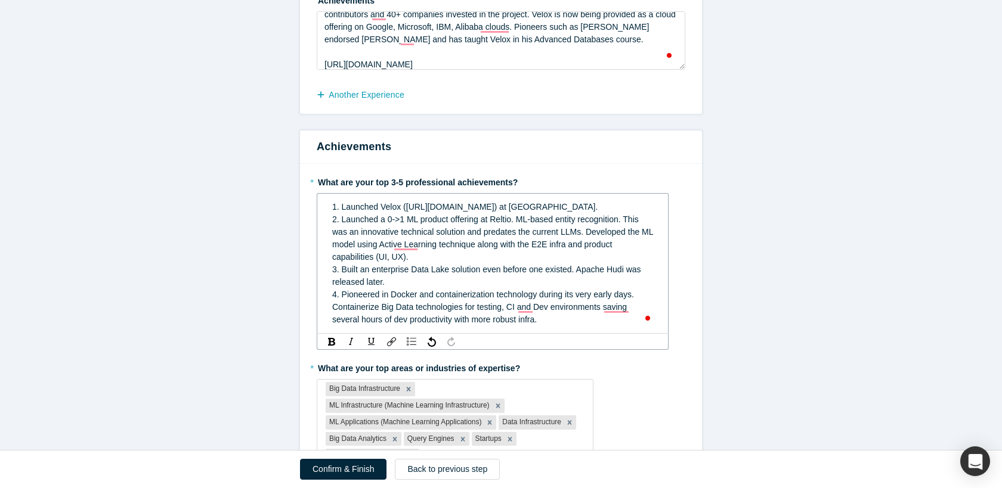
click at [378, 305] on span "4. Pioneered in Docker and containerization technology during its very early da…" at bounding box center [484, 307] width 304 height 35
click at [626, 310] on span "4. Pioneered in Docker and containerization technology during its very early da…" at bounding box center [484, 307] width 304 height 35
click at [544, 326] on div "1. Launched Velox ([URL][DOMAIN_NAME]) at Meta. 2. Launched a 0->1 ML product o…" at bounding box center [493, 263] width 336 height 132
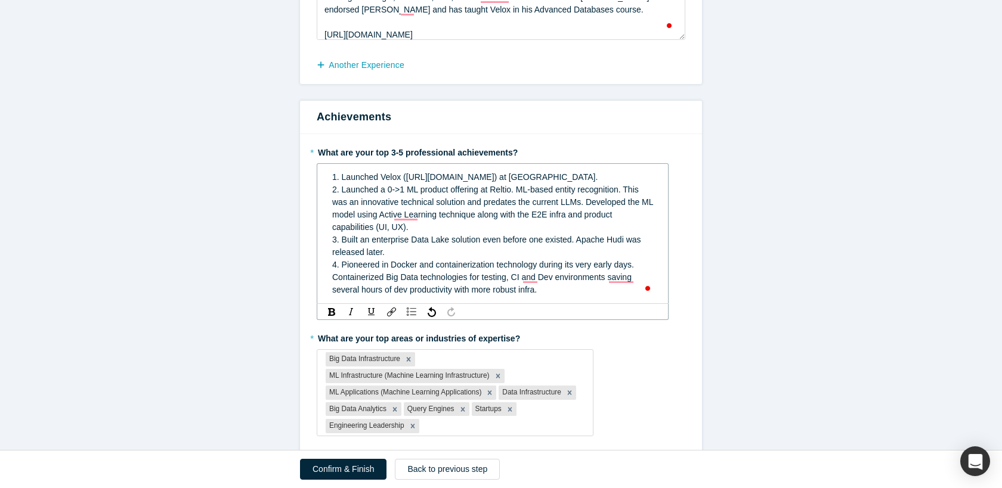
scroll to position [386, 0]
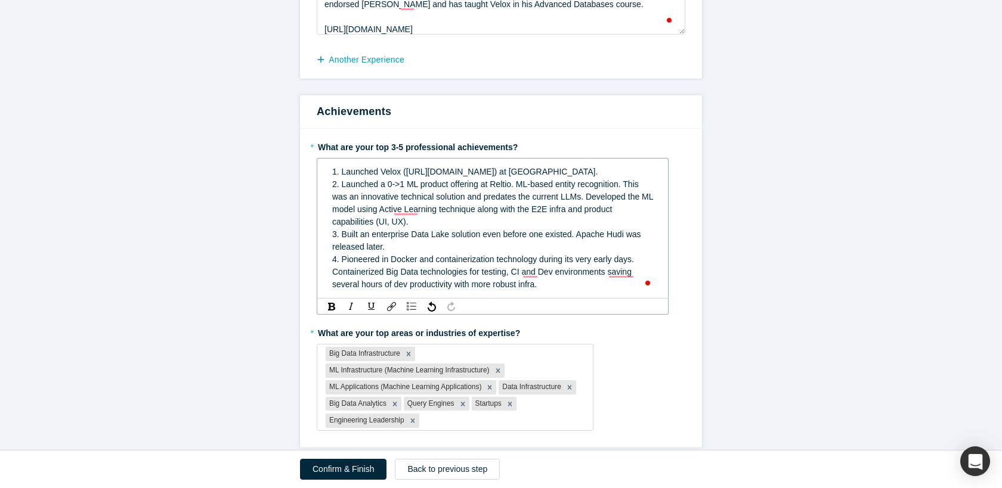
click at [509, 283] on span "4. Pioneered in Docker and containerization technology during its very early da…" at bounding box center [484, 272] width 304 height 35
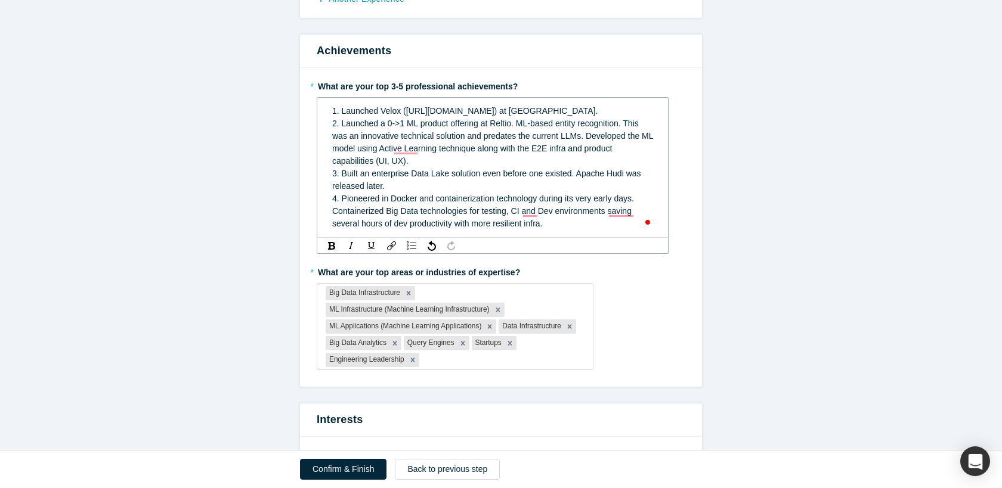
scroll to position [450, 0]
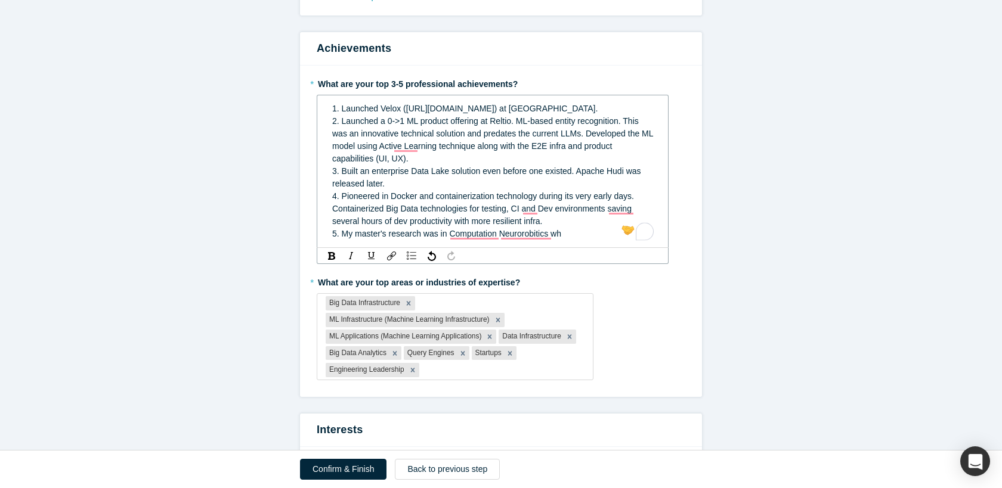
click at [536, 239] on div "5. My master's research was in Computation Neurorobitics wh" at bounding box center [492, 234] width 321 height 13
click at [496, 230] on span "5. My master's research was in Computation Neurobotics wh" at bounding box center [444, 234] width 224 height 10
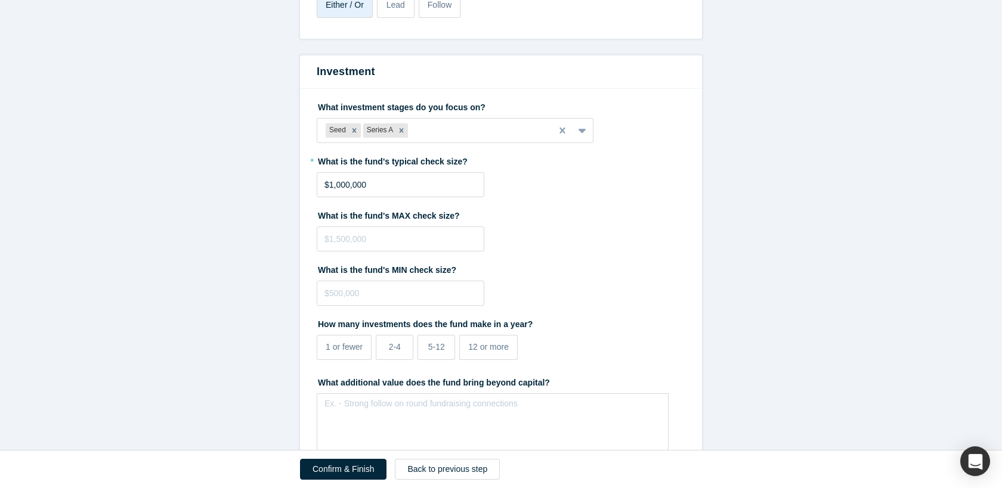
scroll to position [2523, 0]
click at [459, 134] on div at bounding box center [476, 129] width 132 height 15
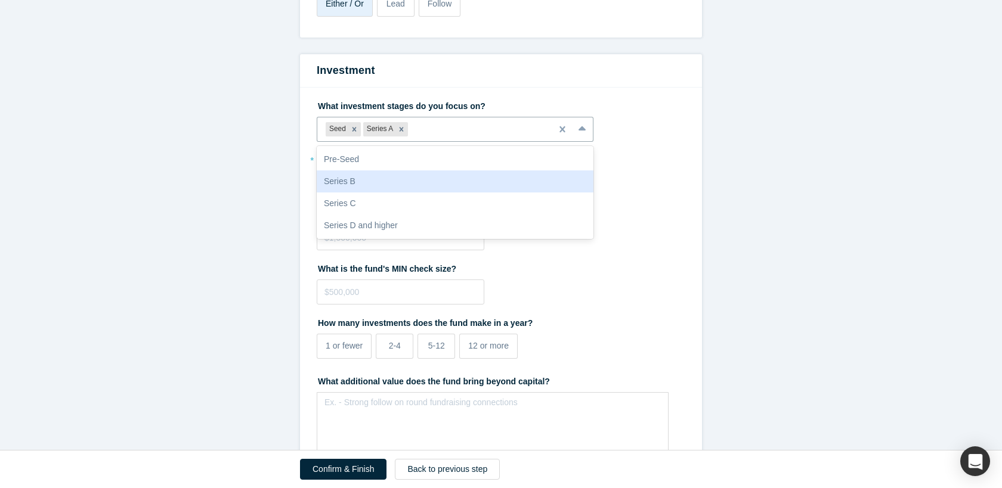
click at [435, 178] on div "Series B" at bounding box center [455, 182] width 277 height 22
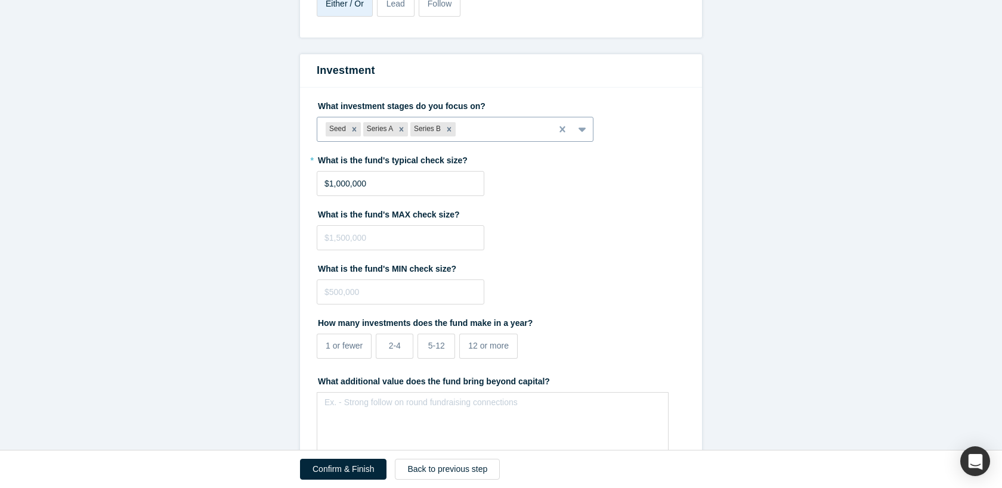
click at [469, 134] on div at bounding box center [500, 129] width 85 height 15
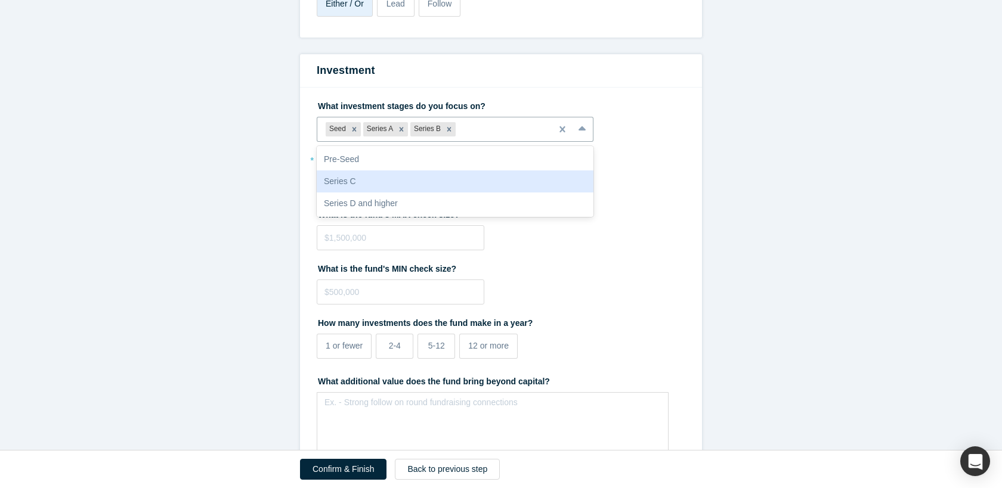
click at [443, 184] on div "Series C" at bounding box center [455, 182] width 277 height 22
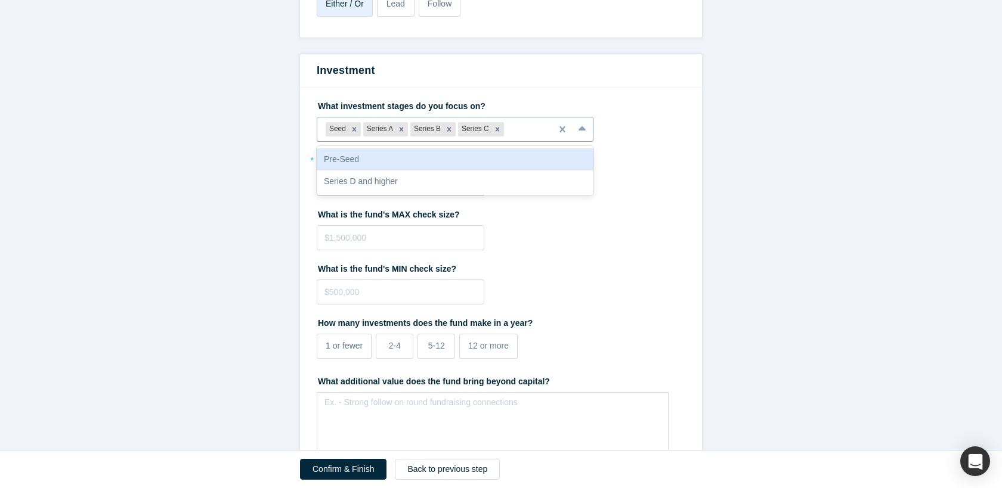
click at [514, 130] on div at bounding box center [524, 129] width 37 height 15
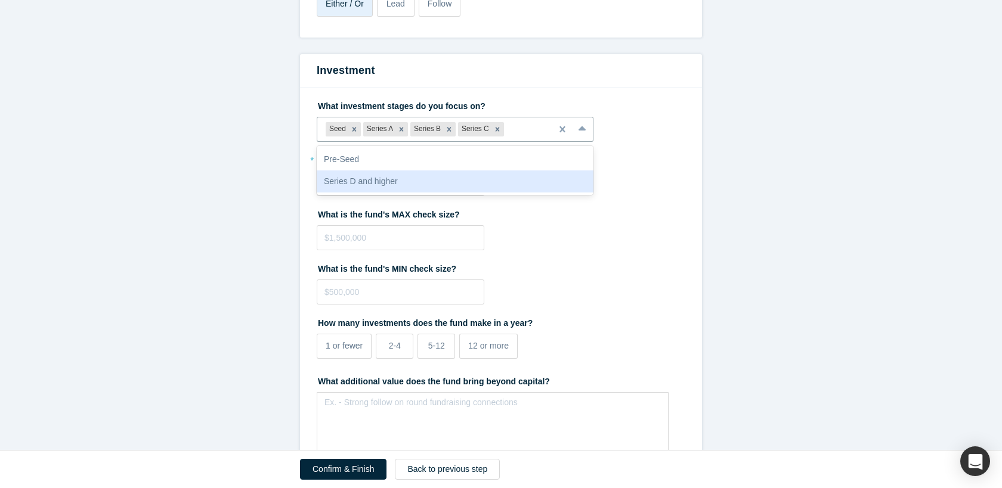
click at [458, 181] on div "Series D and higher" at bounding box center [455, 182] width 277 height 22
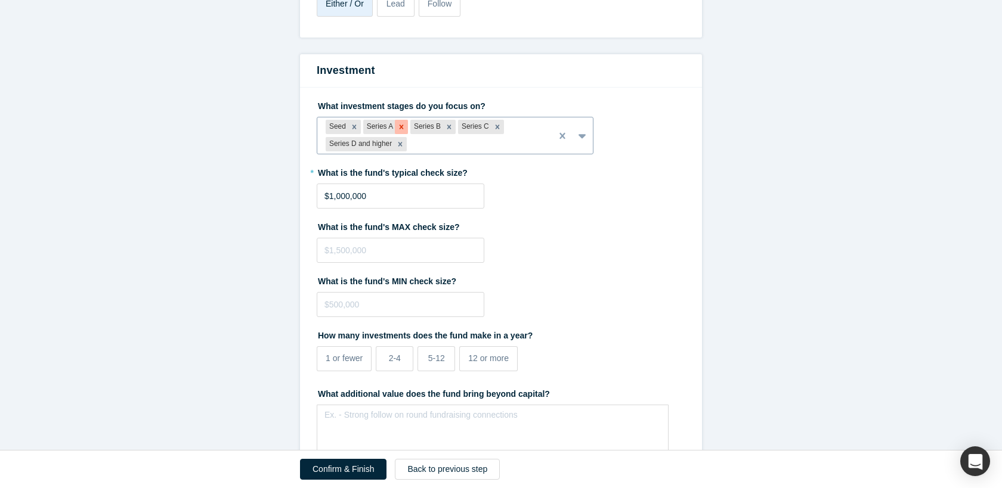
click at [404, 126] on icon "Remove Series A" at bounding box center [401, 127] width 8 height 8
click at [404, 126] on icon "Remove Series B" at bounding box center [402, 127] width 8 height 8
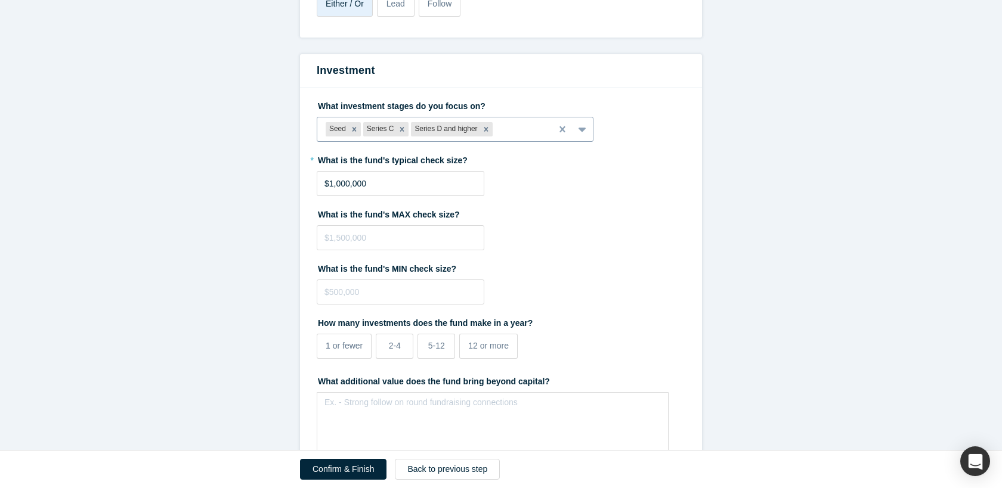
click at [404, 126] on icon "Remove Series C" at bounding box center [402, 129] width 8 height 8
click at [437, 126] on icon "Remove Series D and higher" at bounding box center [438, 129] width 8 height 8
click at [411, 134] on div at bounding box center [453, 129] width 180 height 15
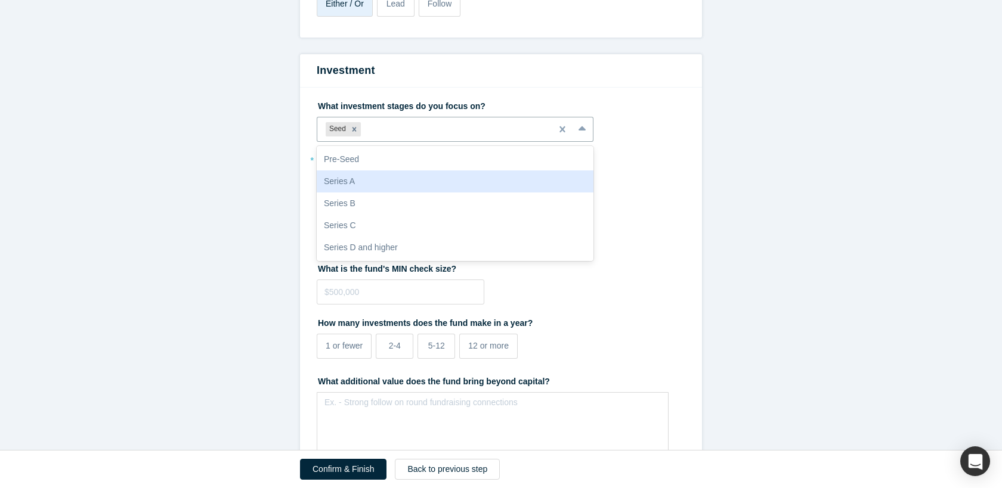
click at [383, 179] on div "Series A" at bounding box center [455, 182] width 277 height 22
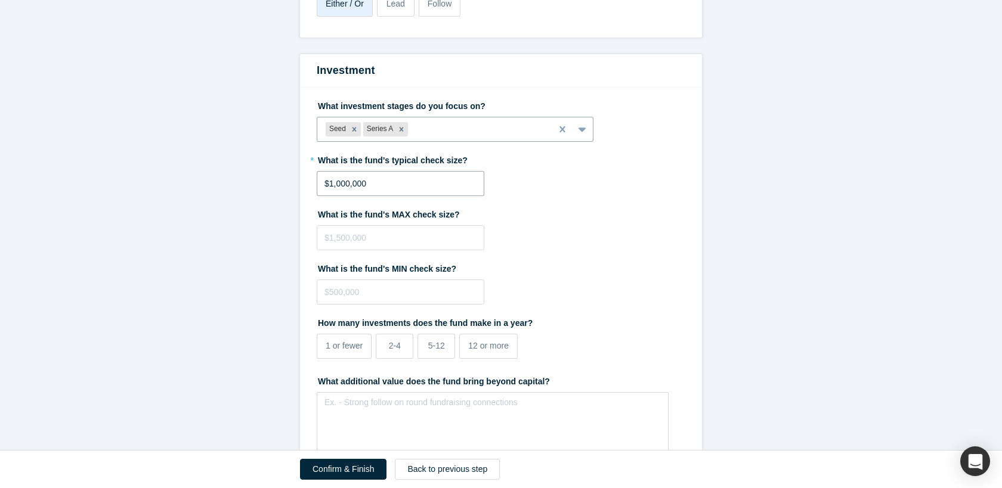
click at [392, 181] on input "$1,000,000" at bounding box center [401, 183] width 168 height 25
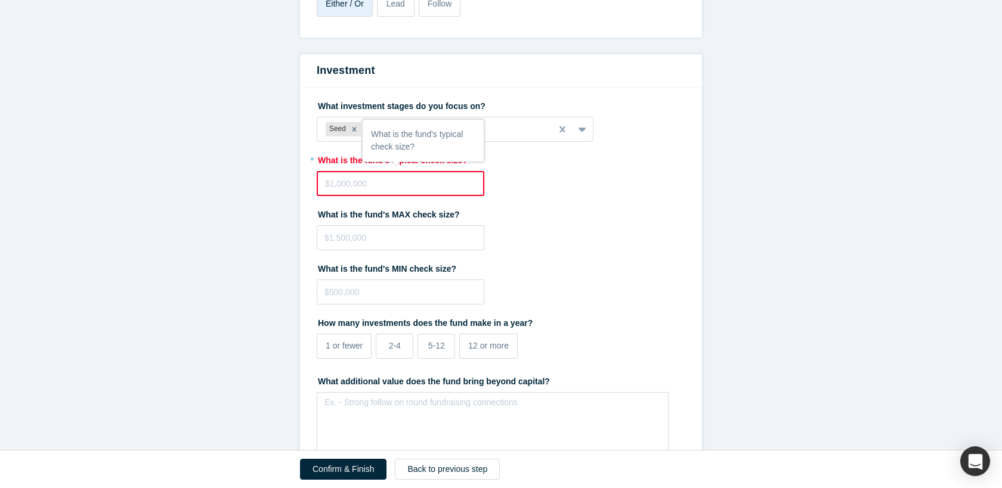
click at [507, 197] on fieldset "What investment stages do you focus on? Seed Series A To pick up a draggable it…" at bounding box center [501, 319] width 369 height 447
click at [409, 185] on input "tel" at bounding box center [401, 183] width 168 height 25
type input "$5"
type input "$20,000"
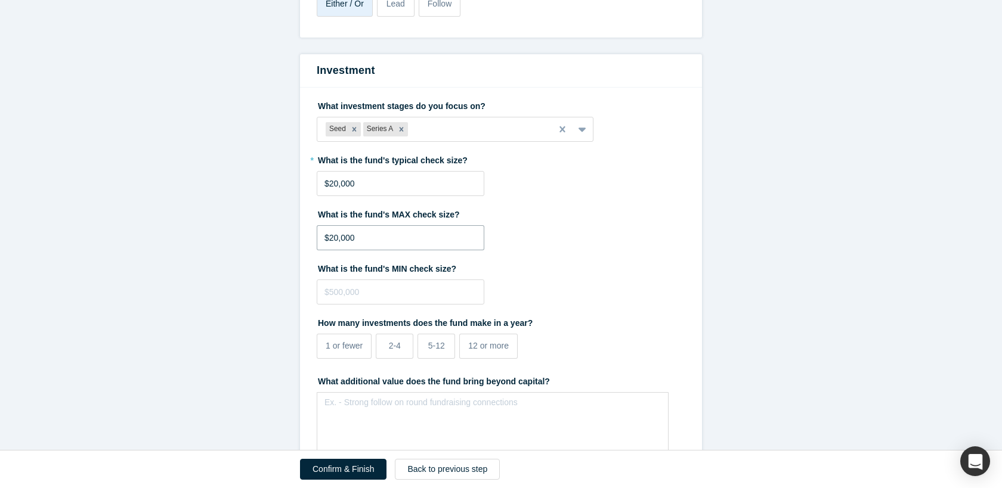
click at [357, 232] on input "$20,000" at bounding box center [401, 237] width 168 height 25
type input "$200,000"
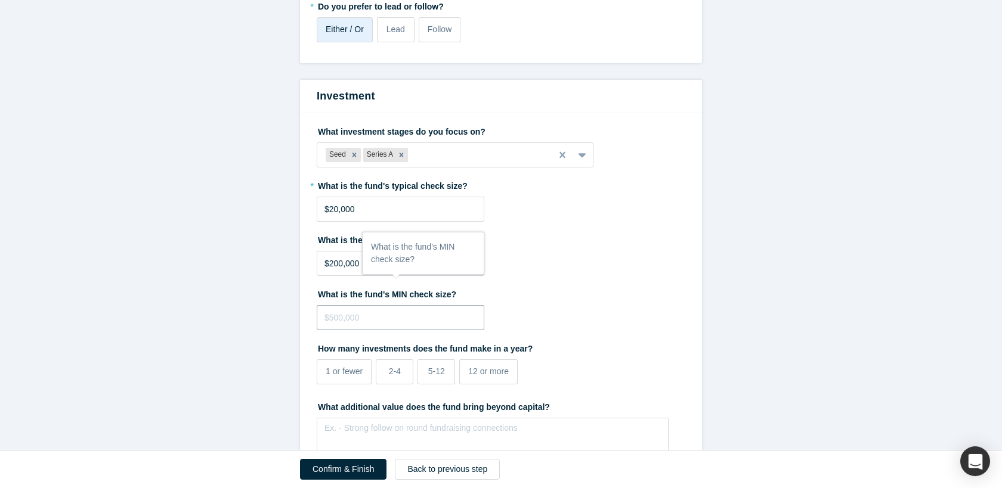
scroll to position [2519, 0]
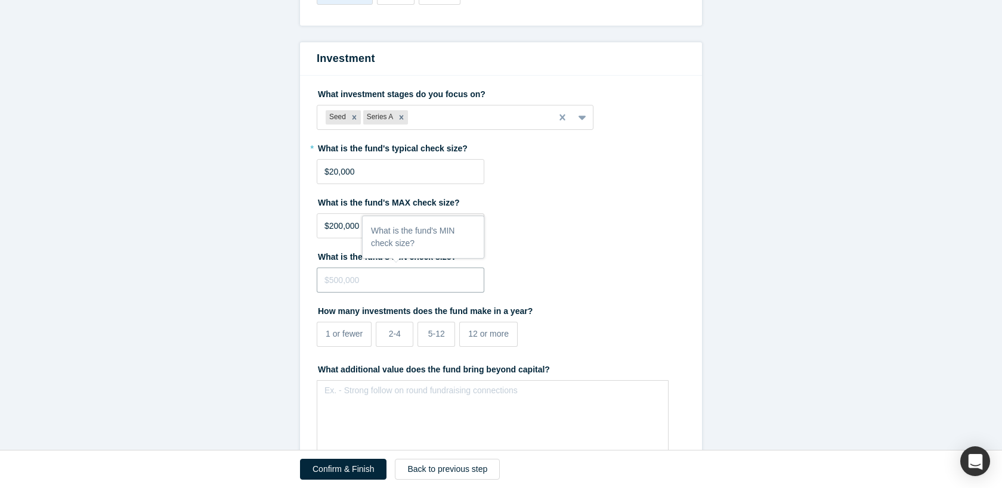
click at [398, 280] on input "tel" at bounding box center [401, 280] width 168 height 25
click at [515, 283] on div "What is the fund's MIN check size?" at bounding box center [501, 270] width 369 height 46
click at [434, 280] on input "tel" at bounding box center [401, 280] width 168 height 25
type input "$5,000"
click at [608, 229] on div "What is the fund's MAX check size? $200,000" at bounding box center [501, 216] width 369 height 46
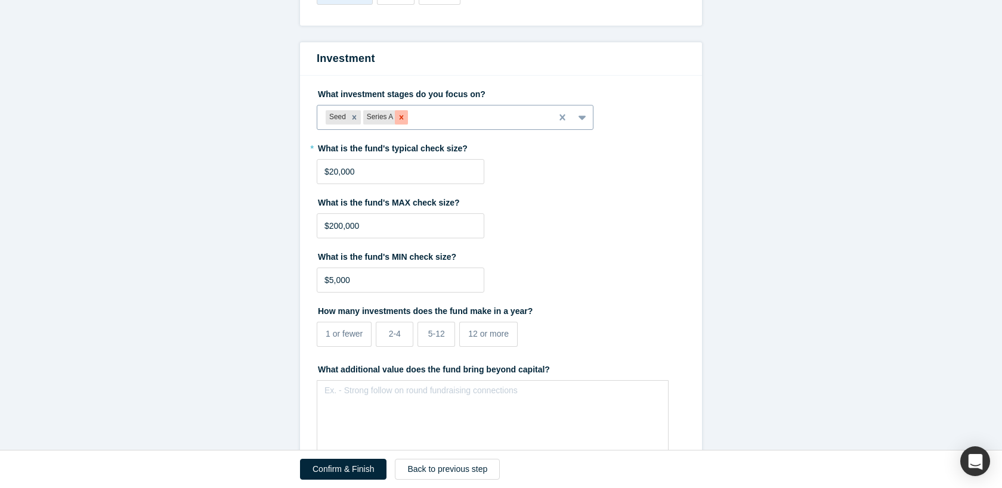
click at [407, 118] on div "Remove Series A" at bounding box center [401, 117] width 13 height 14
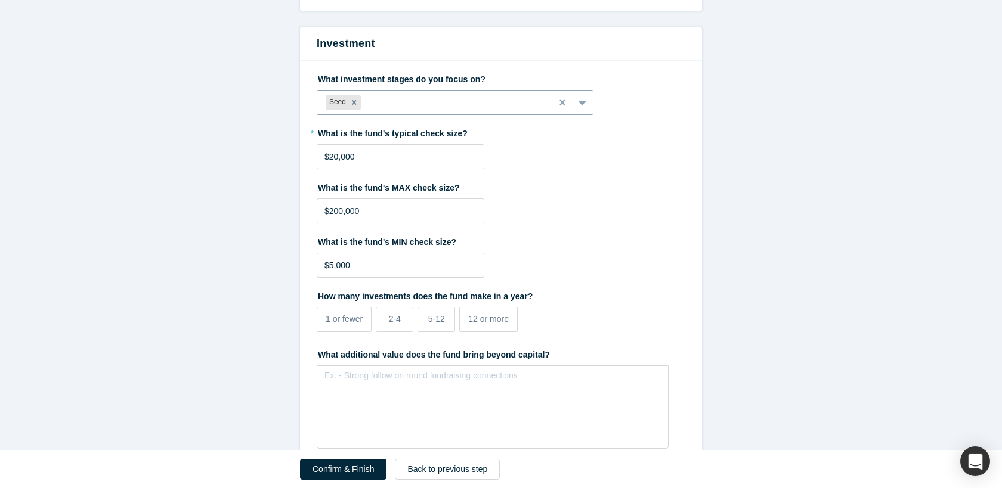
scroll to position [2535, 0]
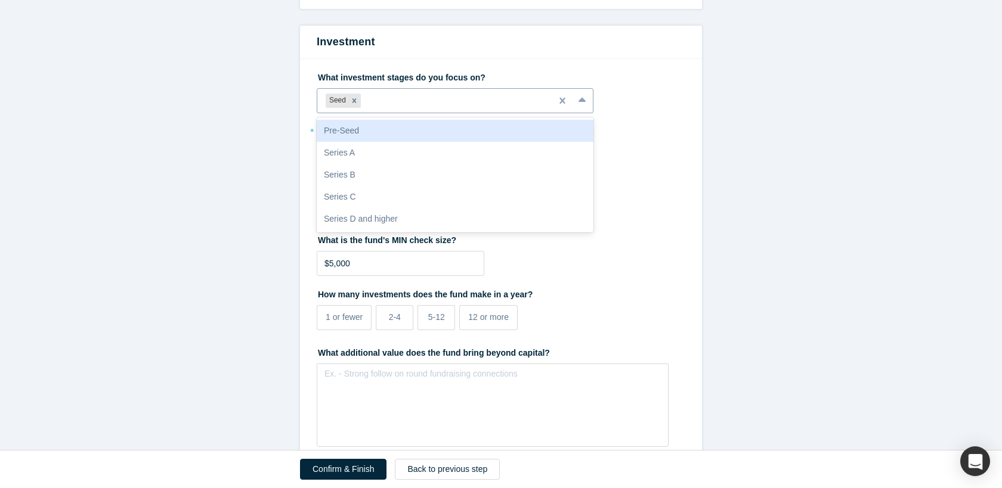
click at [436, 102] on div at bounding box center [453, 101] width 180 height 15
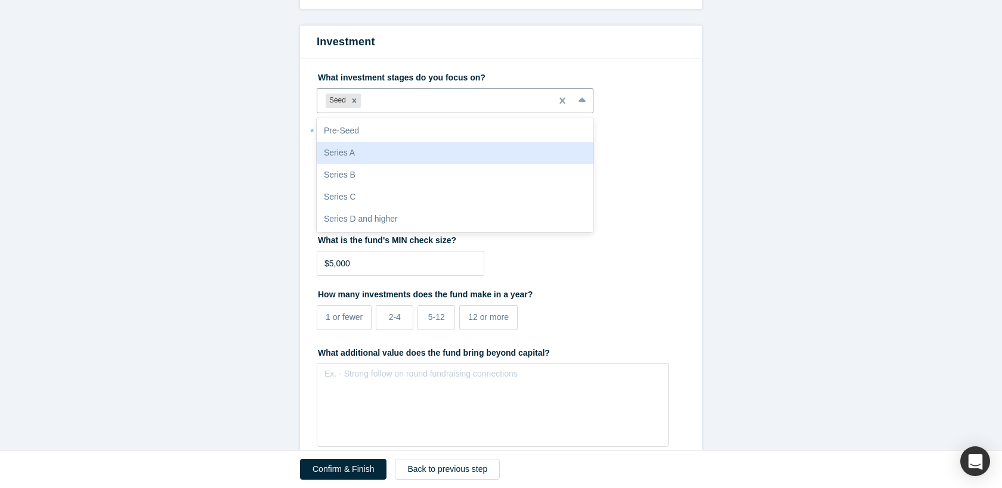
click at [410, 150] on div "Series A" at bounding box center [455, 153] width 277 height 22
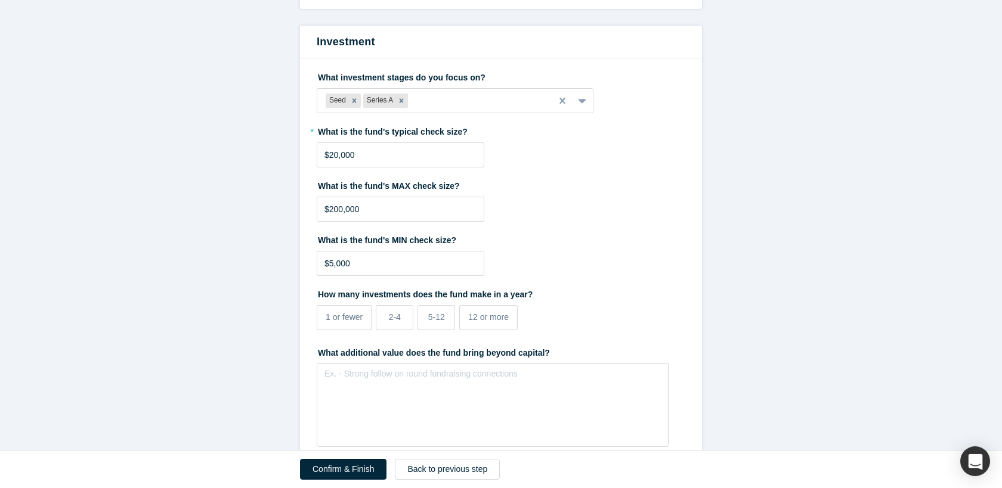
click at [552, 252] on div "What is the fund's MIN check size? $5,000" at bounding box center [501, 253] width 369 height 46
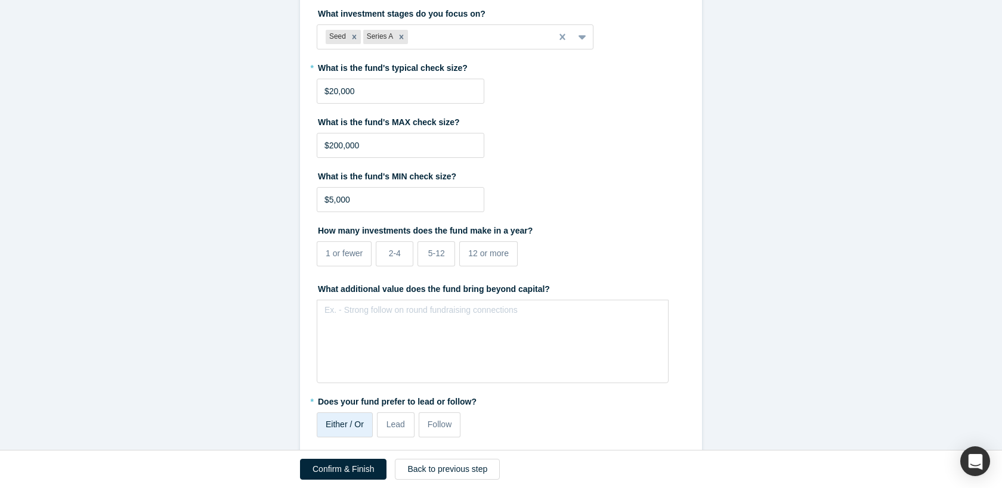
scroll to position [2624, 0]
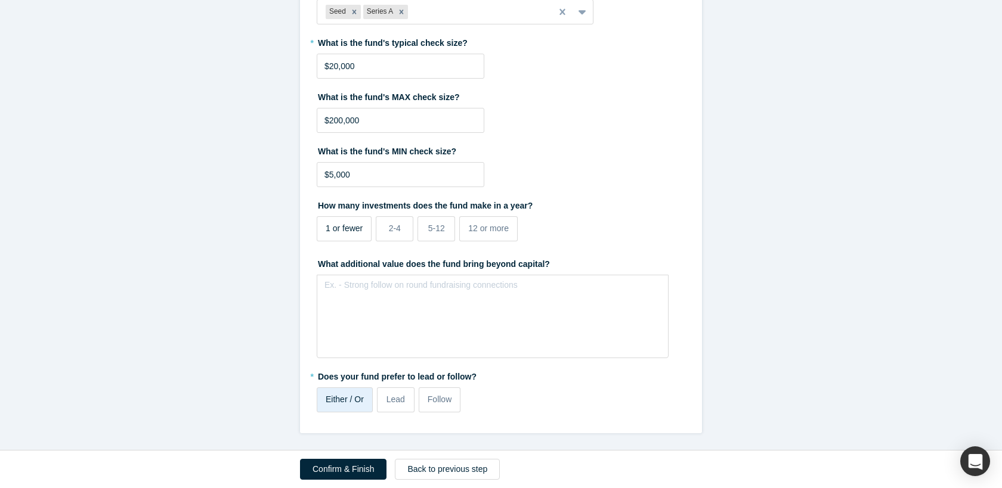
click at [363, 241] on label "1 or fewer" at bounding box center [344, 229] width 55 height 25
click at [0, 0] on input "1 or fewer" at bounding box center [0, 0] width 0 height 0
click at [336, 470] on button "Confirm & Finish" at bounding box center [343, 469] width 86 height 21
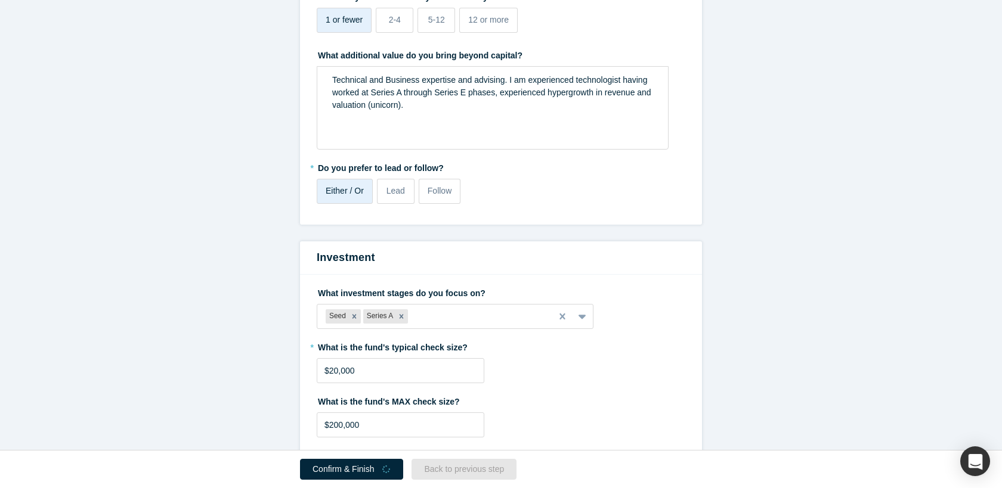
scroll to position [2930, 0]
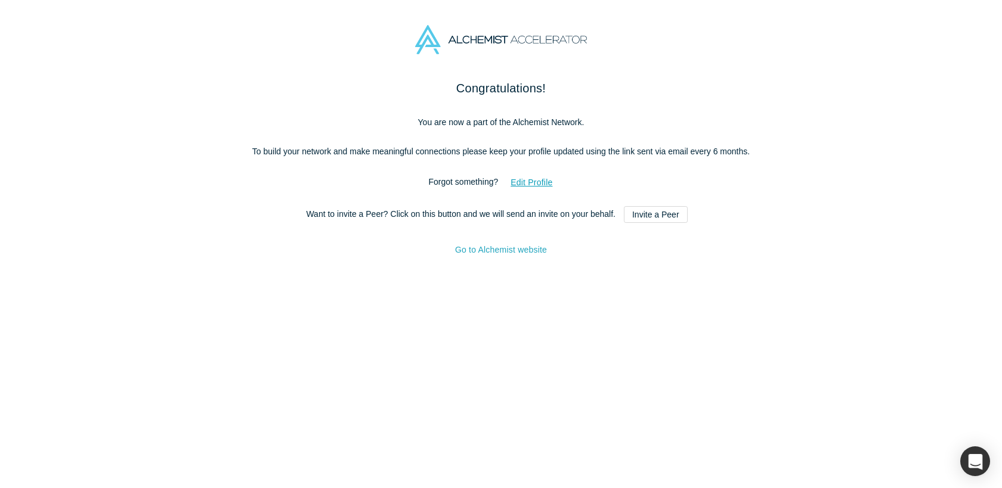
click at [521, 255] on link "Go to Alchemist website" at bounding box center [501, 250] width 92 height 10
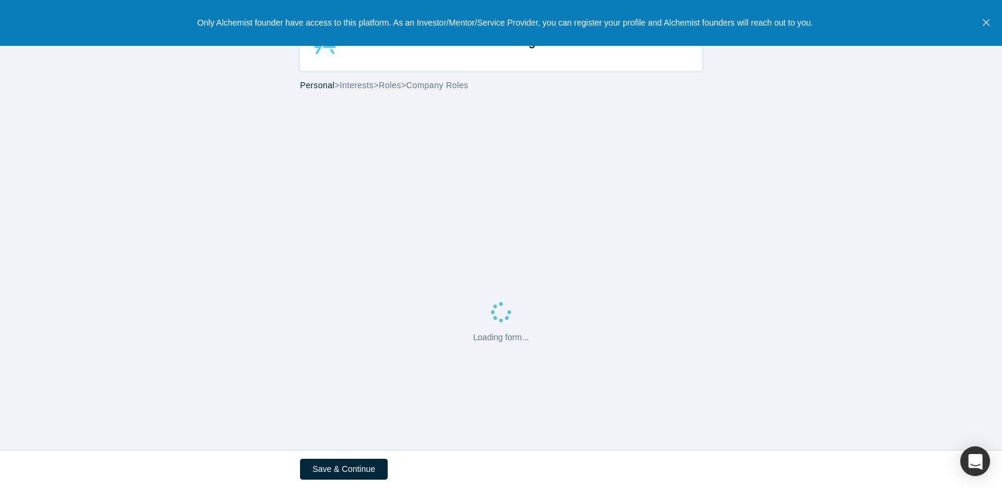
select select "US"
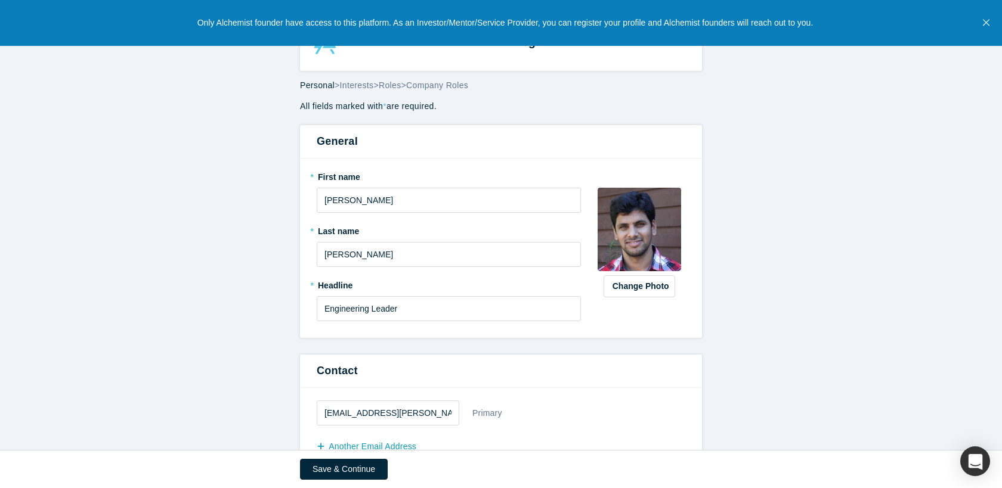
click at [991, 21] on button "Close" at bounding box center [986, 23] width 15 height 46
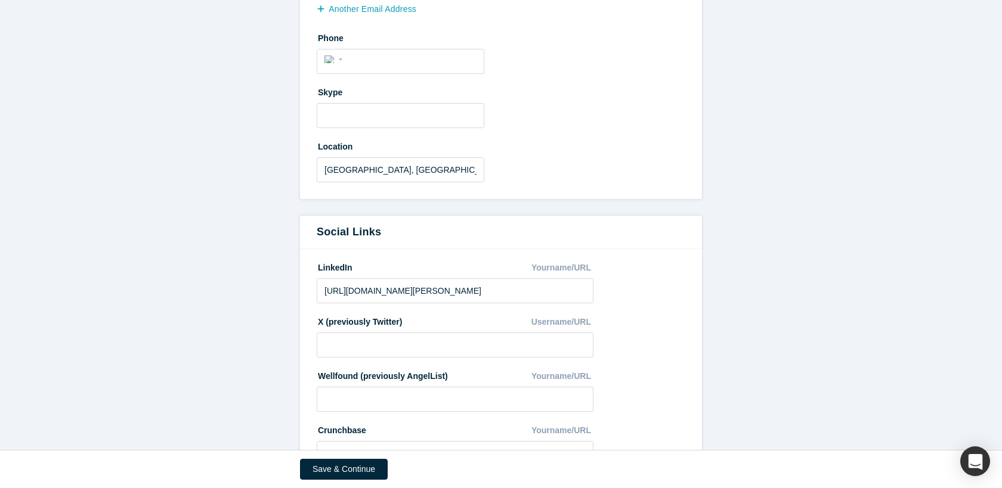
scroll to position [438, 0]
click at [446, 63] on input "tel" at bounding box center [411, 59] width 131 height 17
type input "1 (916) 850-5925"
click at [536, 113] on div "Skype" at bounding box center [501, 105] width 369 height 46
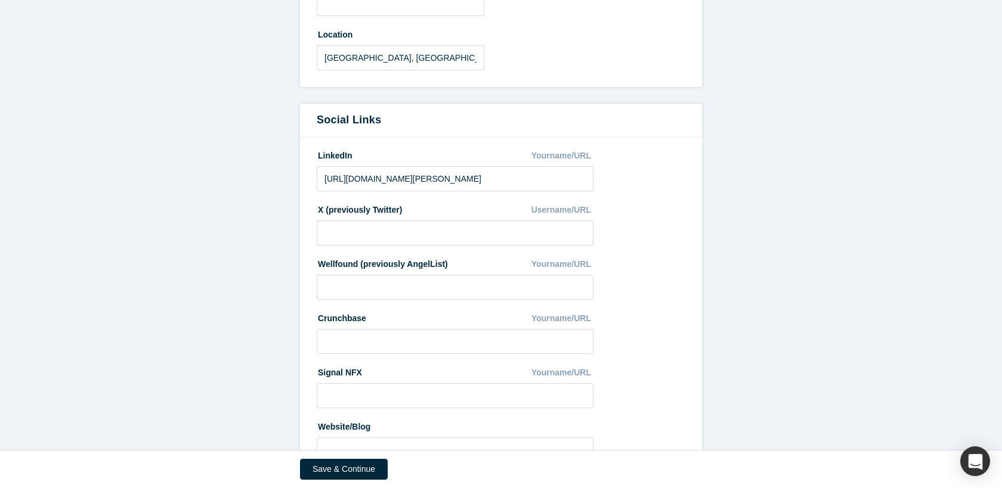
scroll to position [596, 0]
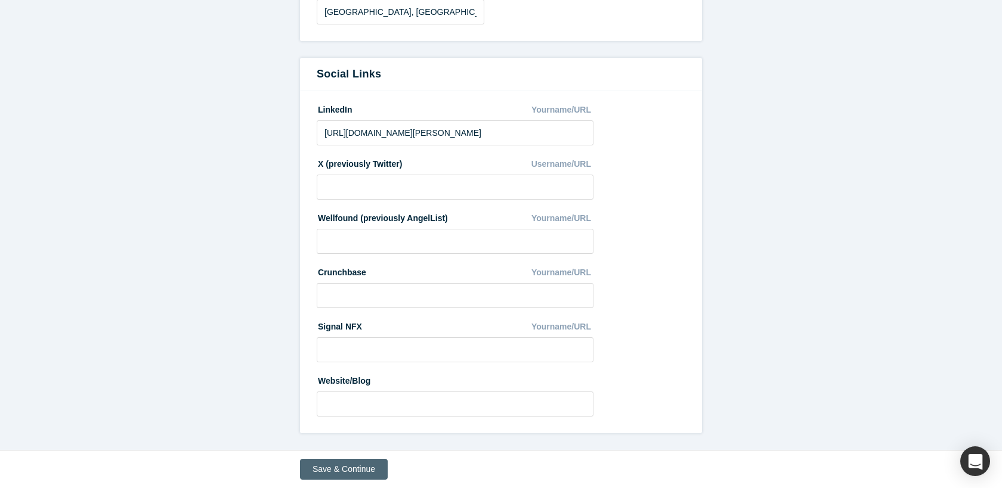
click at [364, 472] on button "Save & Continue" at bounding box center [344, 469] width 88 height 21
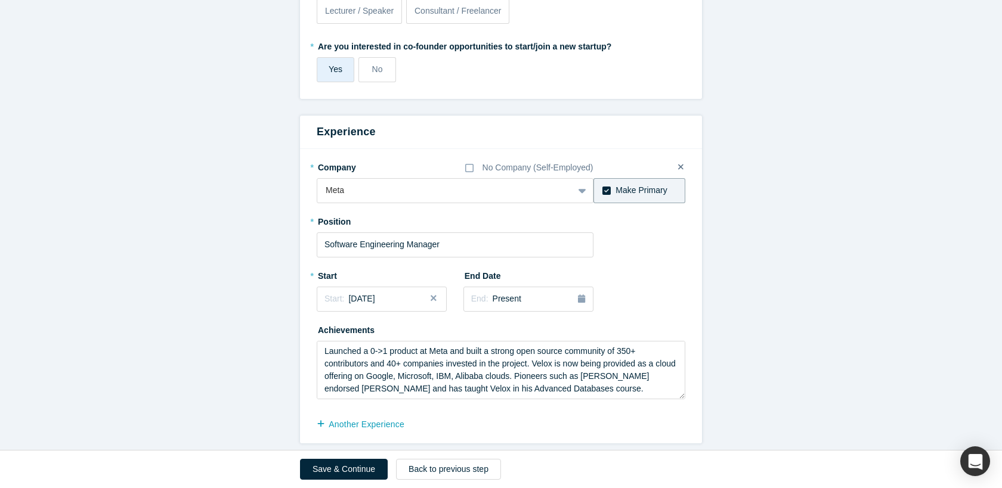
scroll to position [687, 0]
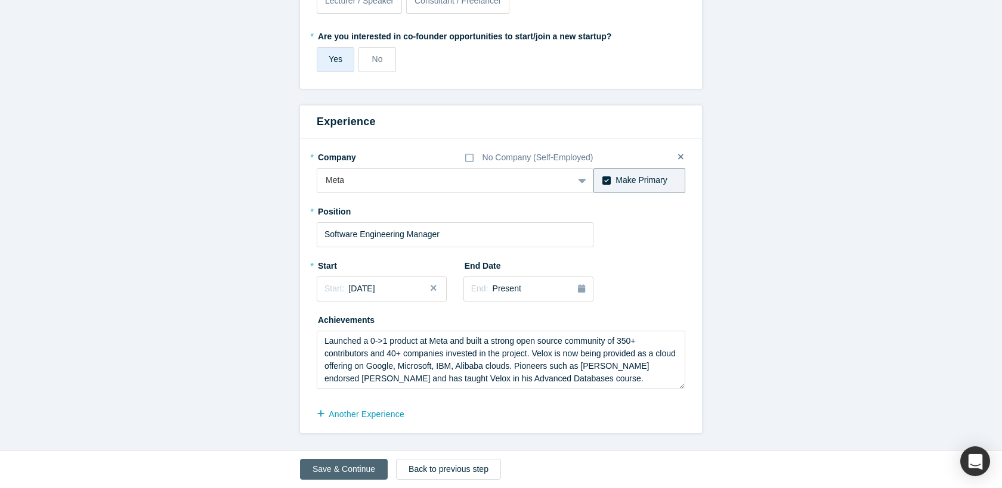
click at [323, 468] on button "Save & Continue" at bounding box center [344, 469] width 88 height 21
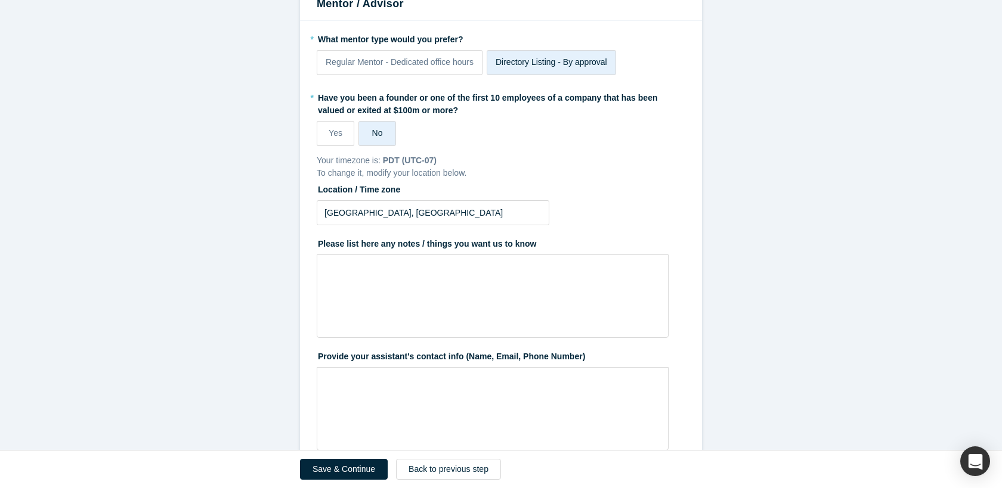
scroll to position [114, 0]
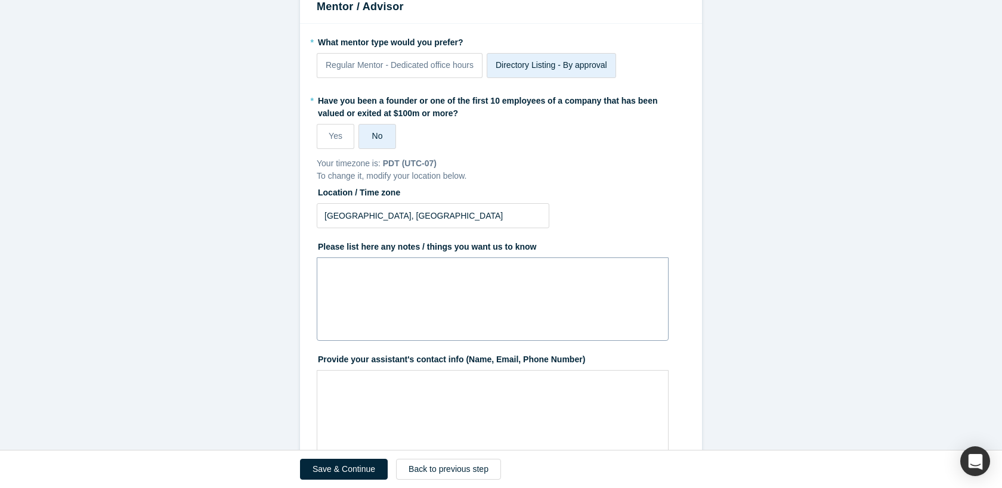
click at [530, 302] on div "rdw-wrapper" at bounding box center [493, 300] width 352 height 84
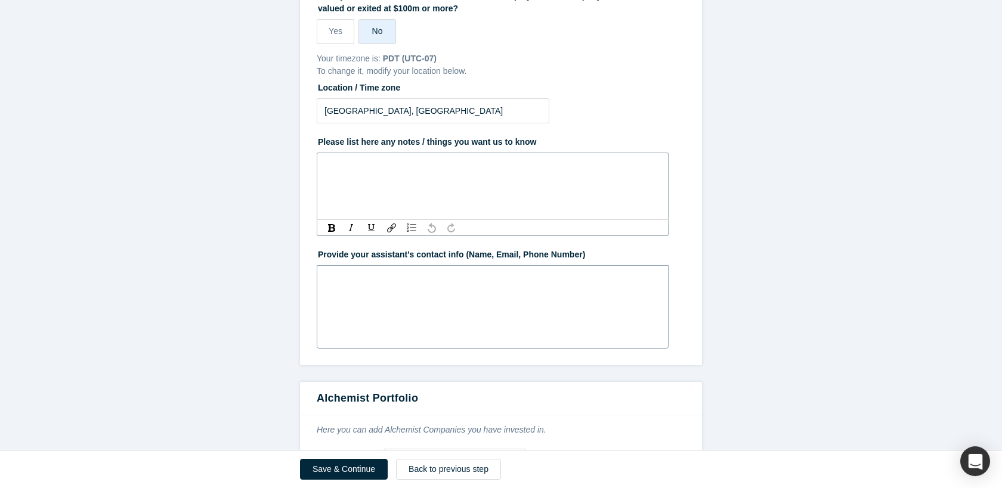
scroll to position [226, 0]
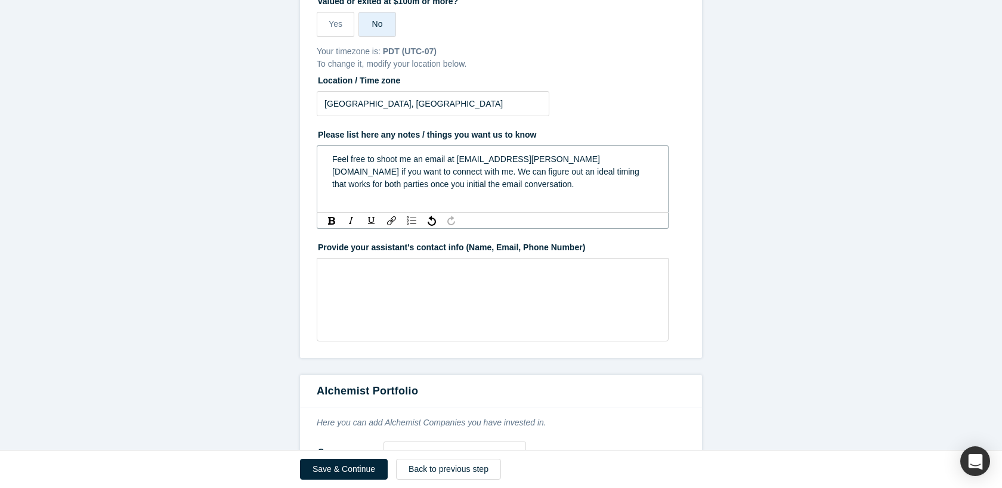
click at [362, 184] on span "Feel free to shoot me an email at sridhar.anumandla@gmail.com if you want to co…" at bounding box center [487, 171] width 310 height 35
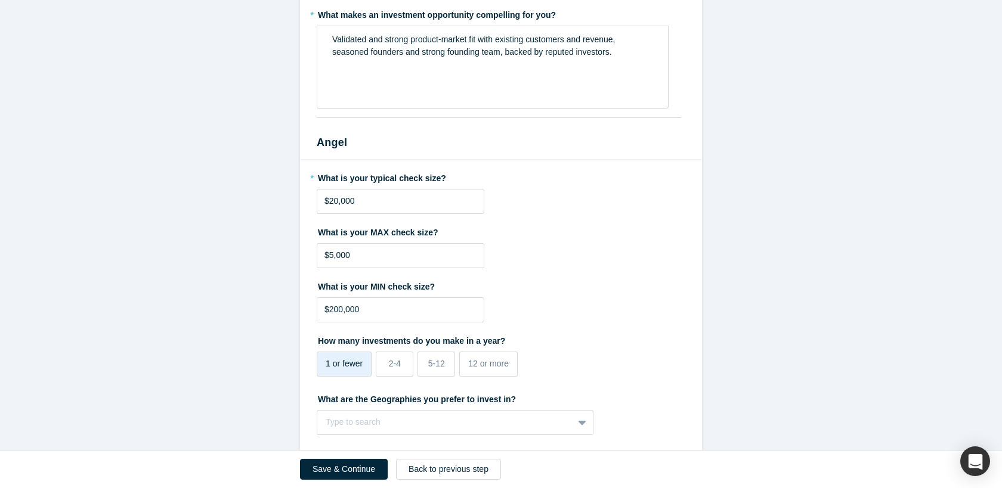
scroll to position [1010, 0]
